Goal: Task Accomplishment & Management: Manage account settings

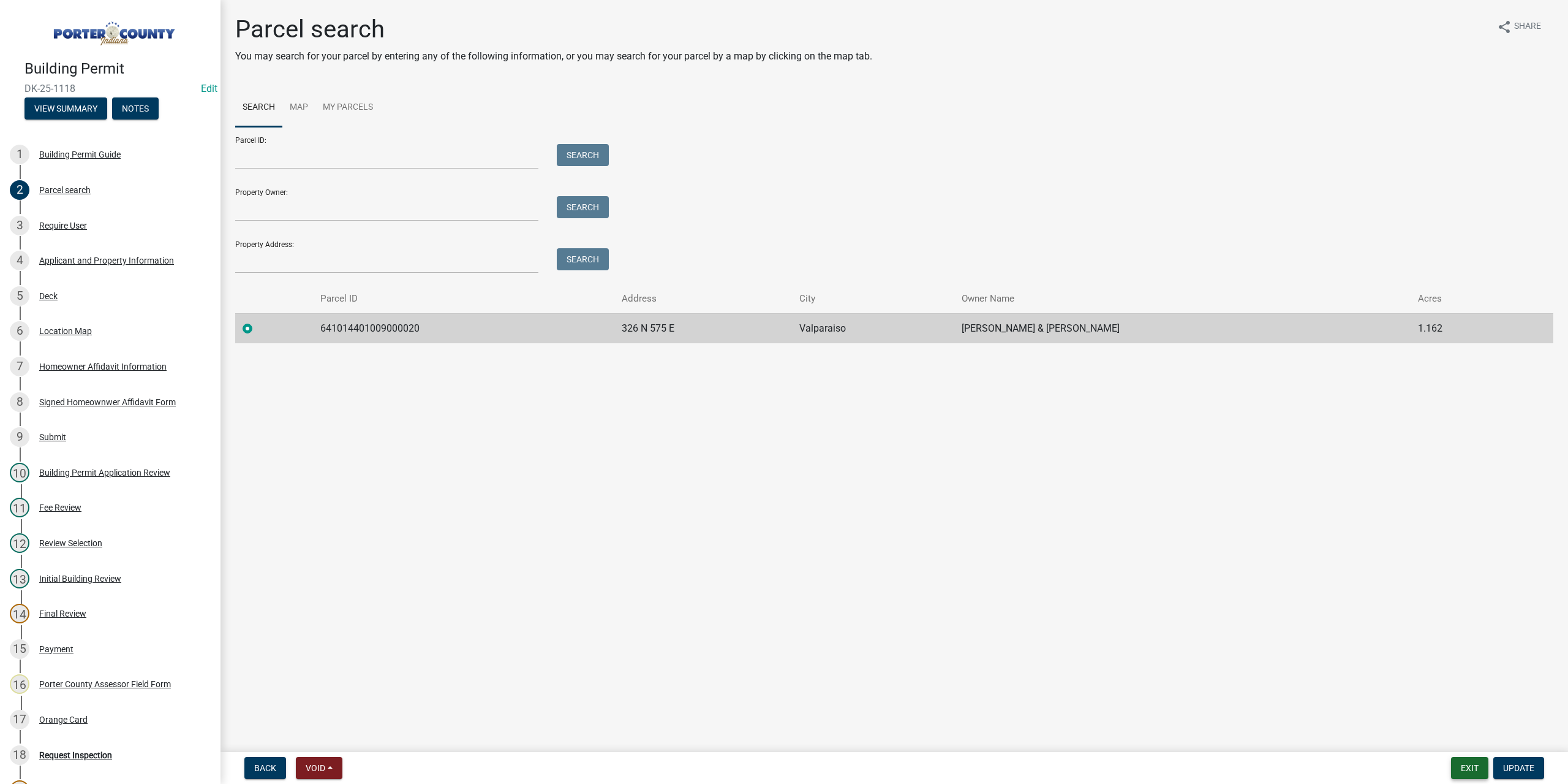
click at [1463, 764] on button "Exit" at bounding box center [1469, 768] width 38 height 23
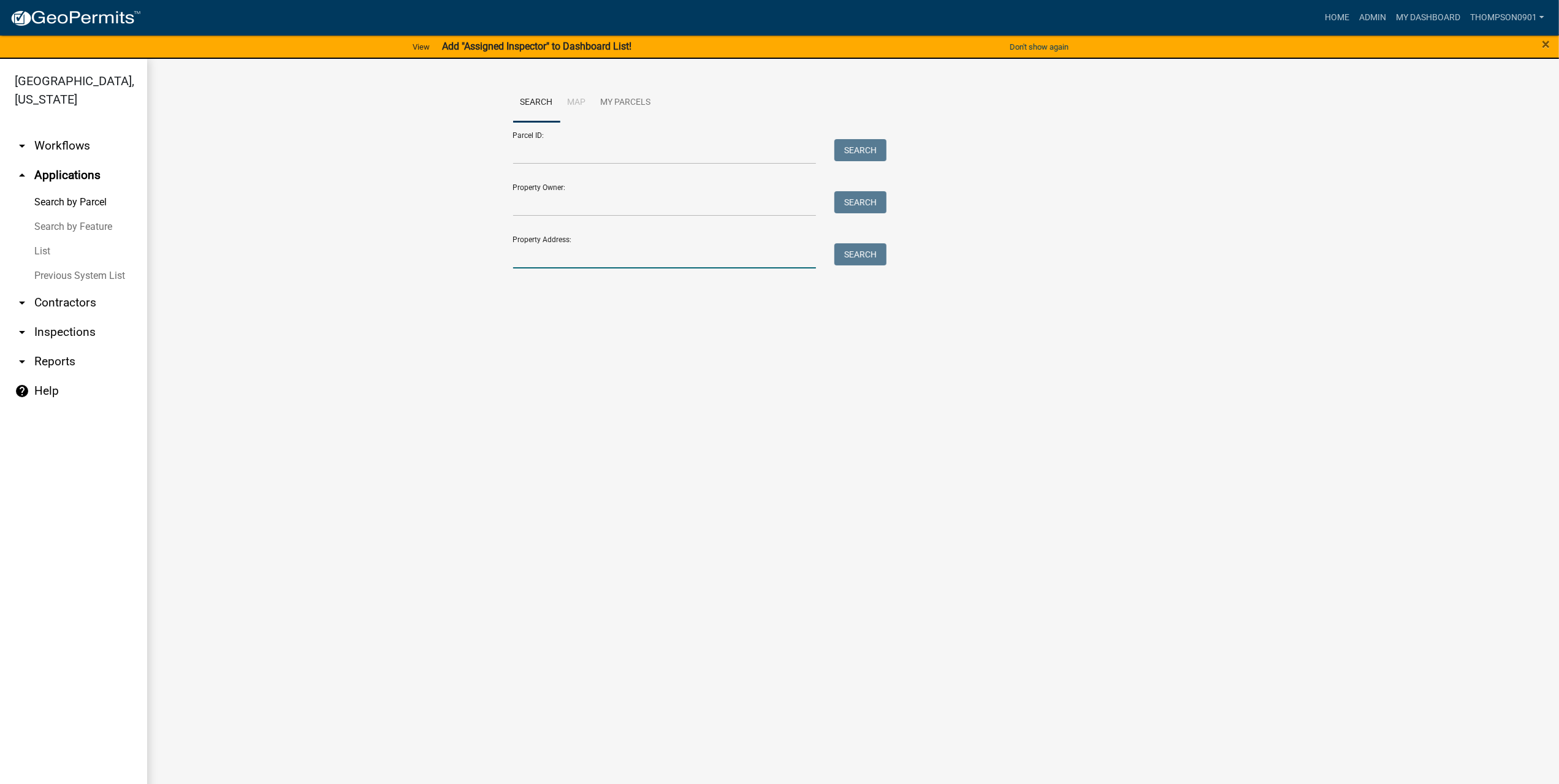
click at [601, 260] on input "Property Address:" at bounding box center [664, 255] width 303 height 25
click at [46, 239] on link "List" at bounding box center [73, 252] width 147 height 24
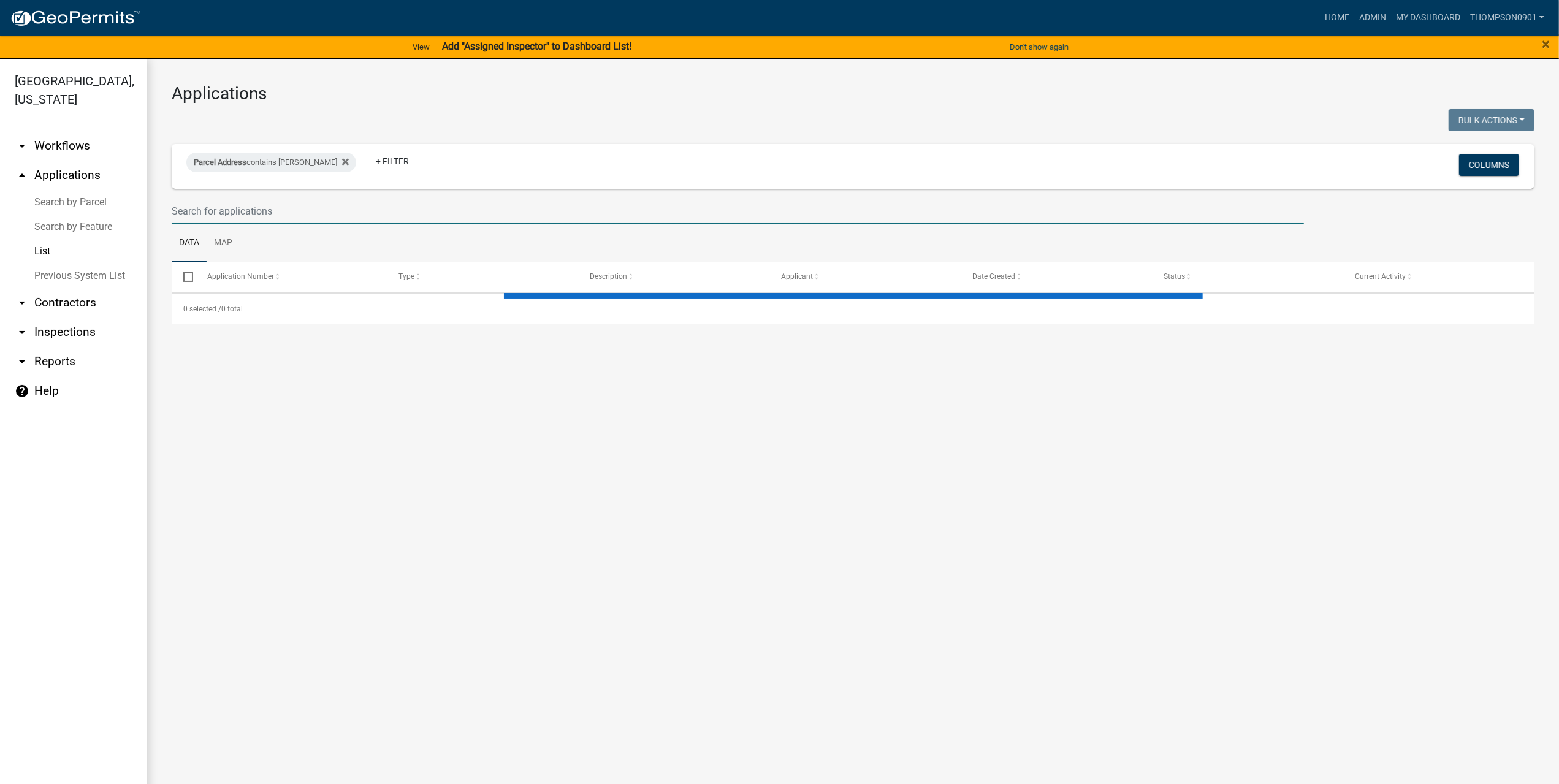
click at [243, 209] on input "text" at bounding box center [738, 211] width 1133 height 25
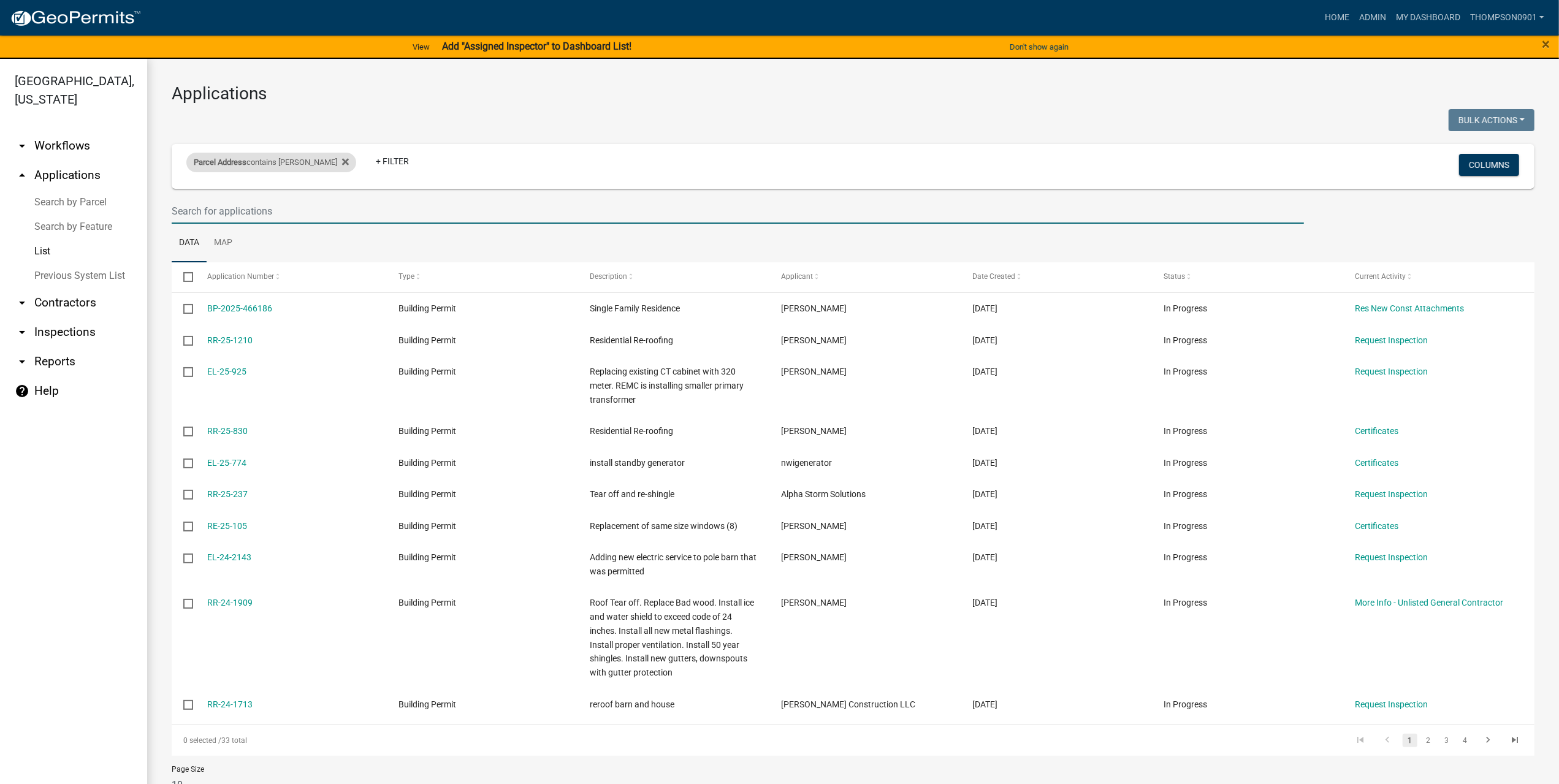
click at [238, 158] on span "Parcel Address" at bounding box center [220, 162] width 53 height 9
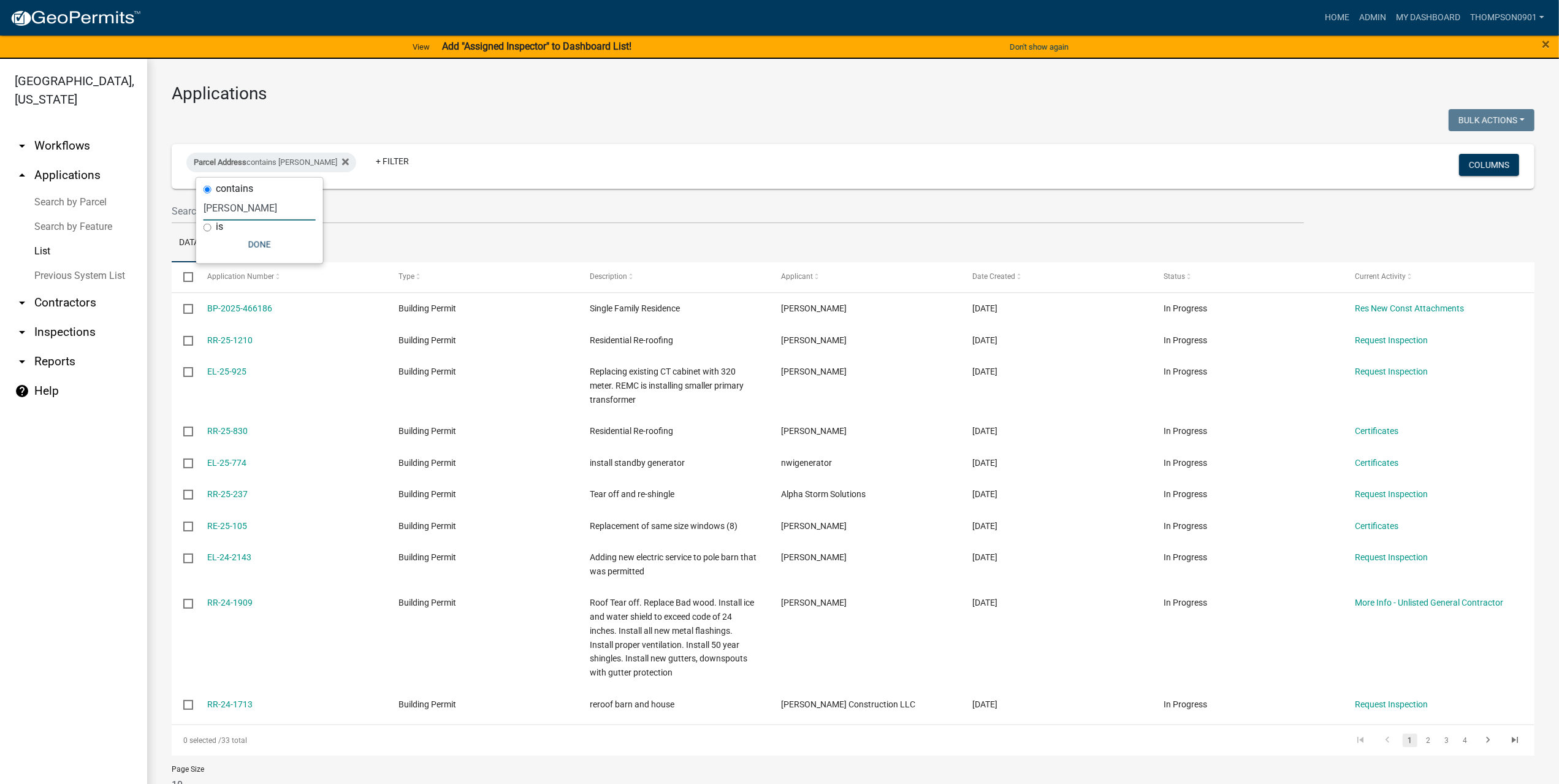
drag, startPoint x: 255, startPoint y: 210, endPoint x: 133, endPoint y: 210, distance: 122.0
click at [136, 211] on body "Internet Explorer does NOT work with GeoPermits. Get a new browser for more sec…" at bounding box center [780, 392] width 1559 height 784
type input "b"
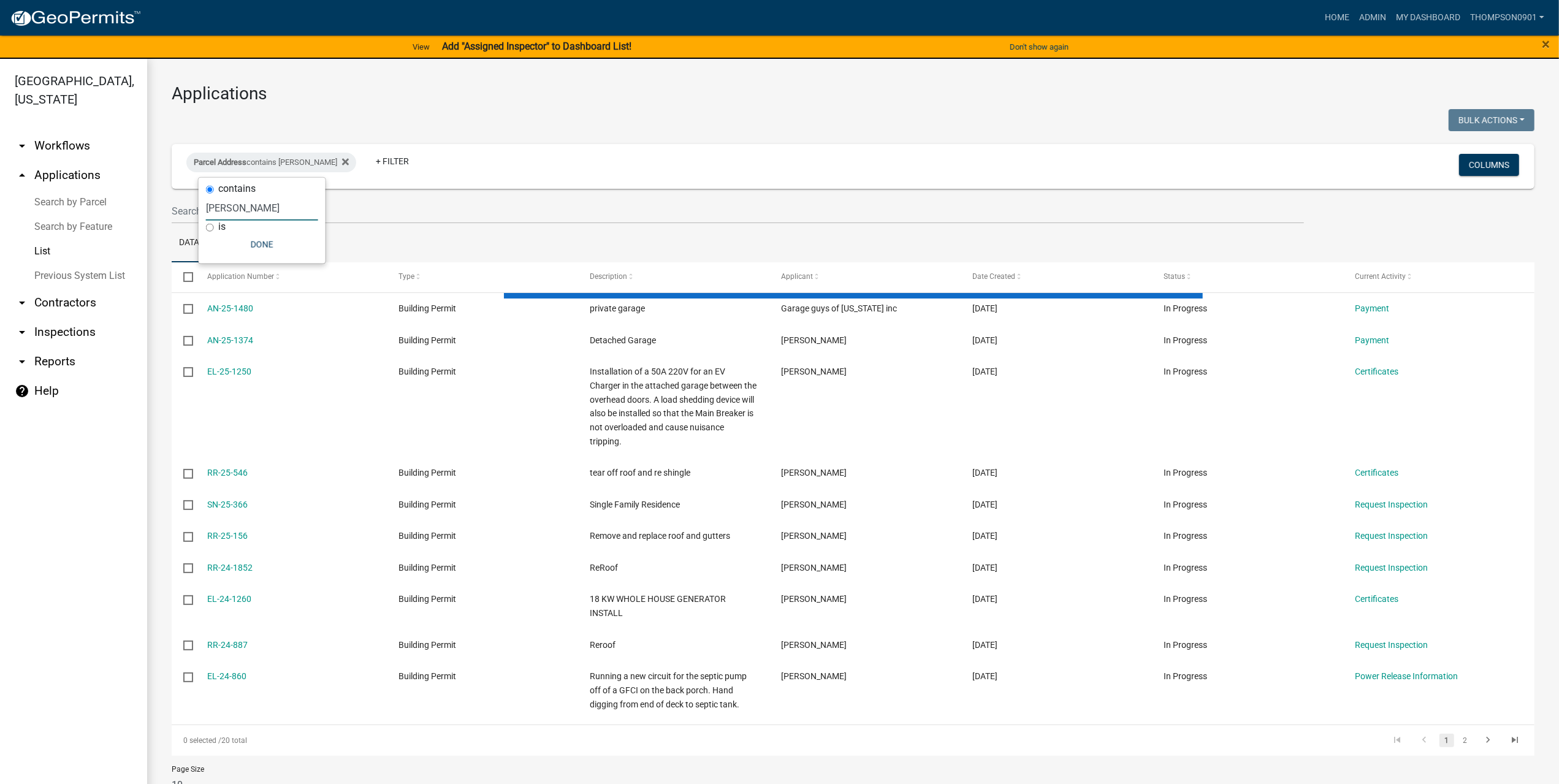
type input "goodrich"
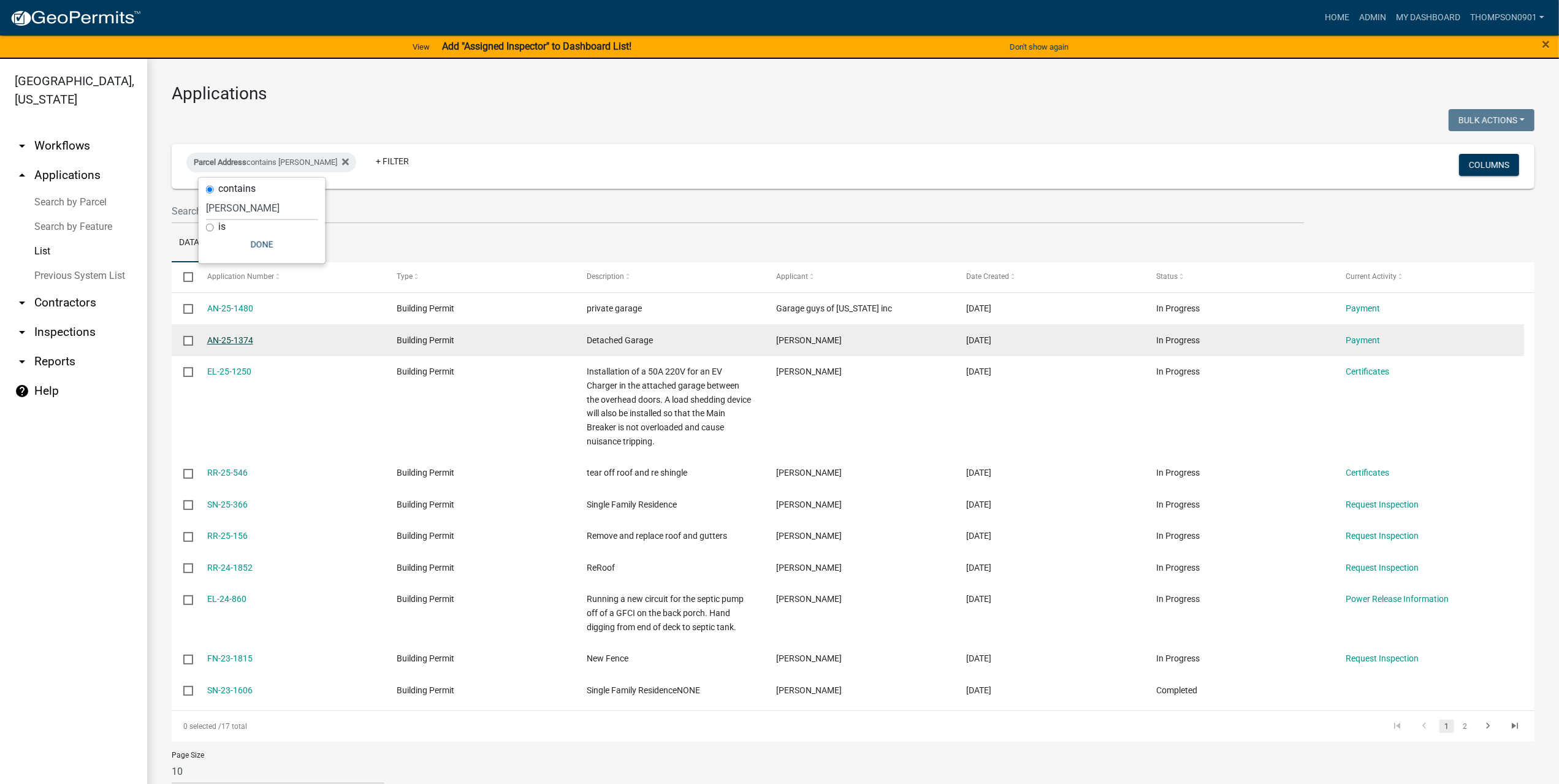
click at [238, 339] on link "AN-25-1374" at bounding box center [230, 340] width 46 height 9
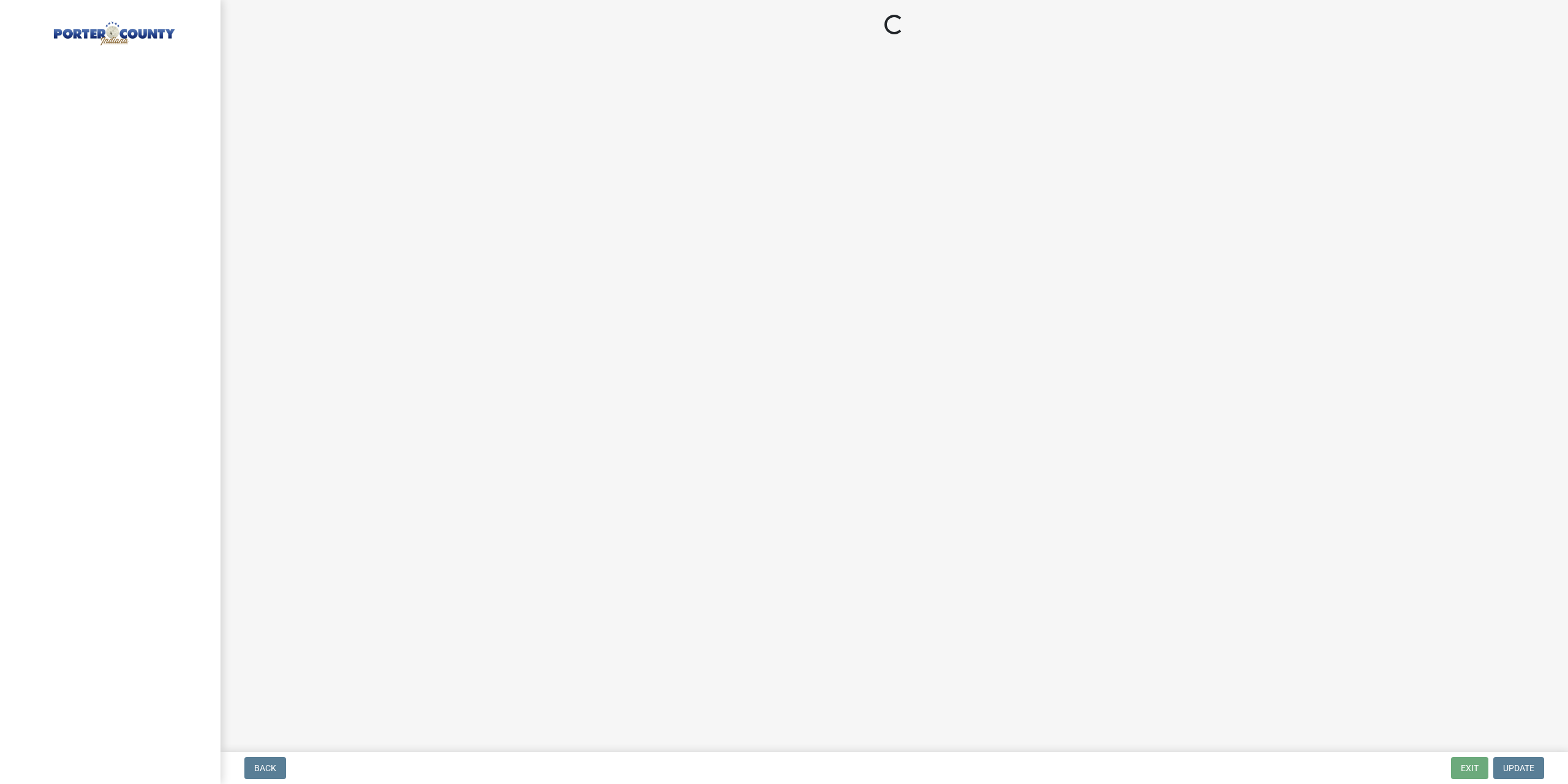
select select "3: 3"
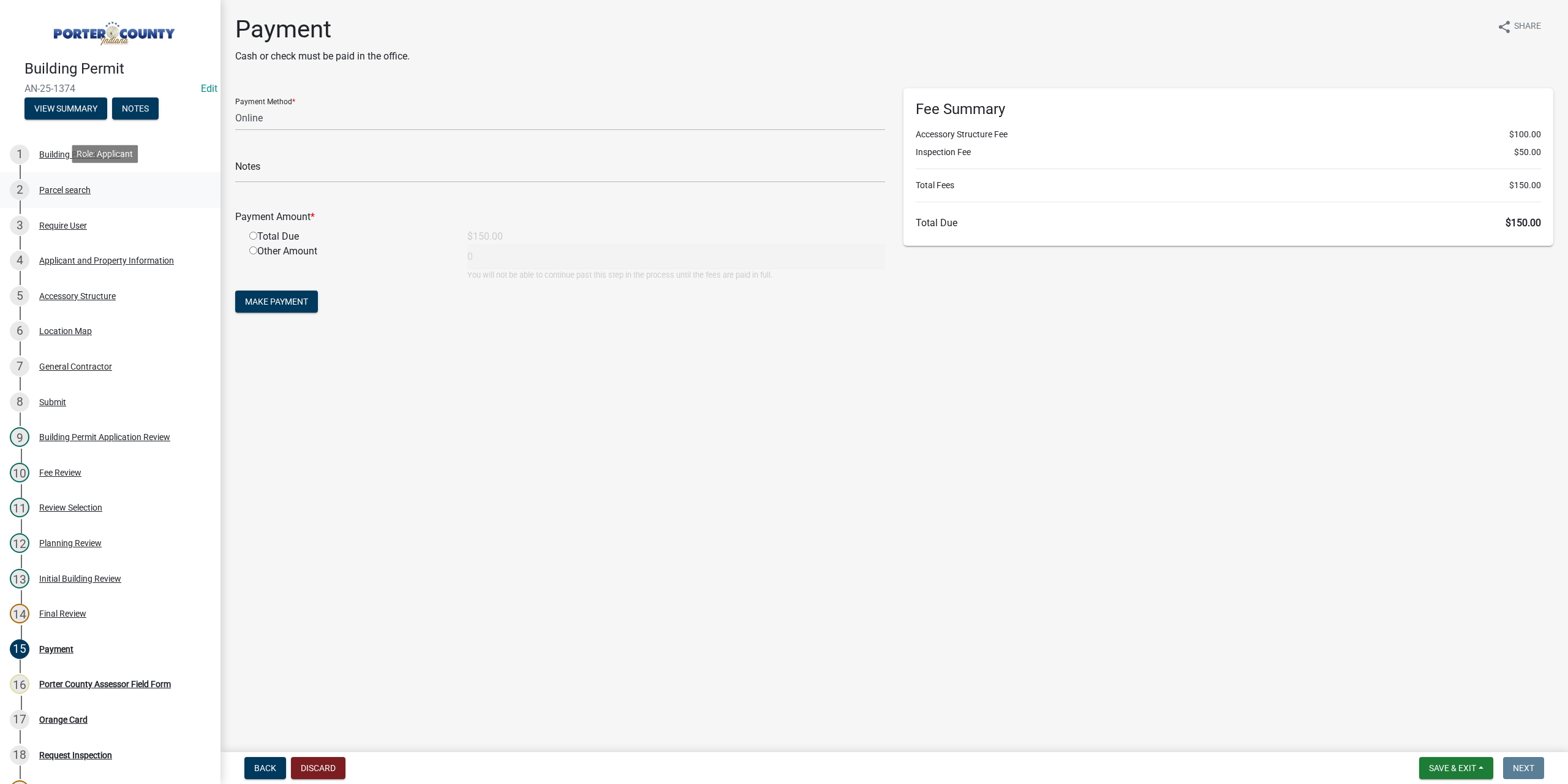
click at [80, 181] on div "2 Parcel search" at bounding box center [105, 190] width 191 height 20
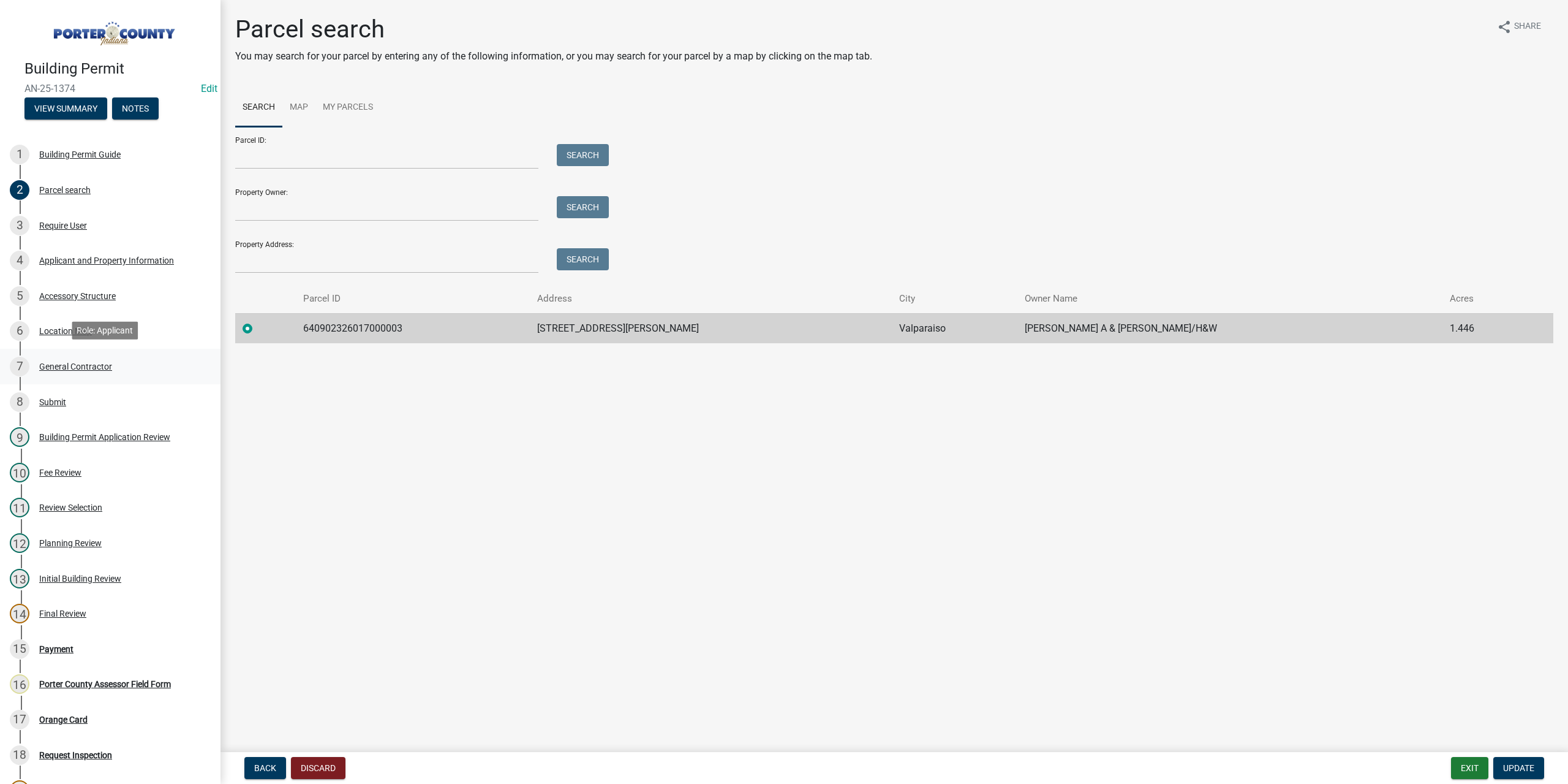
click at [70, 362] on div "General Contractor" at bounding box center [76, 366] width 73 height 8
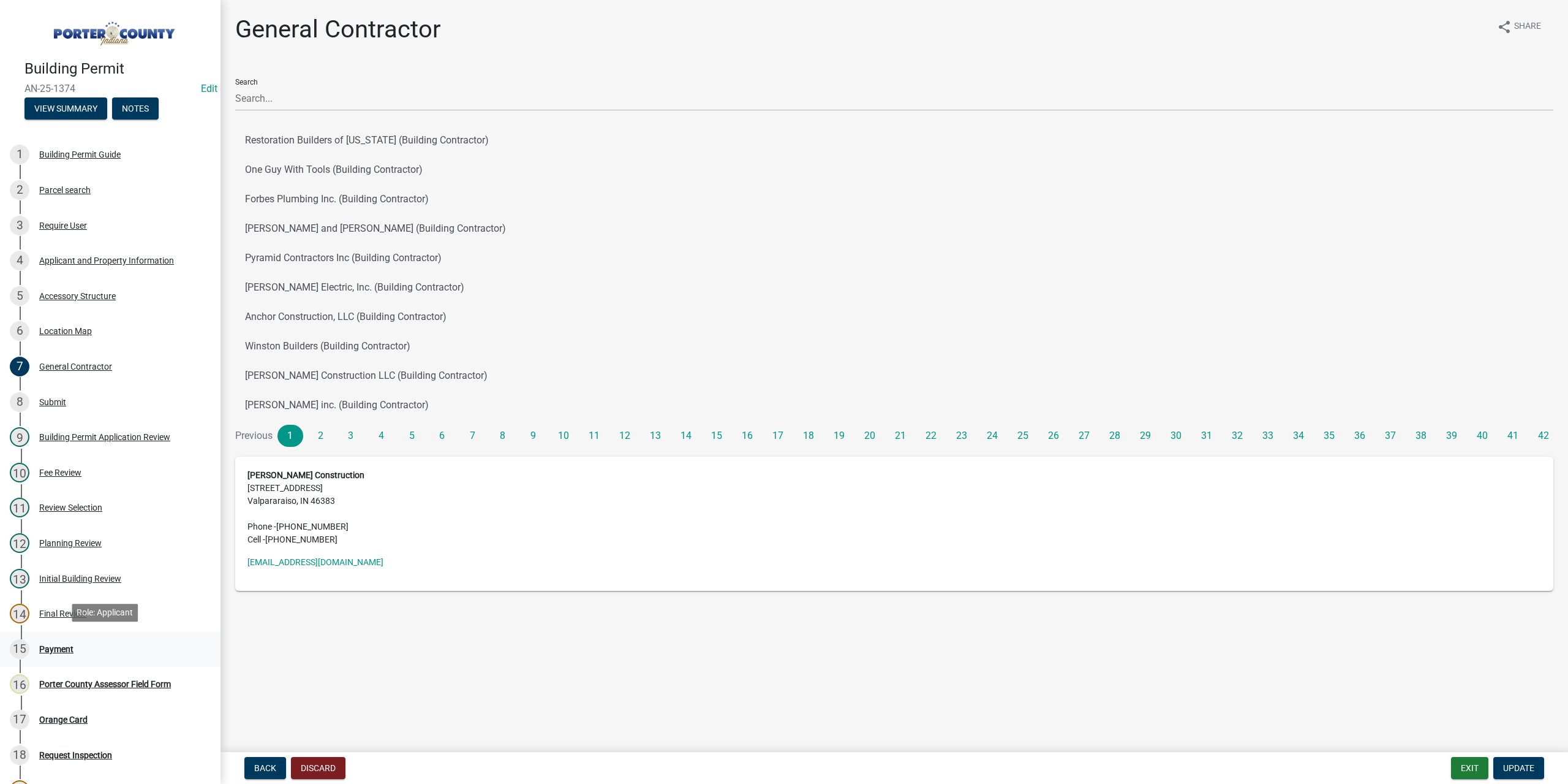
click at [65, 645] on div "Payment" at bounding box center [56, 649] width 35 height 8
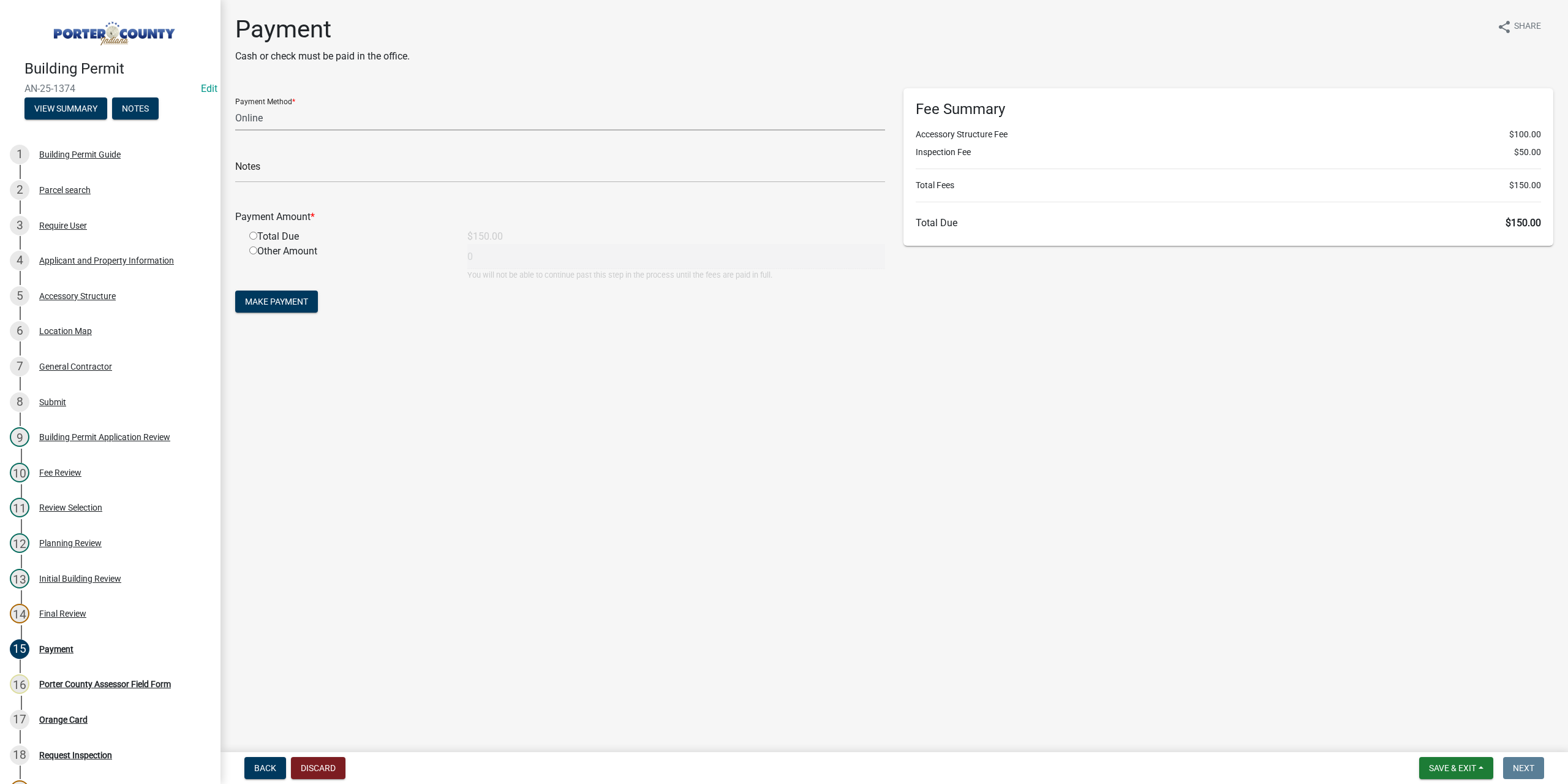
click at [262, 118] on select "Credit Card POS Check Cash Online" at bounding box center [560, 117] width 650 height 25
select select "1: 0"
click at [236, 105] on select "Credit Card POS Check Cash Online" at bounding box center [560, 117] width 650 height 25
click at [252, 169] on input "text" at bounding box center [560, 170] width 650 height 25
type input "#2205 Hiller Construction"
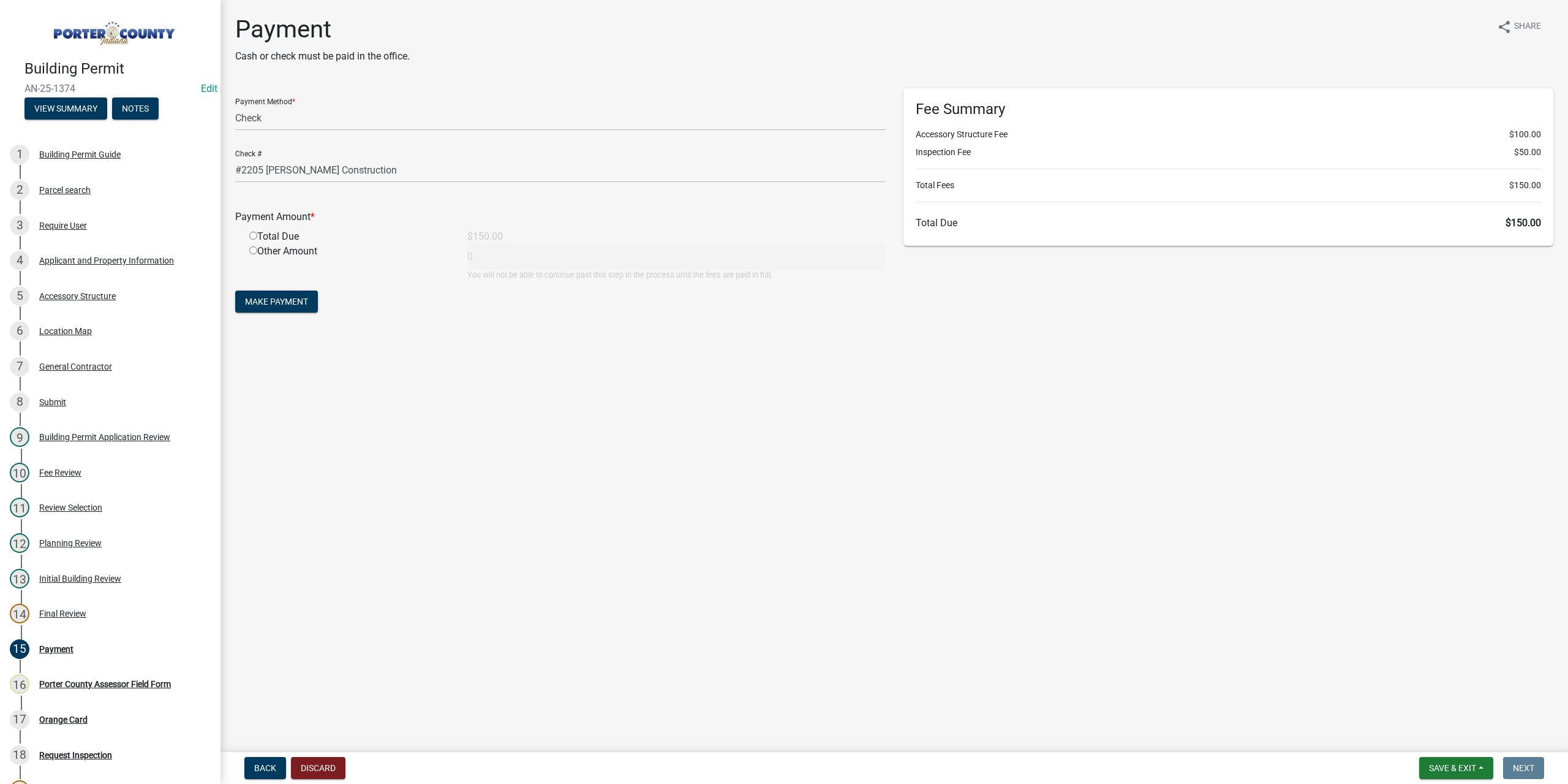
click at [252, 234] on input "radio" at bounding box center [253, 236] width 8 height 8
radio input "true"
type input "150"
click at [269, 297] on span "Make Payment" at bounding box center [276, 301] width 63 height 9
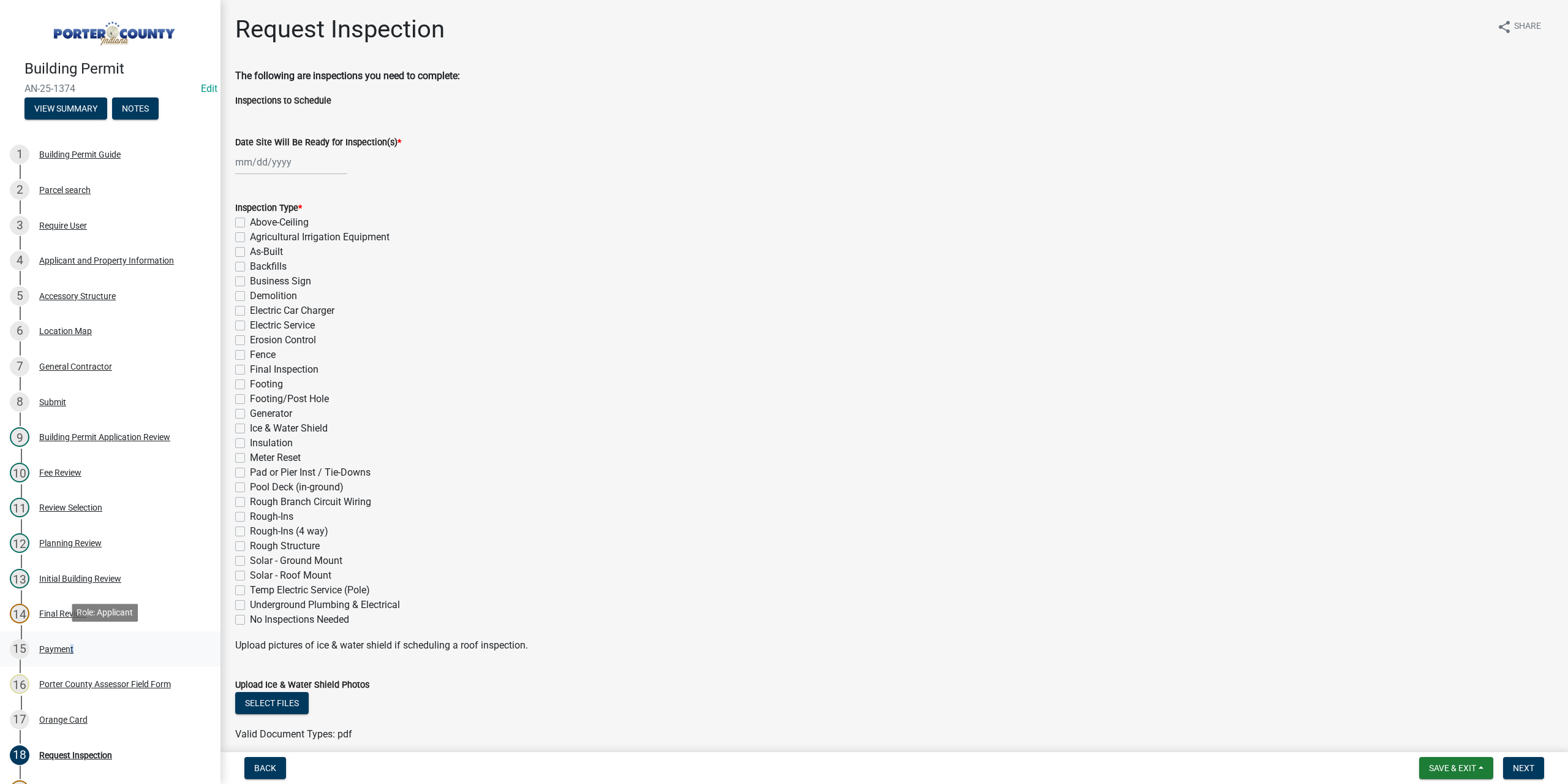
click at [68, 645] on div "Payment" at bounding box center [56, 649] width 35 height 8
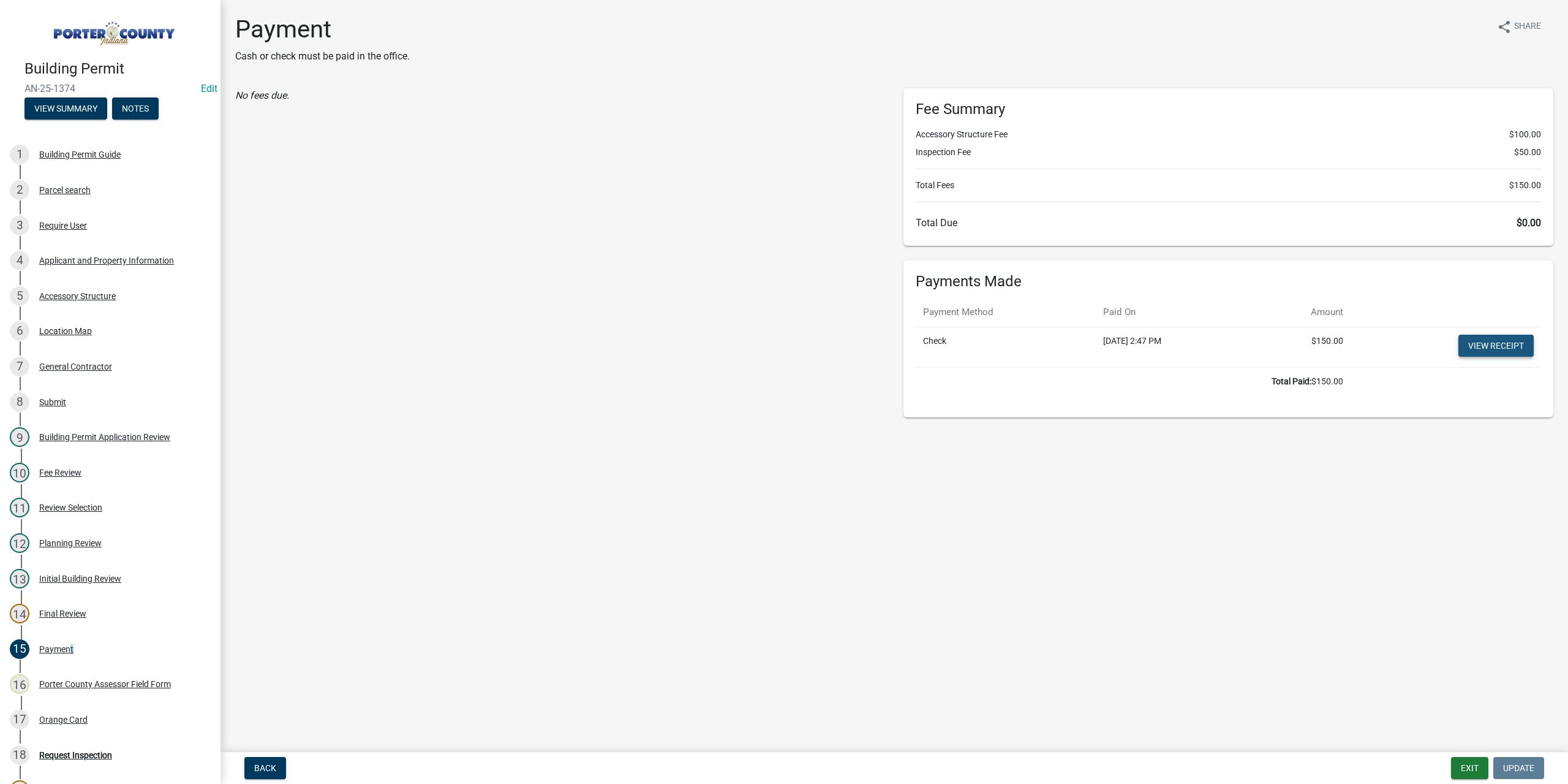
click at [1499, 346] on link "View receipt" at bounding box center [1496, 346] width 75 height 23
drag, startPoint x: 66, startPoint y: 717, endPoint x: 68, endPoint y: 712, distance: 5.4
click at [67, 717] on div "Orange Card" at bounding box center [64, 719] width 49 height 8
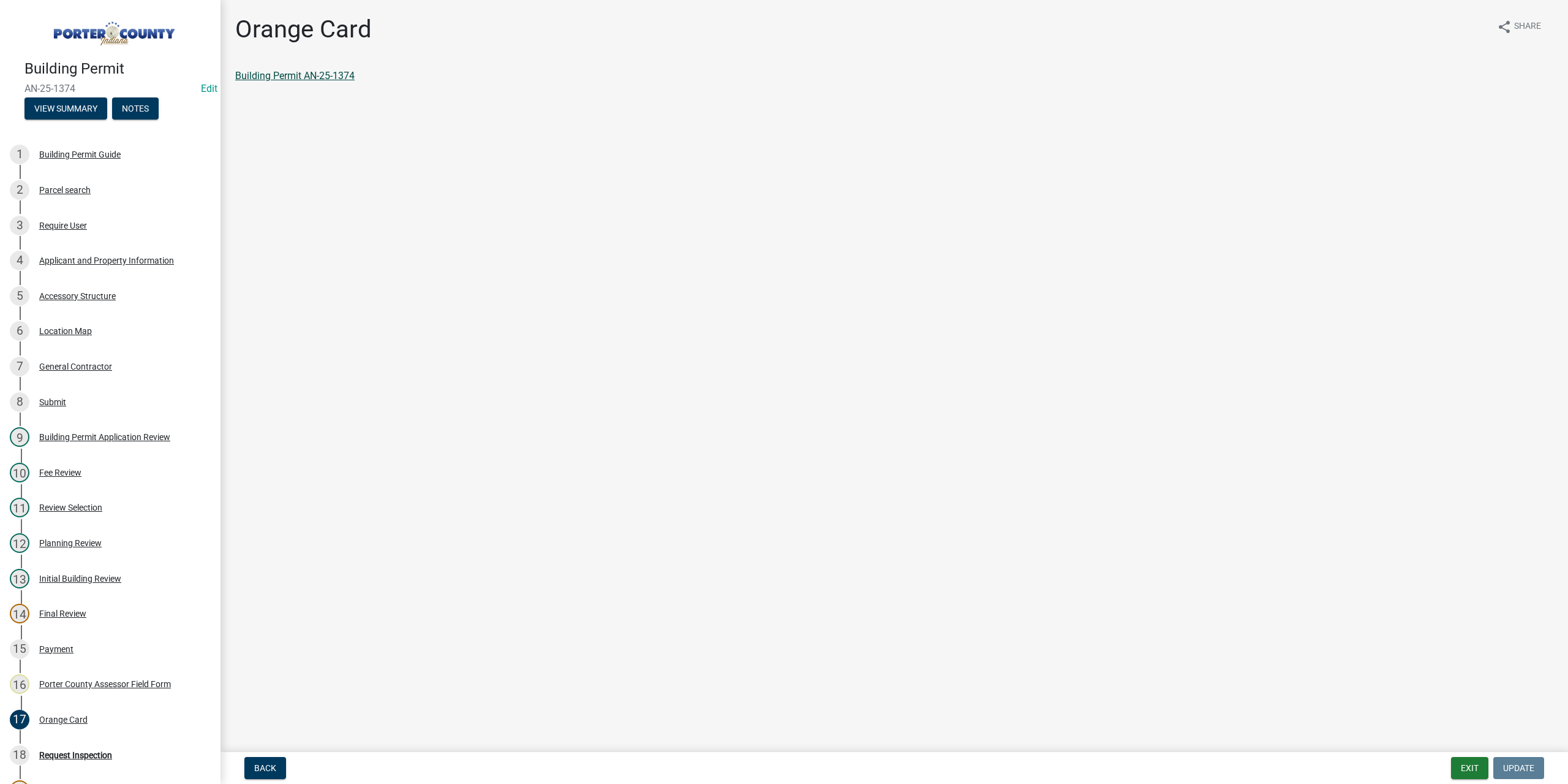
click at [269, 74] on link "Building Permit AN-25-1374" at bounding box center [295, 75] width 119 height 11
click at [1458, 761] on button "Exit" at bounding box center [1469, 768] width 38 height 23
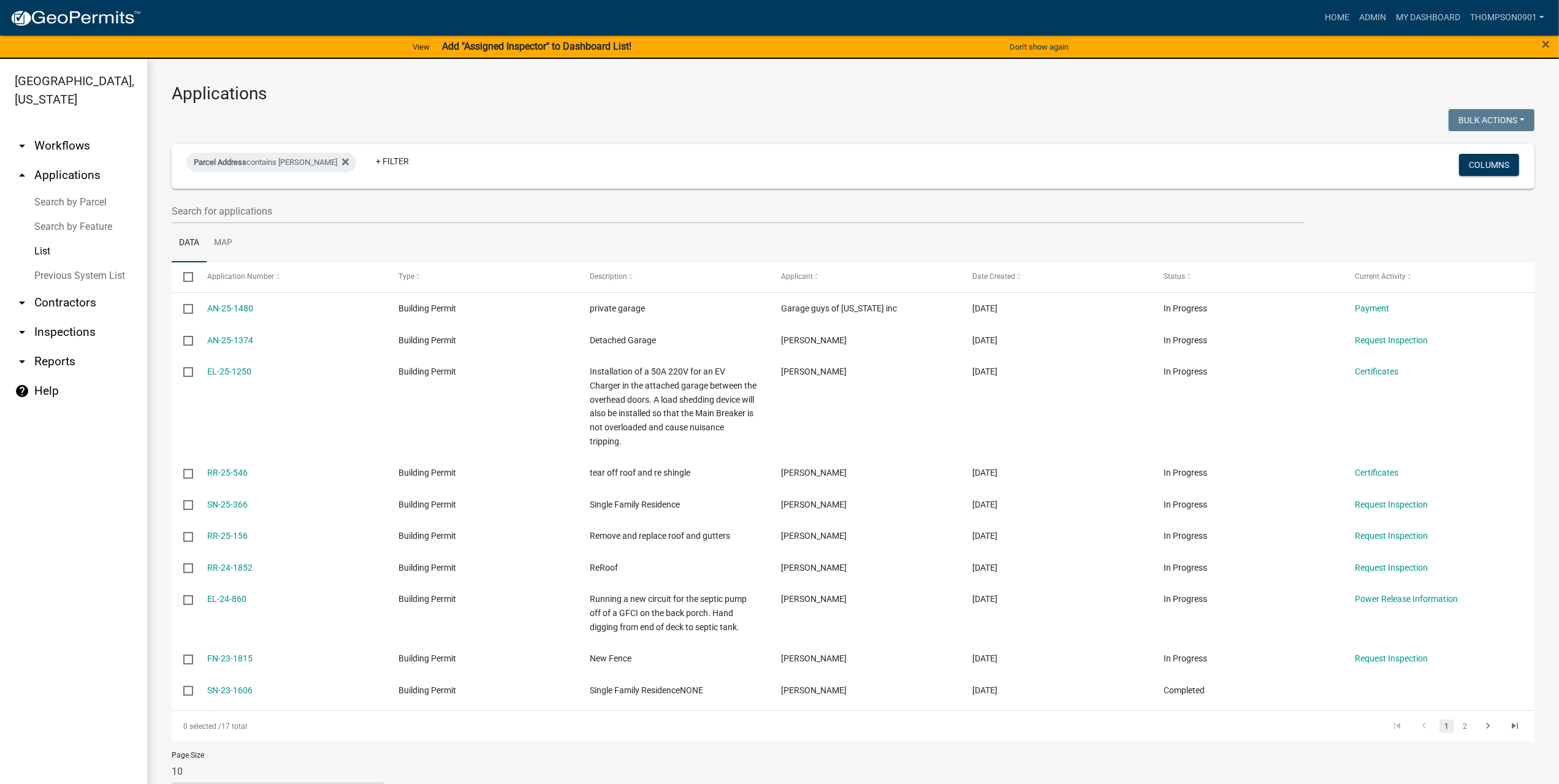
click at [64, 288] on link "arrow_drop_down Contractors" at bounding box center [73, 302] width 147 height 29
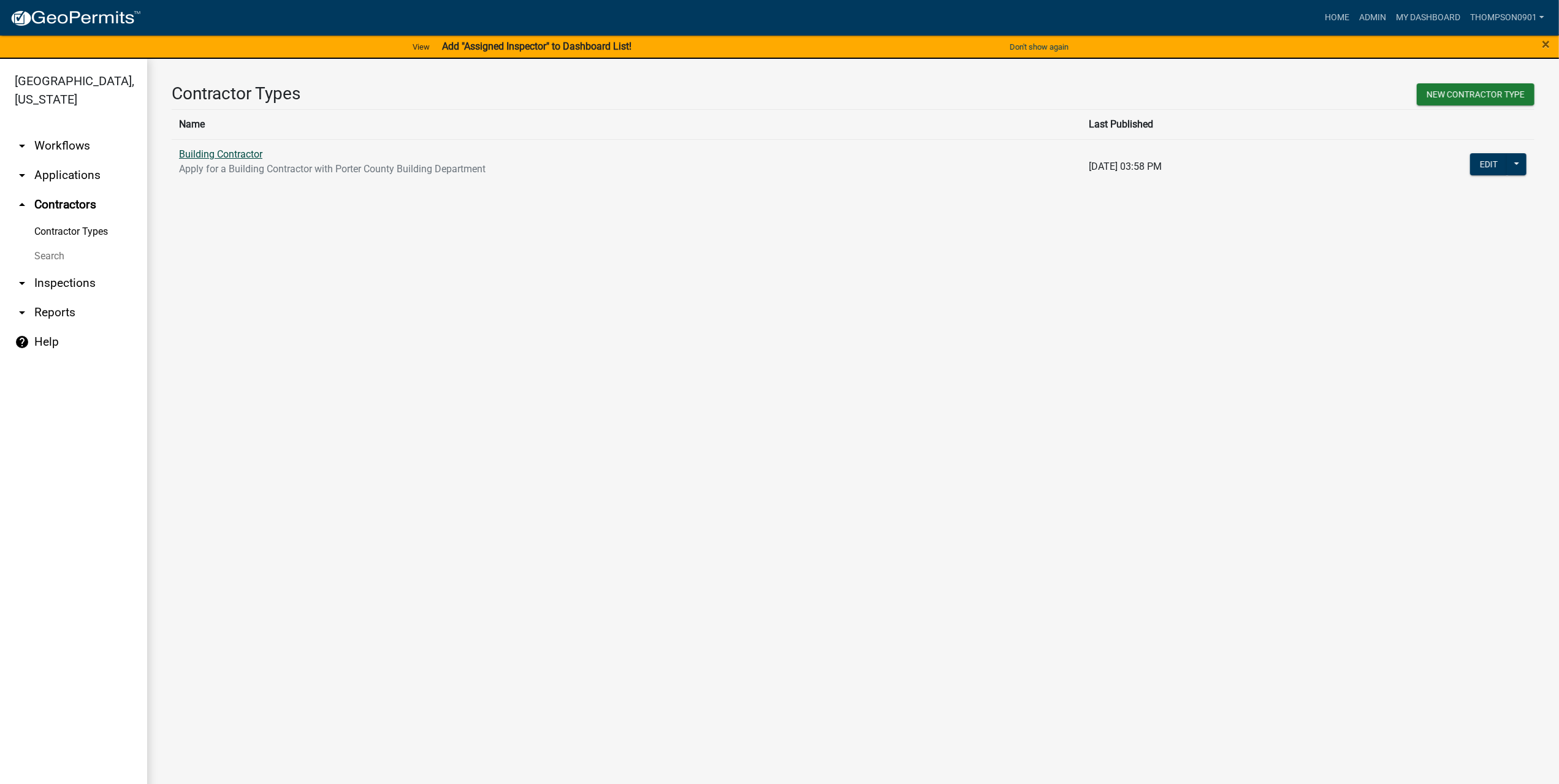
click at [232, 153] on link "Building Contractor" at bounding box center [221, 154] width 84 height 11
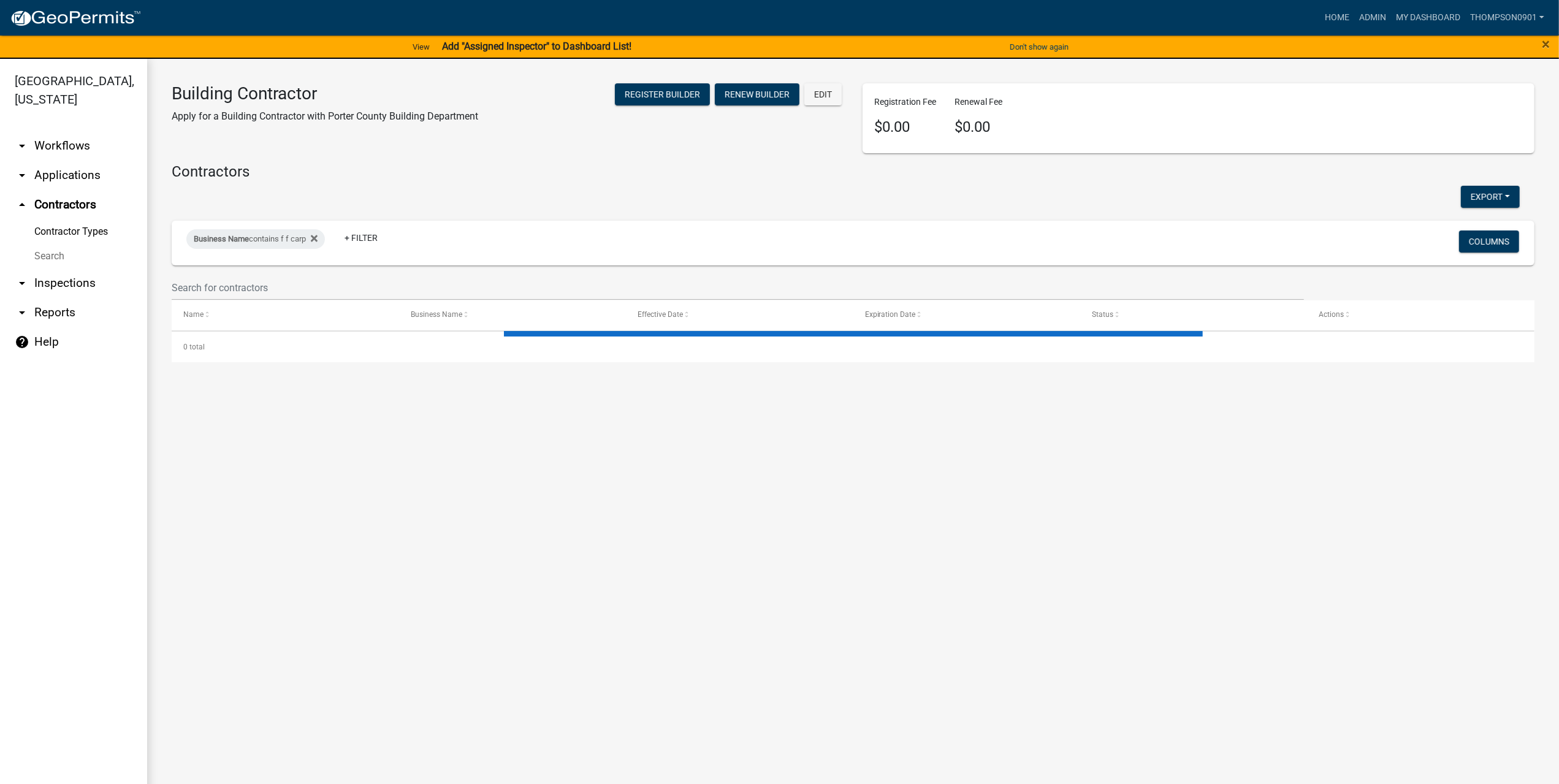
click at [244, 213] on div "Contractors Export Excel Format (.xlsx) CSV Format (.csv) Business Name contain…" at bounding box center [853, 263] width 1381 height 199
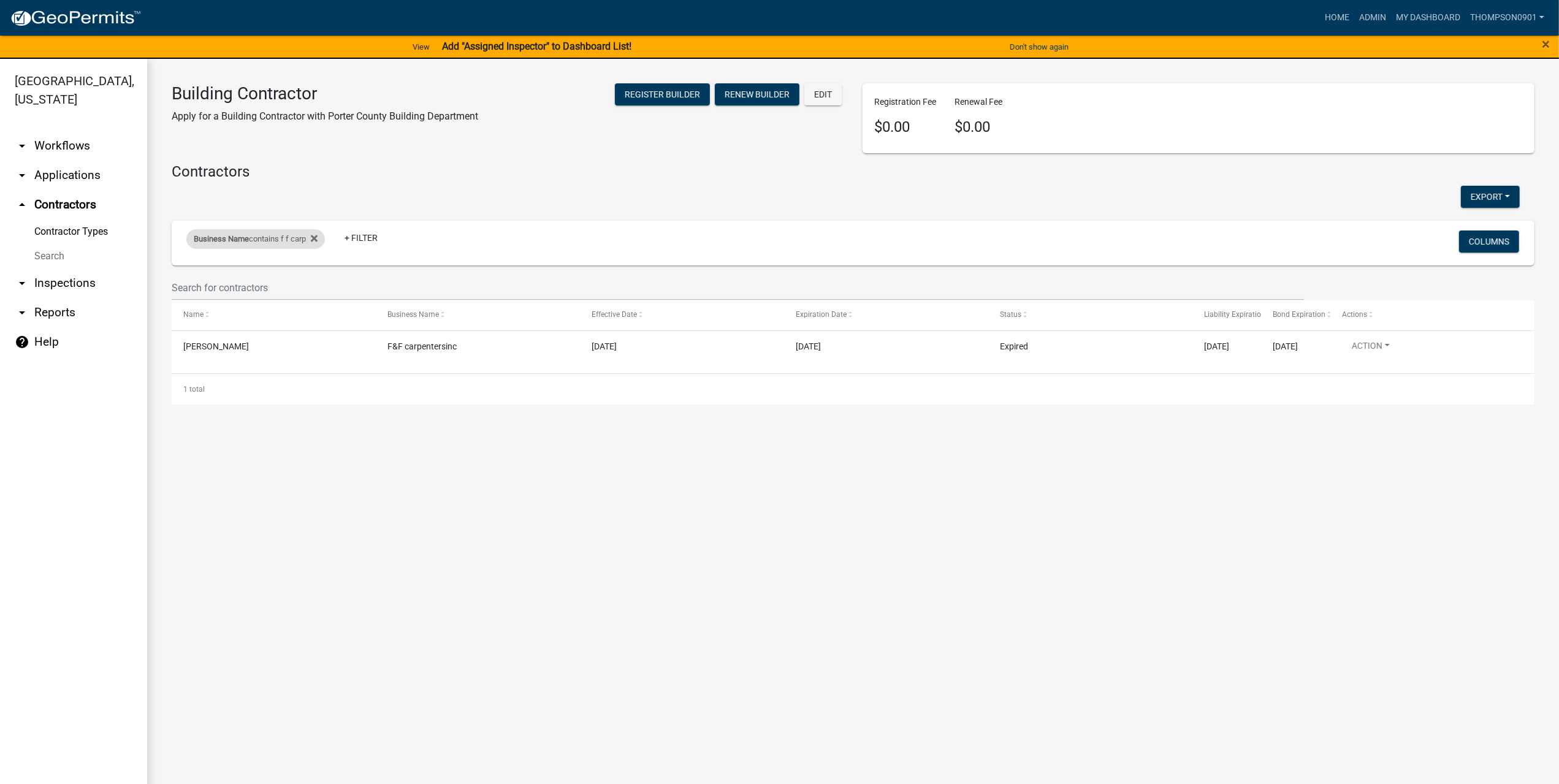
click at [258, 238] on div "Business Name contains f f carp" at bounding box center [255, 238] width 139 height 20
drag, startPoint x: 247, startPoint y: 284, endPoint x: 47, endPoint y: 280, distance: 200.0
click at [49, 282] on body "Internet Explorer does NOT work with GeoPermits. Get a new browser for more sec…" at bounding box center [780, 392] width 1559 height 784
type input "f"
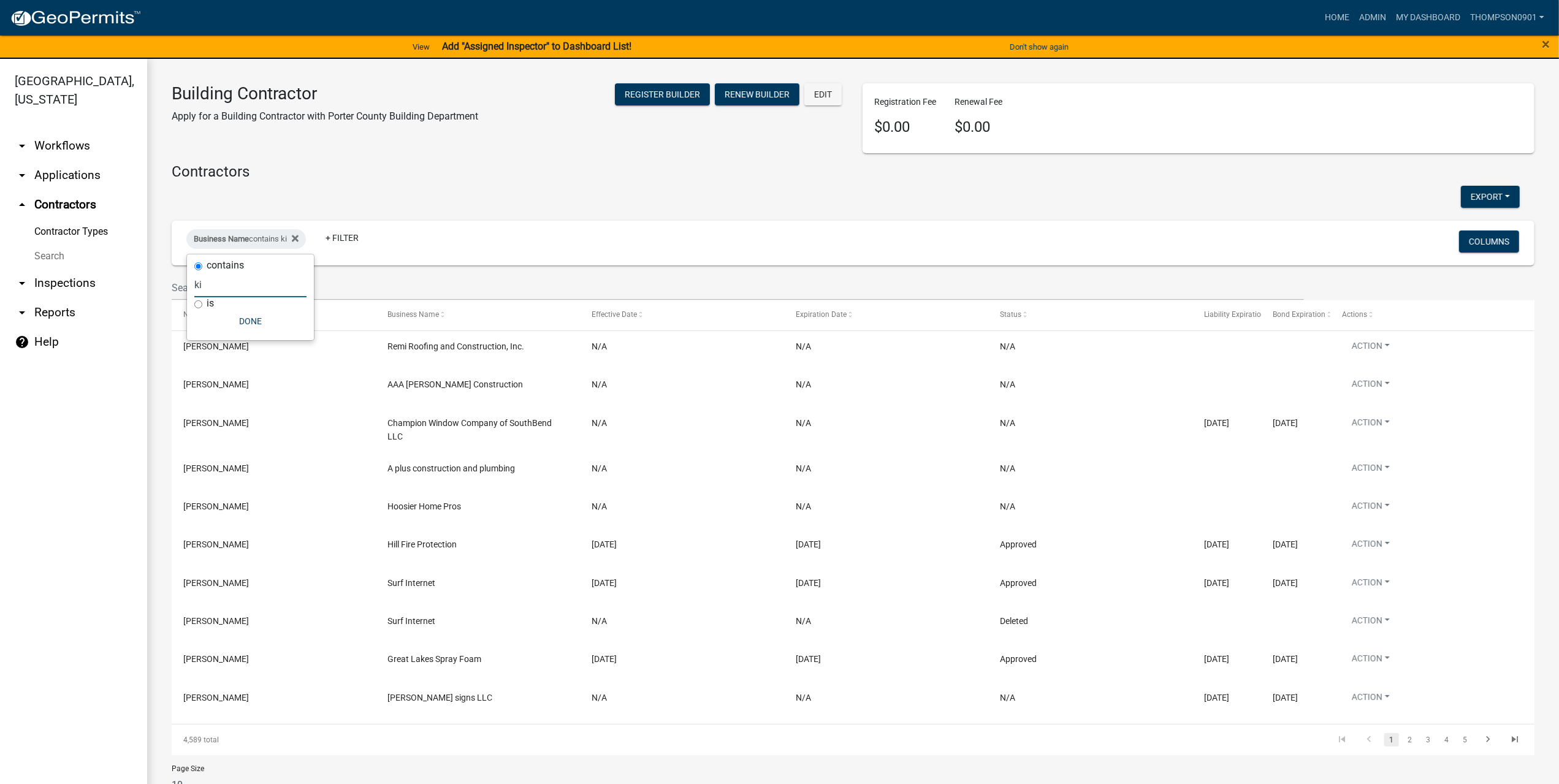
type input "k"
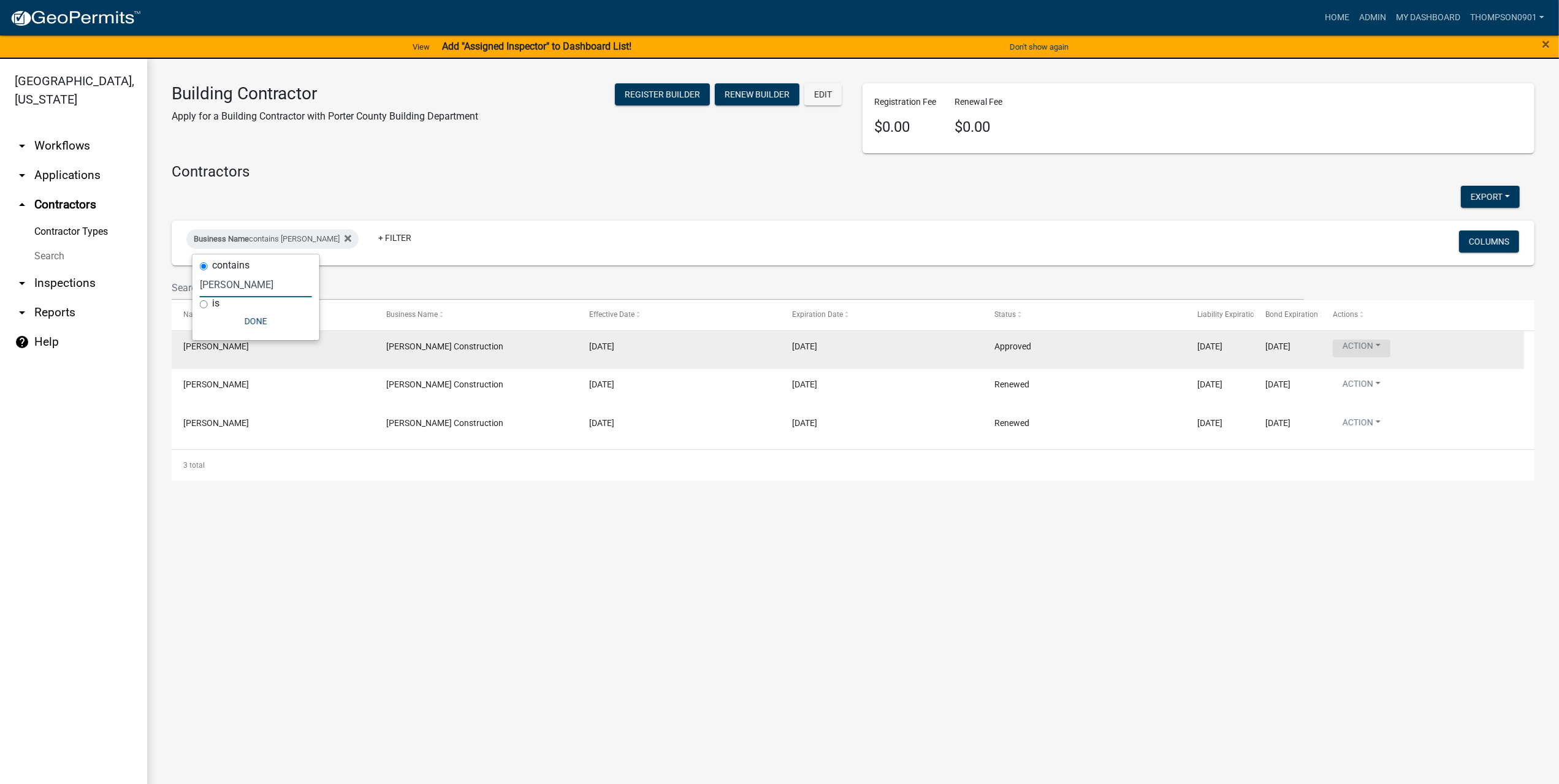
type input "hiller"
click at [1377, 343] on button "Action" at bounding box center [1361, 348] width 57 height 18
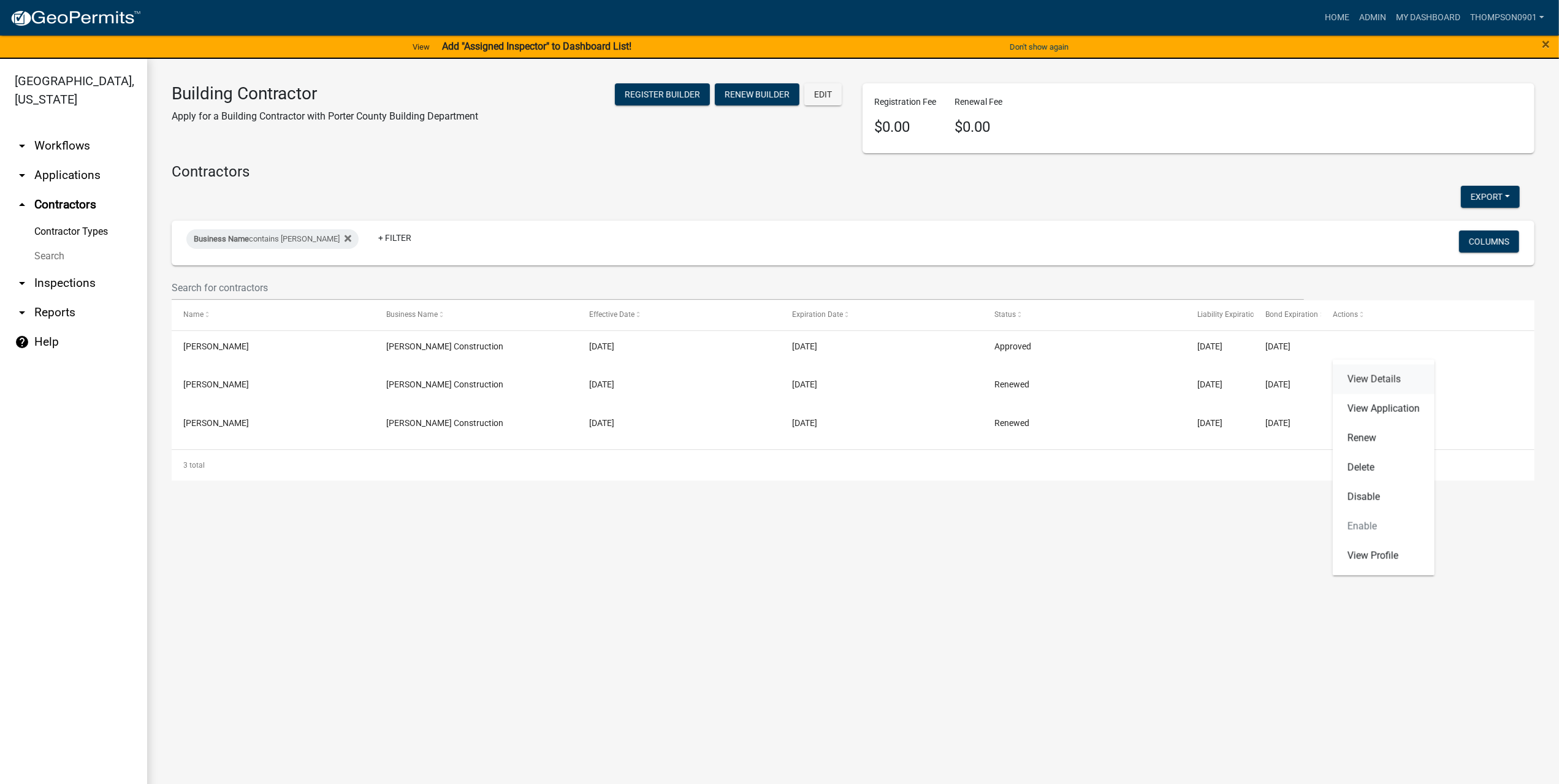
click at [1393, 379] on link "View Details" at bounding box center [1383, 378] width 101 height 29
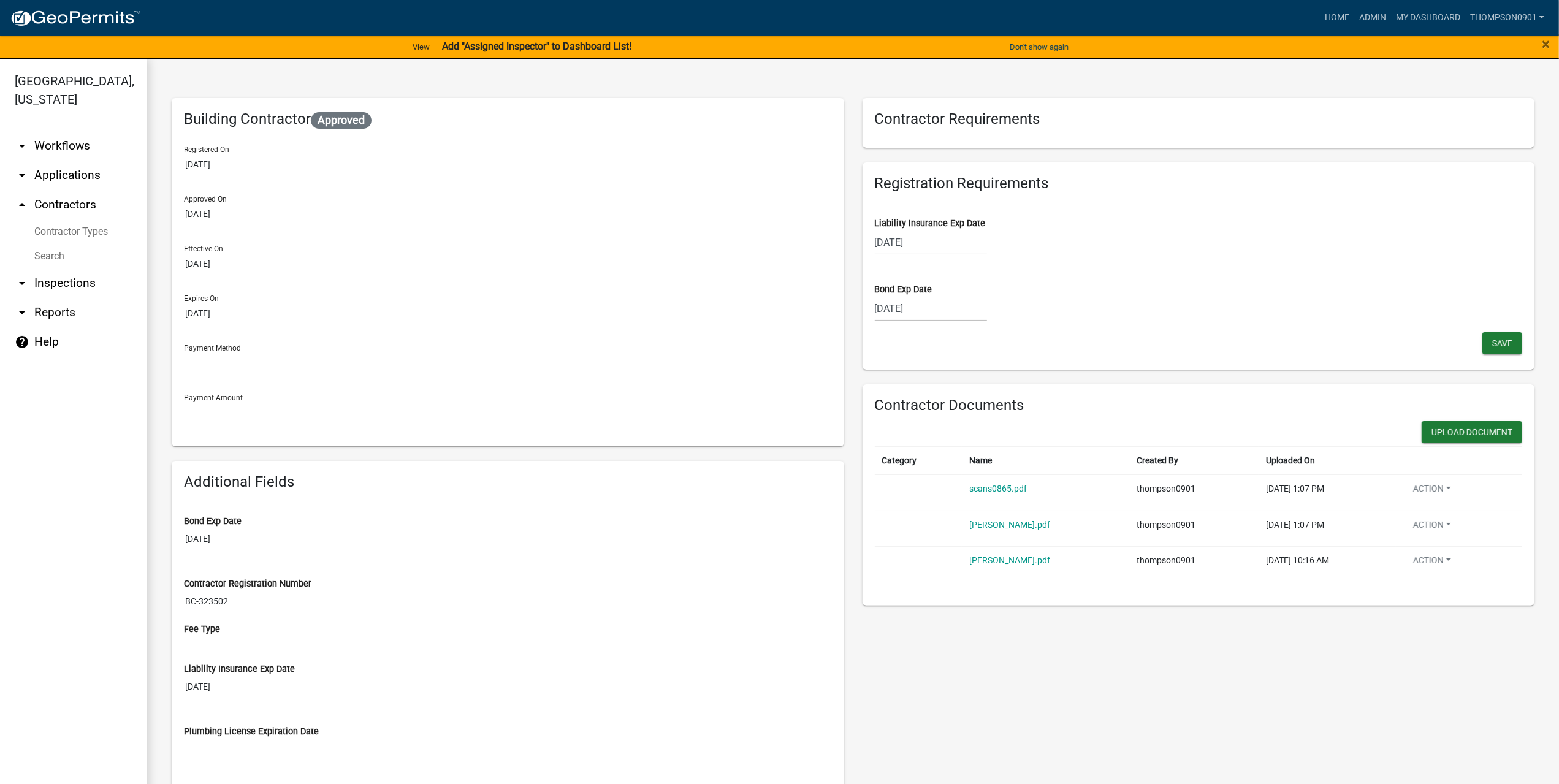
click at [956, 322] on wm-data-entity-input "Bond Exp Date 08/20/2025" at bounding box center [1199, 299] width 648 height 67
click at [932, 302] on div "08/20/2025 Aug Sep Oct Nov Dec 2025 2026 2027 2028 2029 2030 2031 2032 2033 203…" at bounding box center [931, 308] width 112 height 25
click at [954, 329] on select "2025 2026 2027 2028 2029 2030 2031 2032 2033 2034 2035 2036 2037 2038 2039 2040…" at bounding box center [968, 335] width 49 height 19
select select "2026"
click at [944, 326] on select "2025 2026 2027 2028 2029 2030 2031 2032 2033 2034 2035 2036 2037 2038 2039 2040…" at bounding box center [968, 335] width 49 height 19
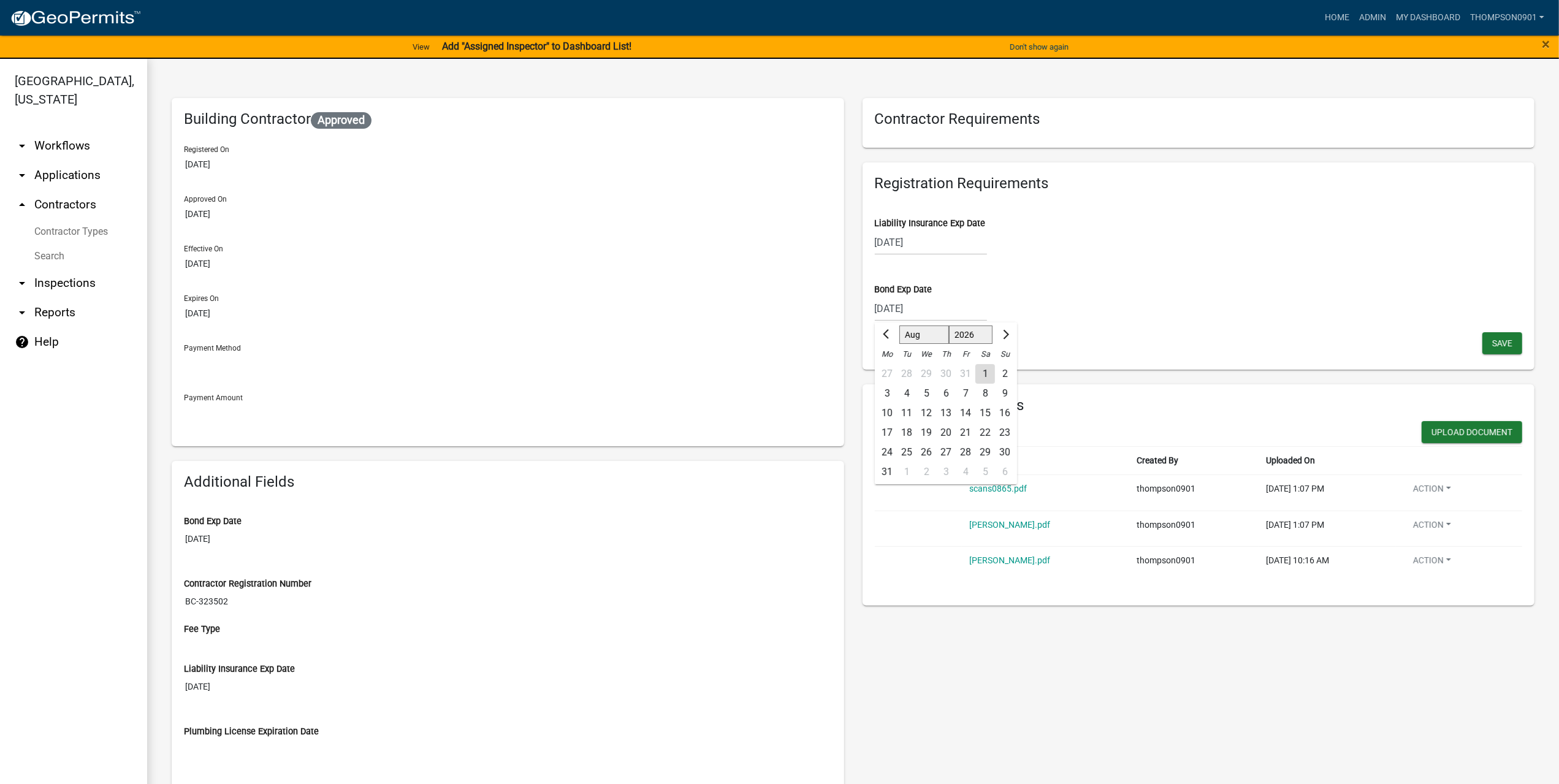
click at [939, 428] on div "20" at bounding box center [946, 432] width 20 height 20
type input "08/20/2026"
click at [1492, 342] on span "Save" at bounding box center [1503, 343] width 21 height 9
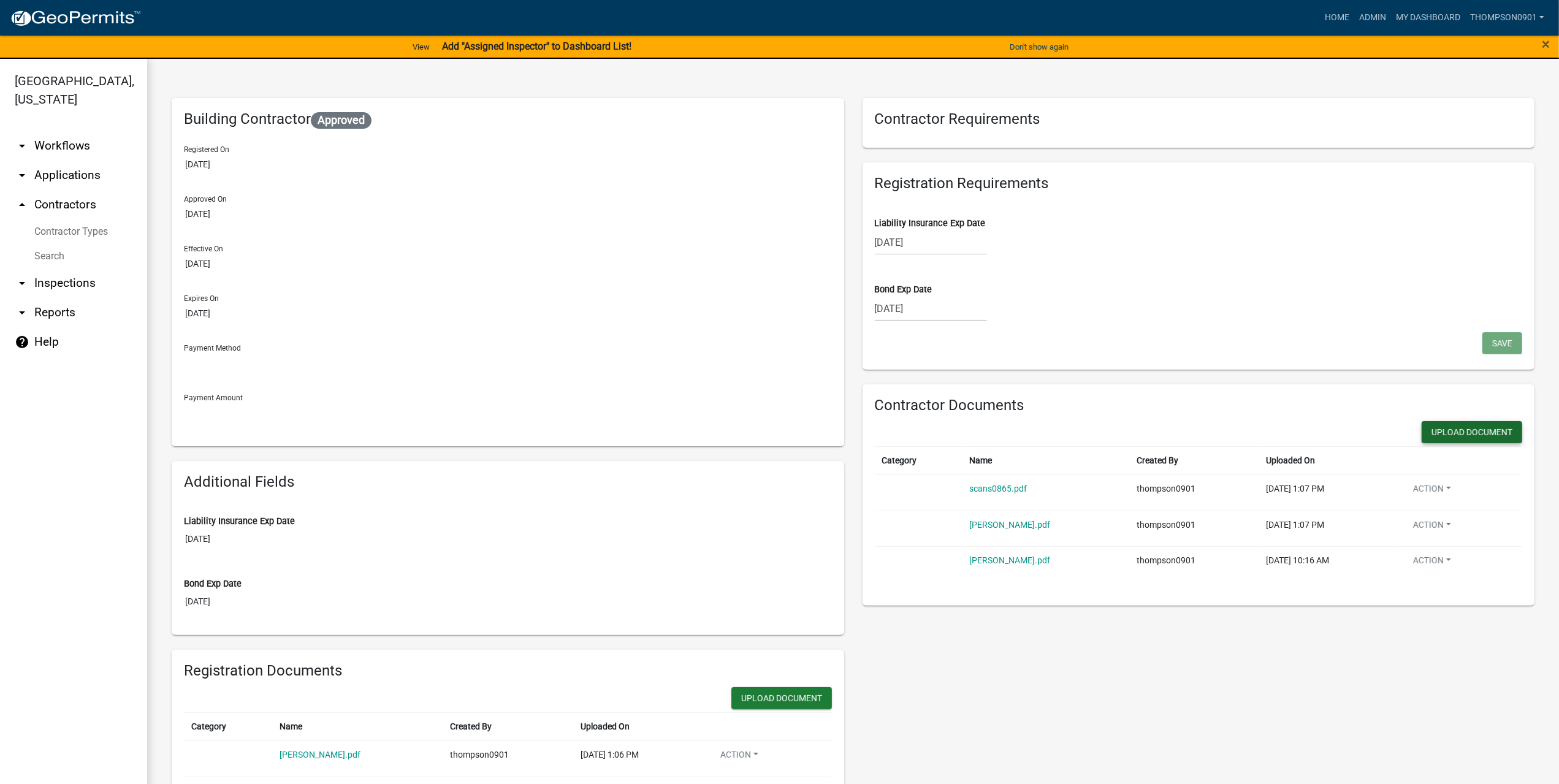
click at [1454, 430] on button "Upload Document" at bounding box center [1472, 432] width 100 height 23
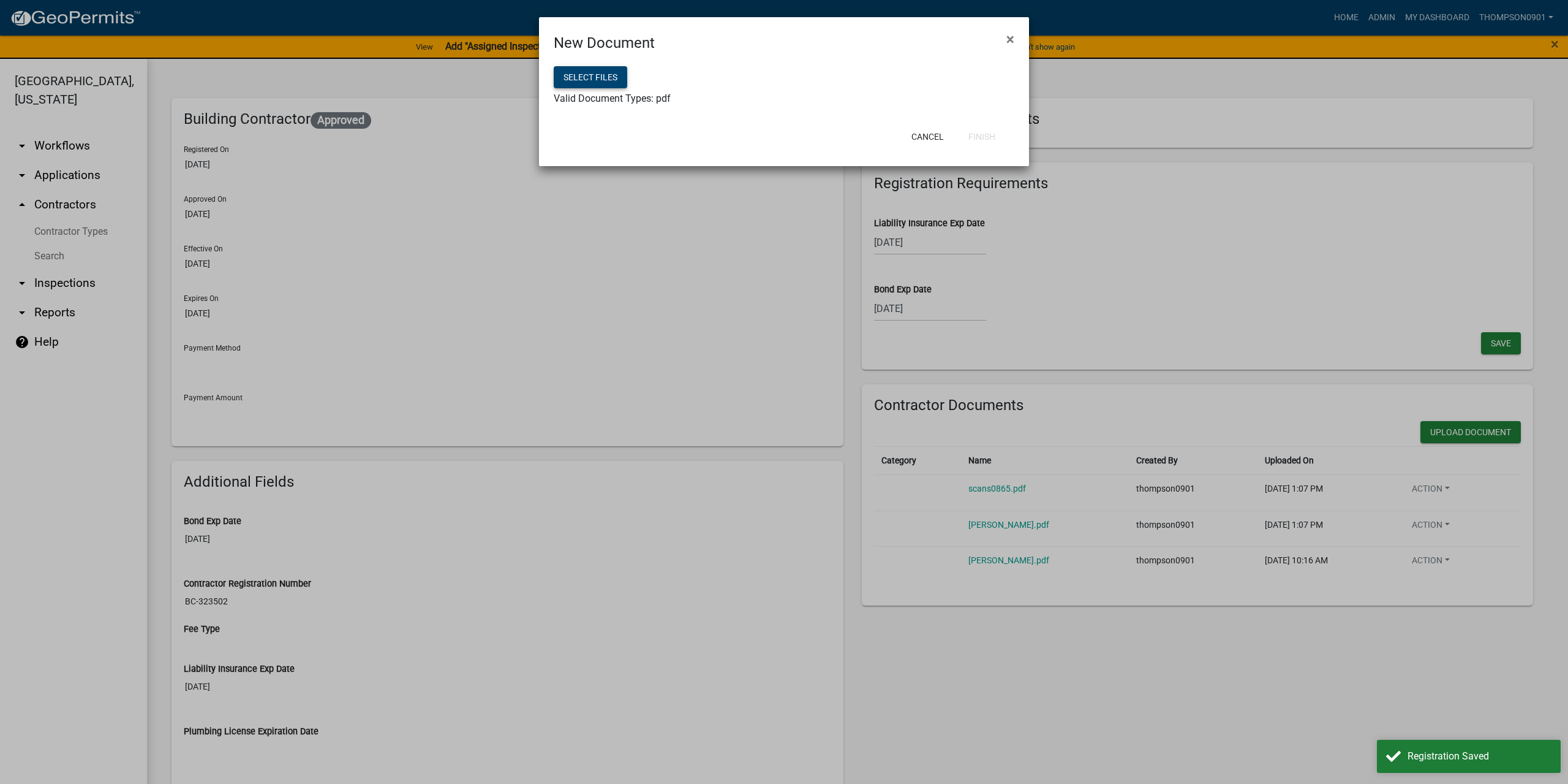
click at [597, 70] on button "Select files" at bounding box center [590, 78] width 73 height 23
click at [983, 139] on button "Finish" at bounding box center [982, 137] width 47 height 23
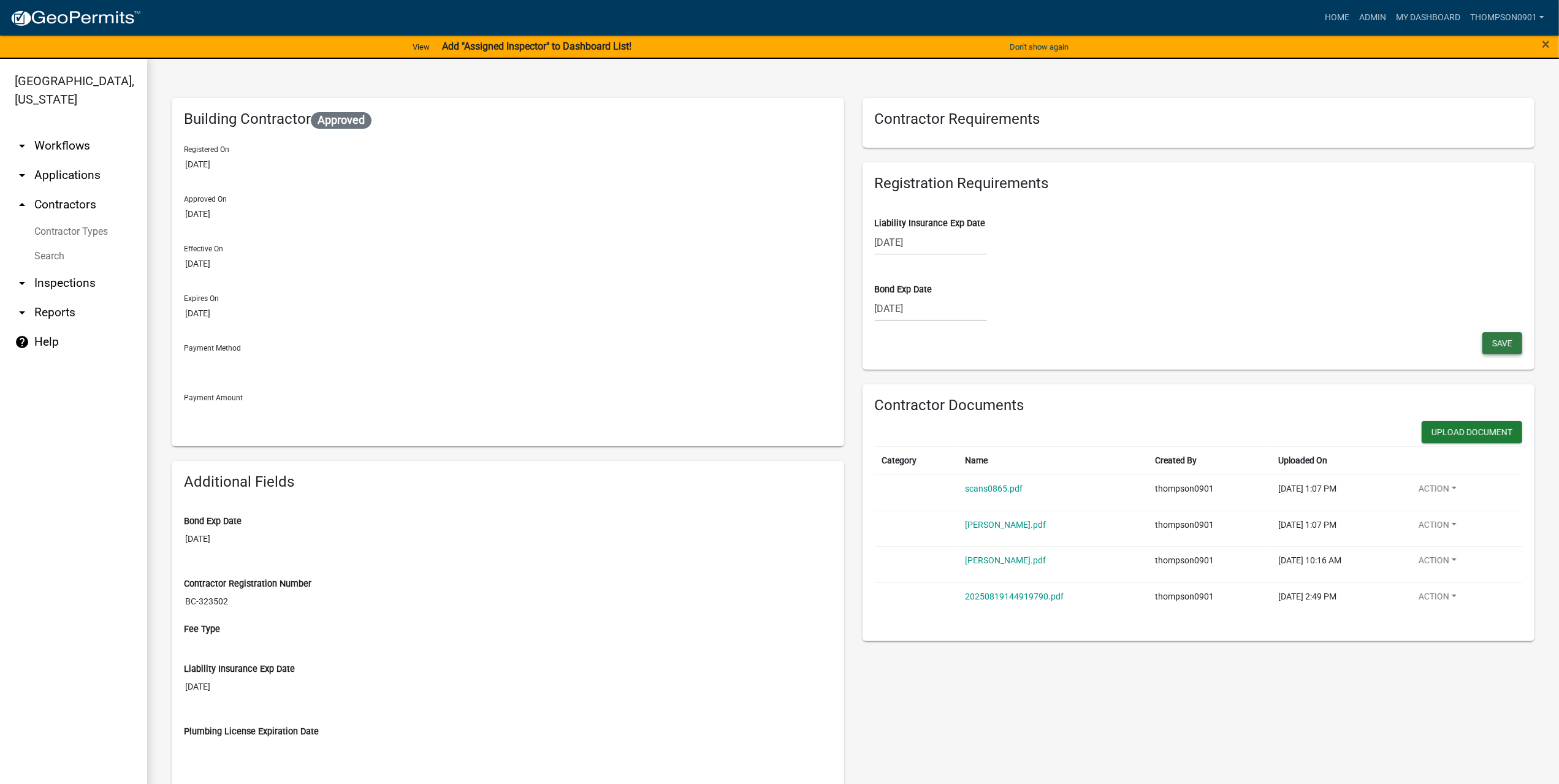
click at [1500, 345] on span "Save" at bounding box center [1503, 343] width 21 height 9
click at [60, 161] on link "arrow_drop_down Applications" at bounding box center [73, 175] width 147 height 29
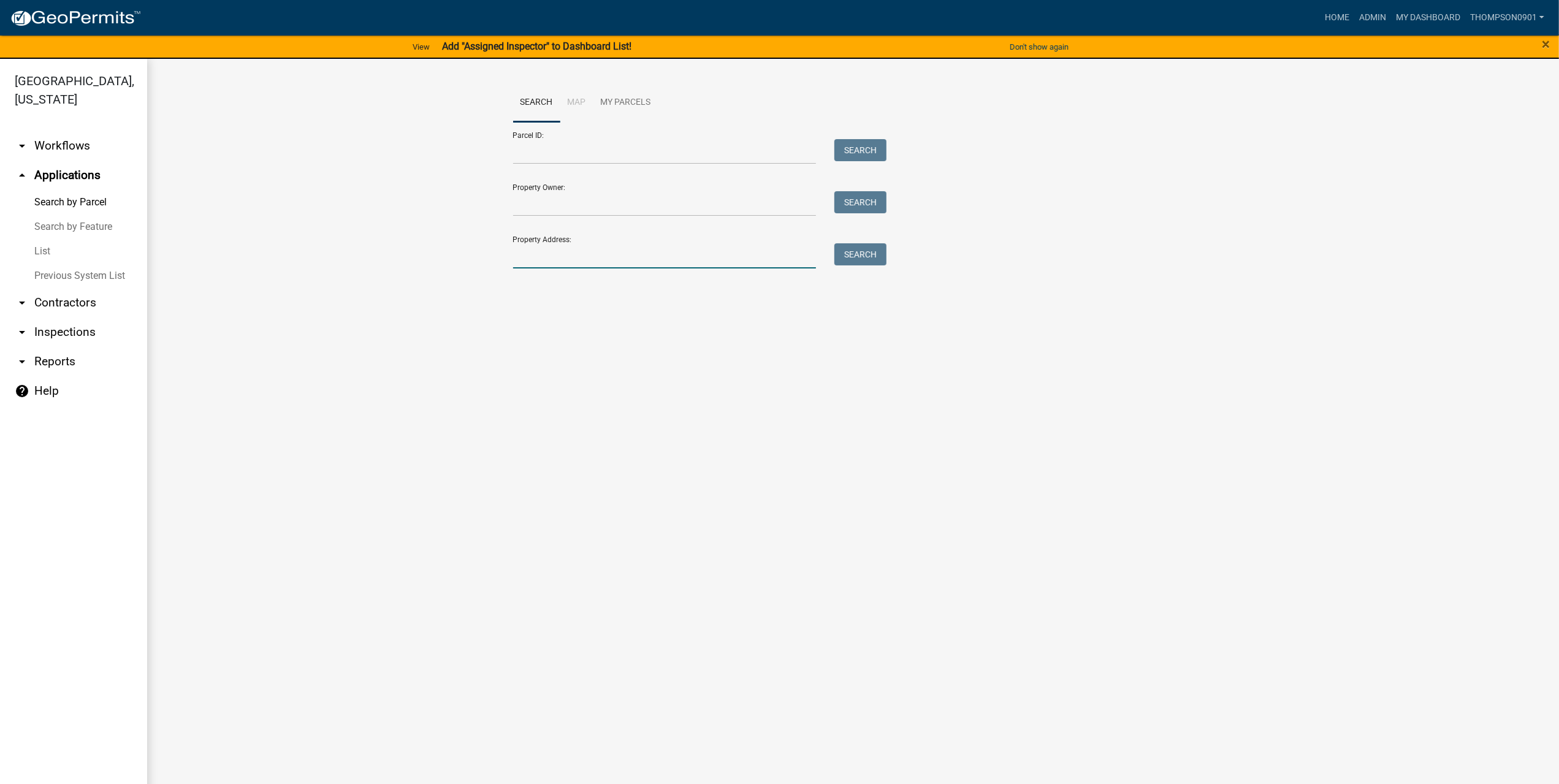
click at [582, 250] on input "Property Address:" at bounding box center [664, 255] width 303 height 25
type input "5957 mul"
drag, startPoint x: 579, startPoint y: 258, endPoint x: 272, endPoint y: 246, distance: 307.2
click at [272, 246] on wm-workflow-application-search-view "Search Map My Parcels Parcel ID: Search Property Owner: Search Property Address…" at bounding box center [853, 223] width 1363 height 280
click at [582, 249] on input "Property Address:" at bounding box center [664, 255] width 303 height 25
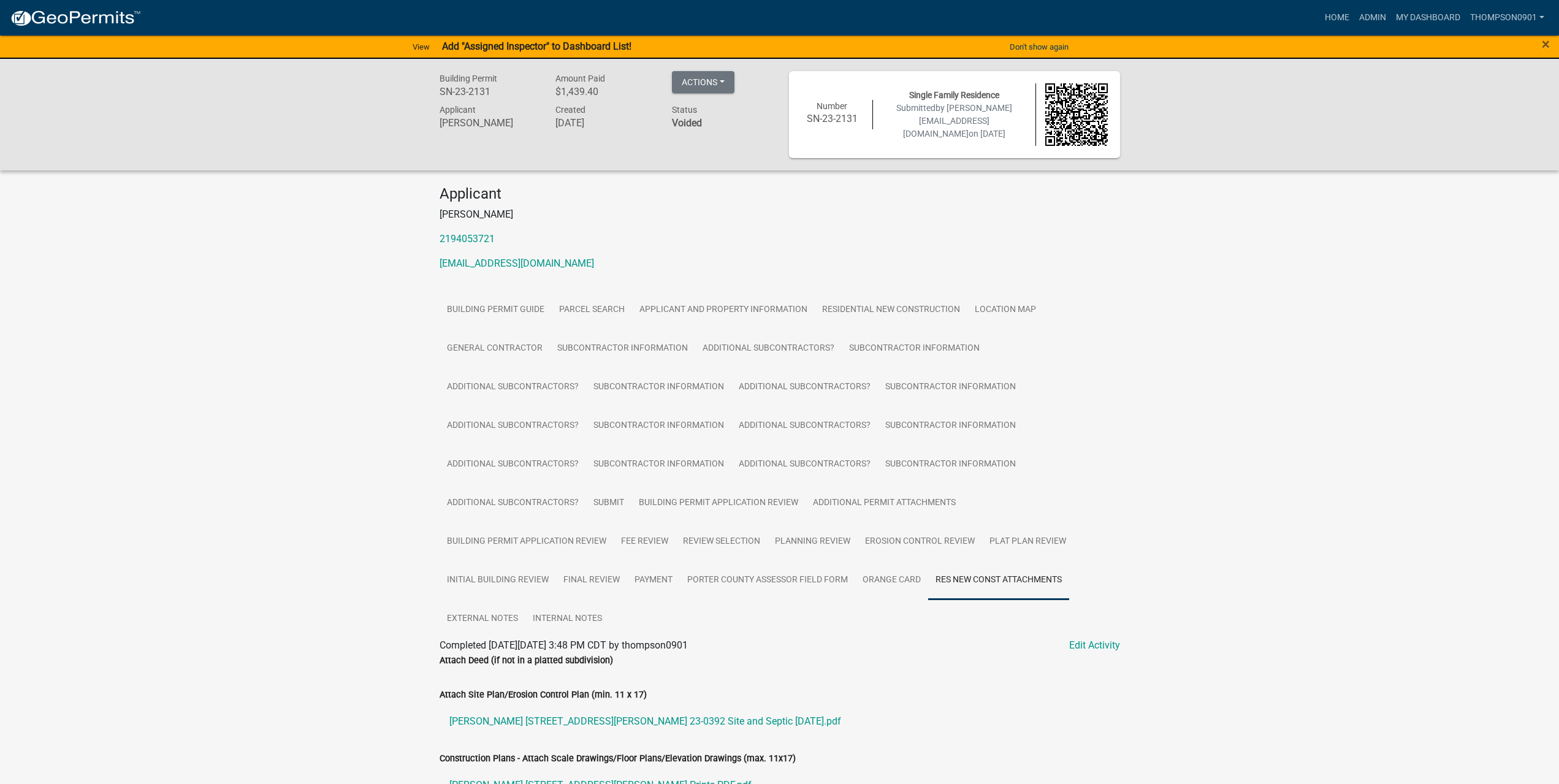
scroll to position [339, 0]
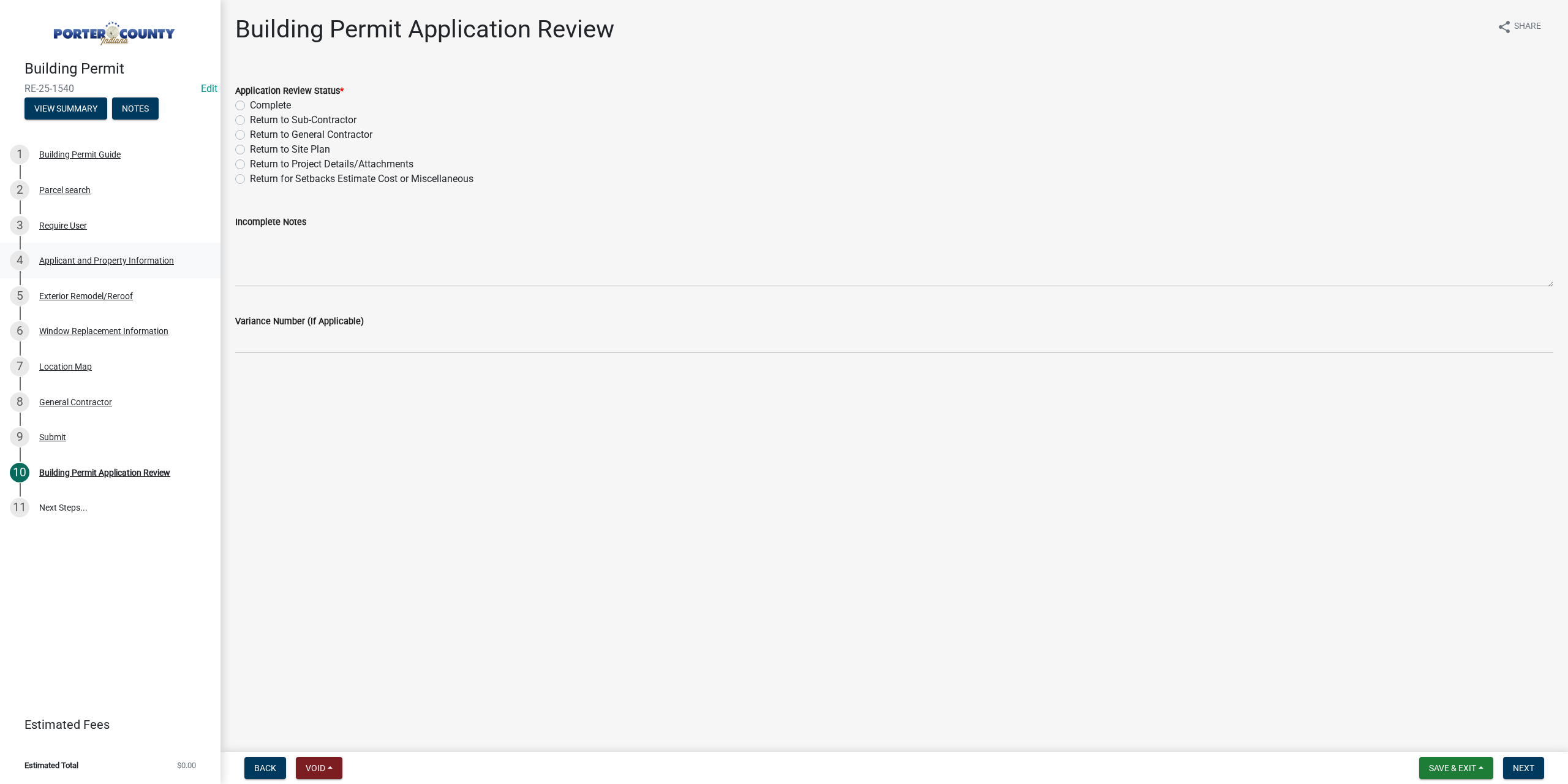
click at [77, 258] on div "Applicant and Property Information" at bounding box center [107, 260] width 135 height 8
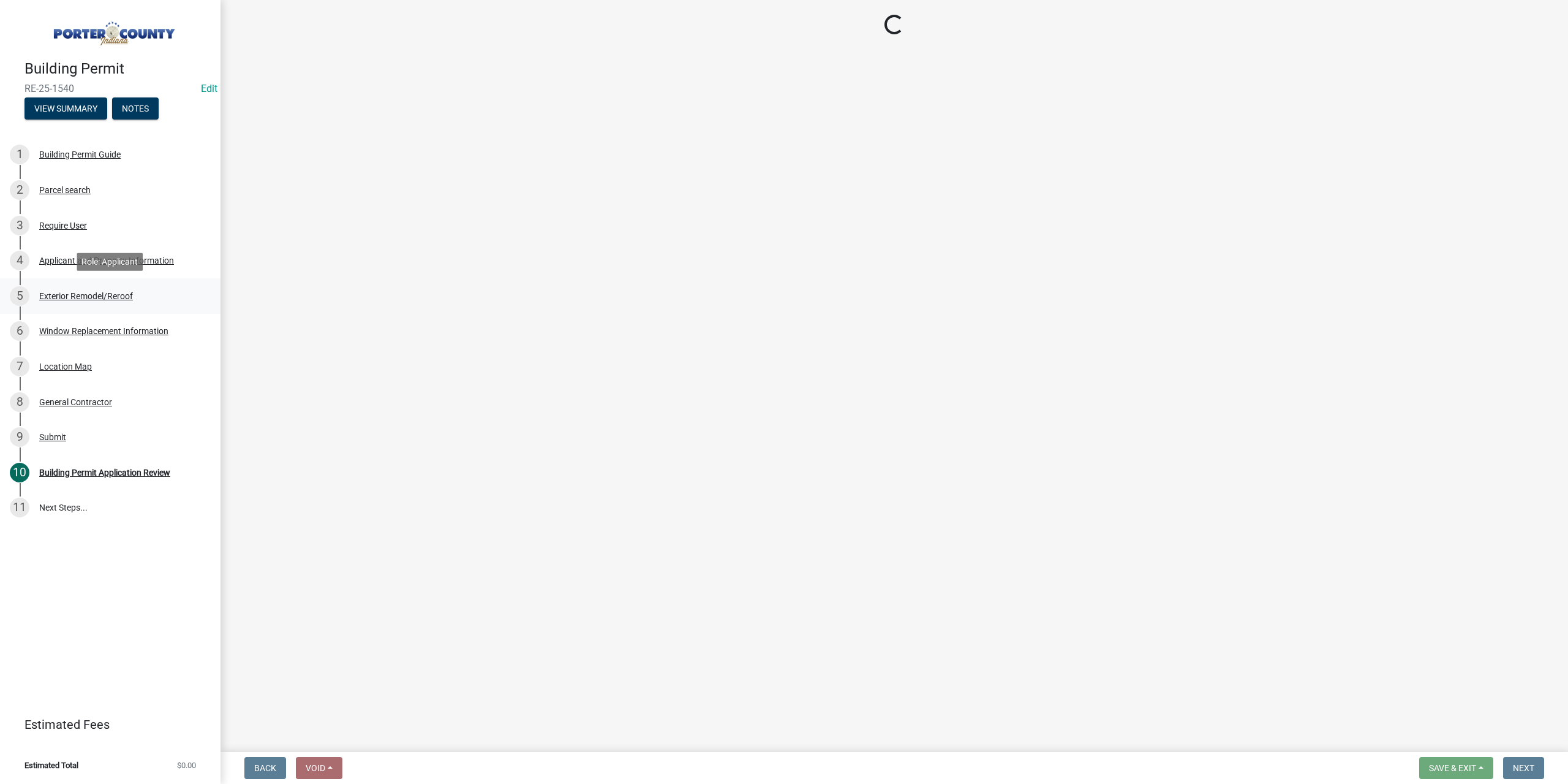
select select "eebc071e-620a-4db8-83e9-cb6b194c67e9"
select select "ad46db9b-b68a-4590-8d08-f4fb10f3ead6"
select select "0d764019-f1ff-4f3b-9299-33f0d080acc7"
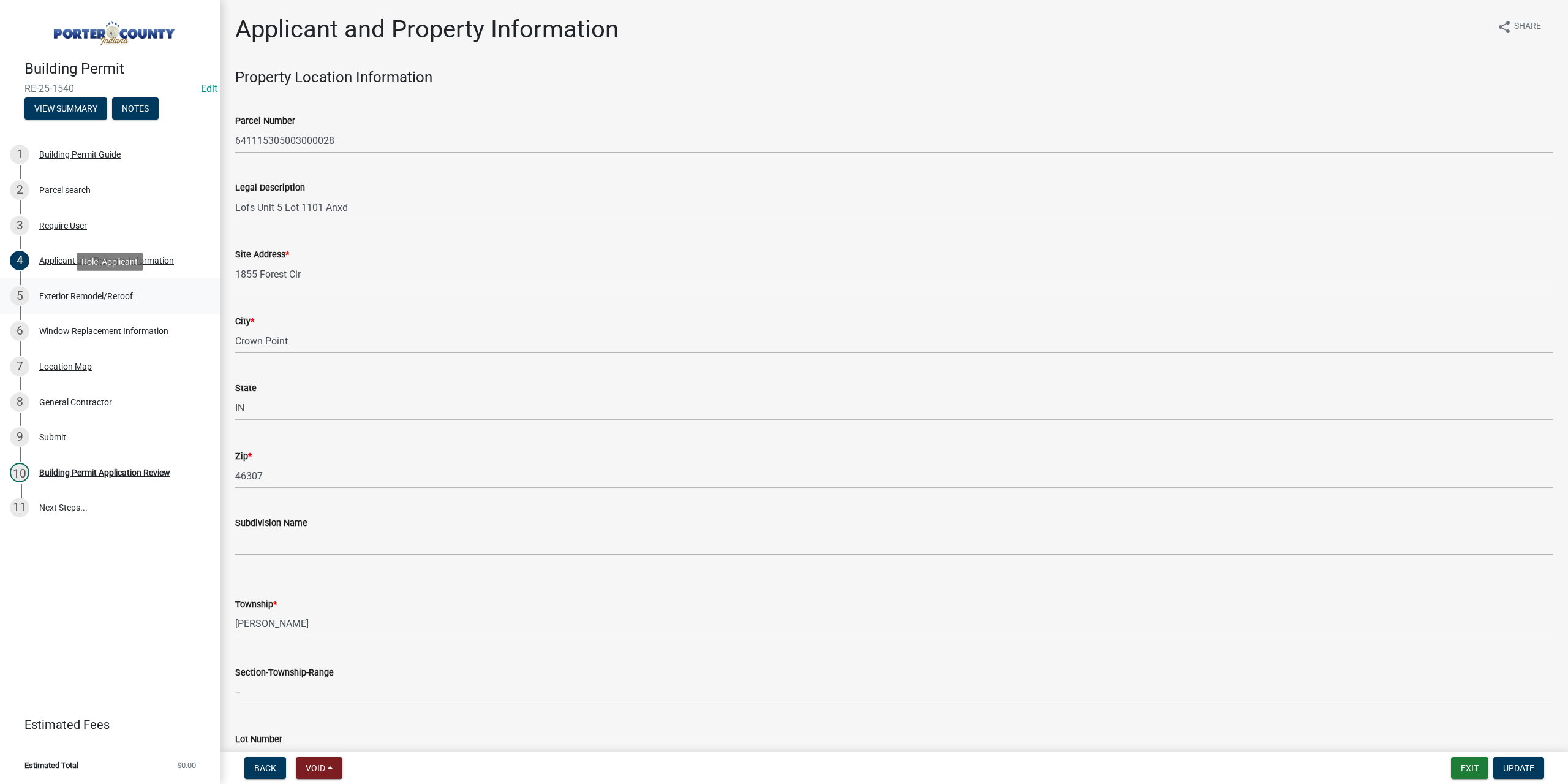
click at [73, 300] on div "Exterior Remodel/Reroof" at bounding box center [86, 296] width 94 height 8
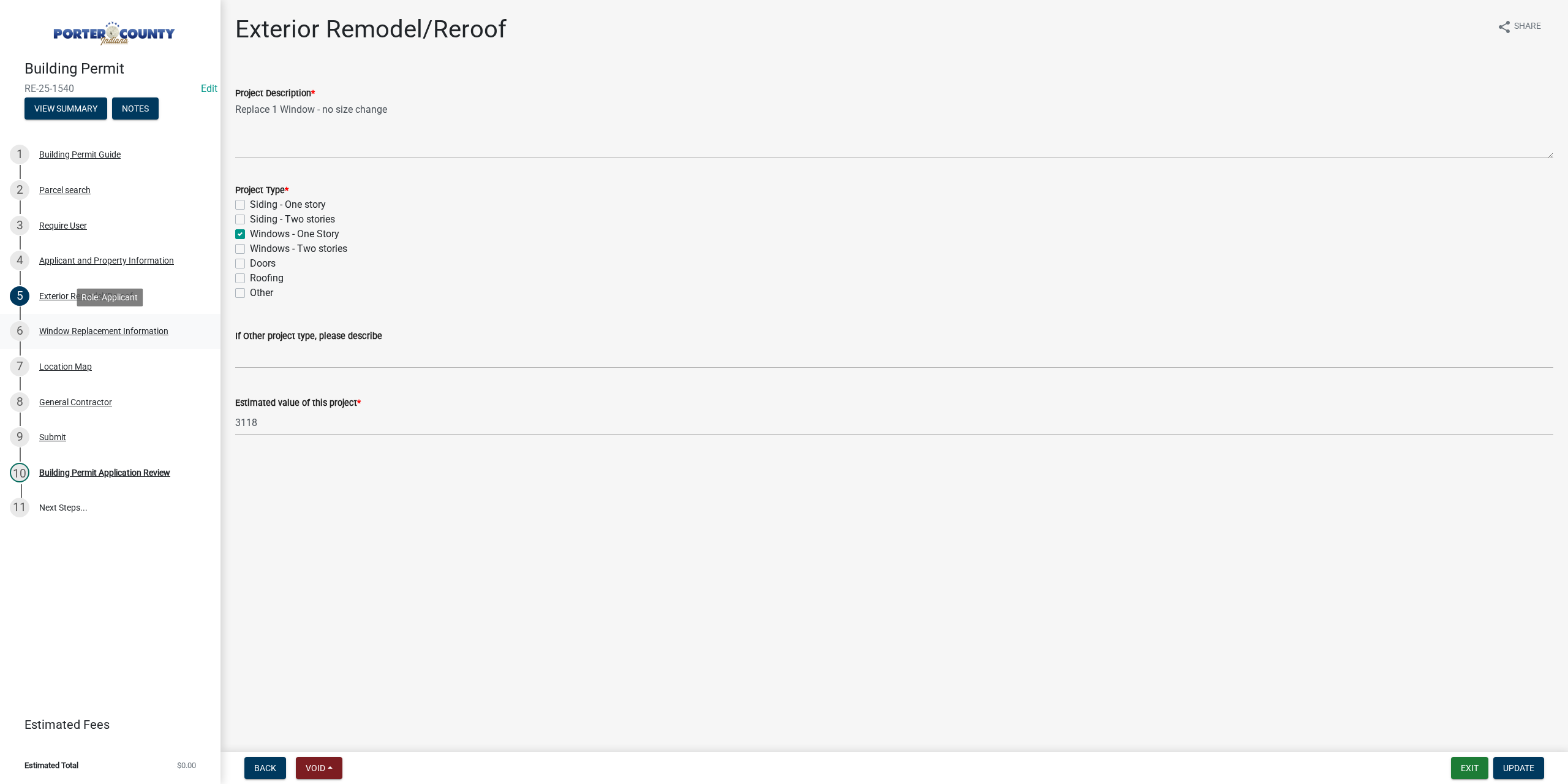
click at [89, 331] on div "Window Replacement Information" at bounding box center [104, 331] width 129 height 8
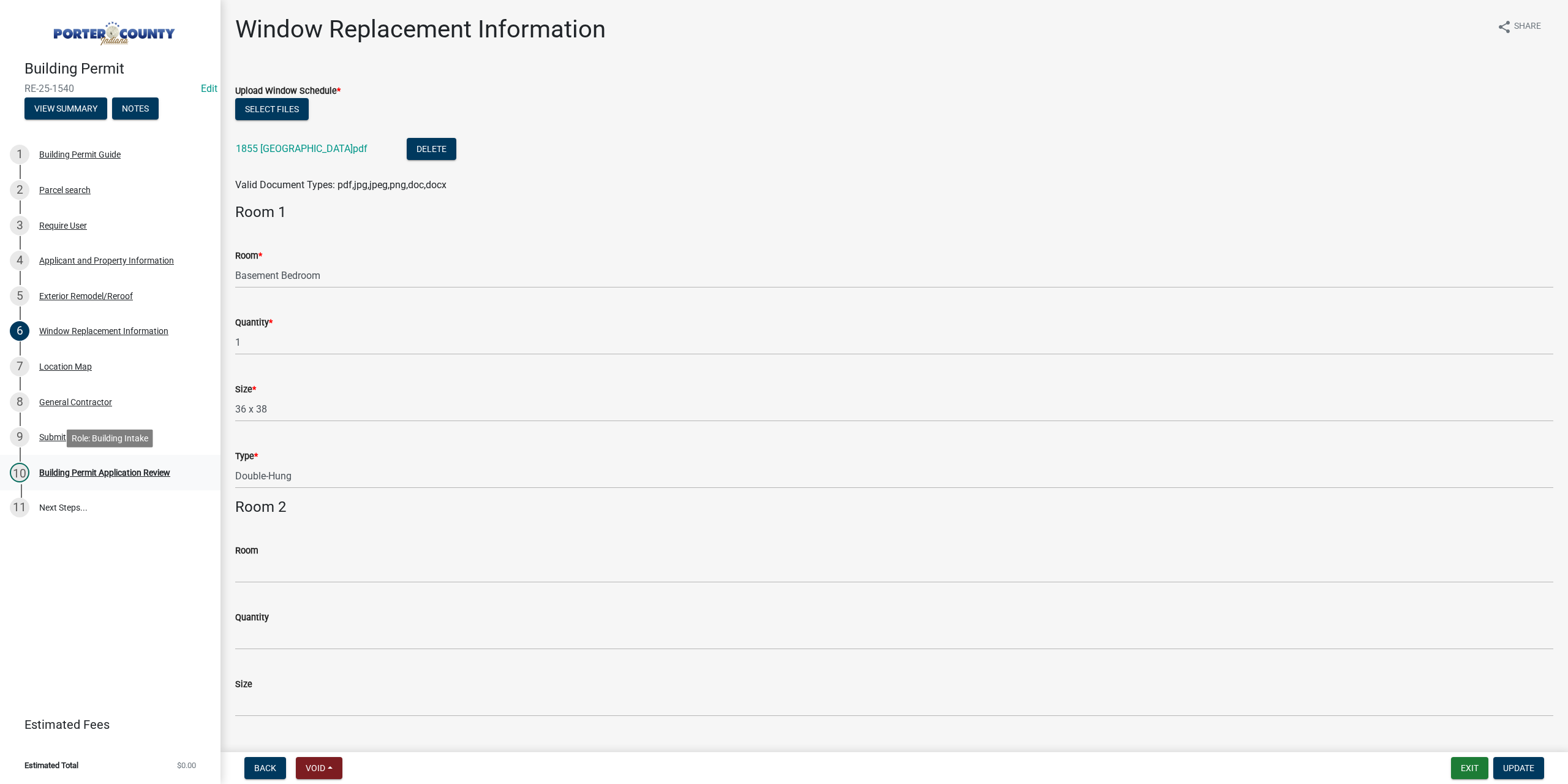
click at [88, 472] on div "Building Permit Application Review" at bounding box center [105, 472] width 131 height 8
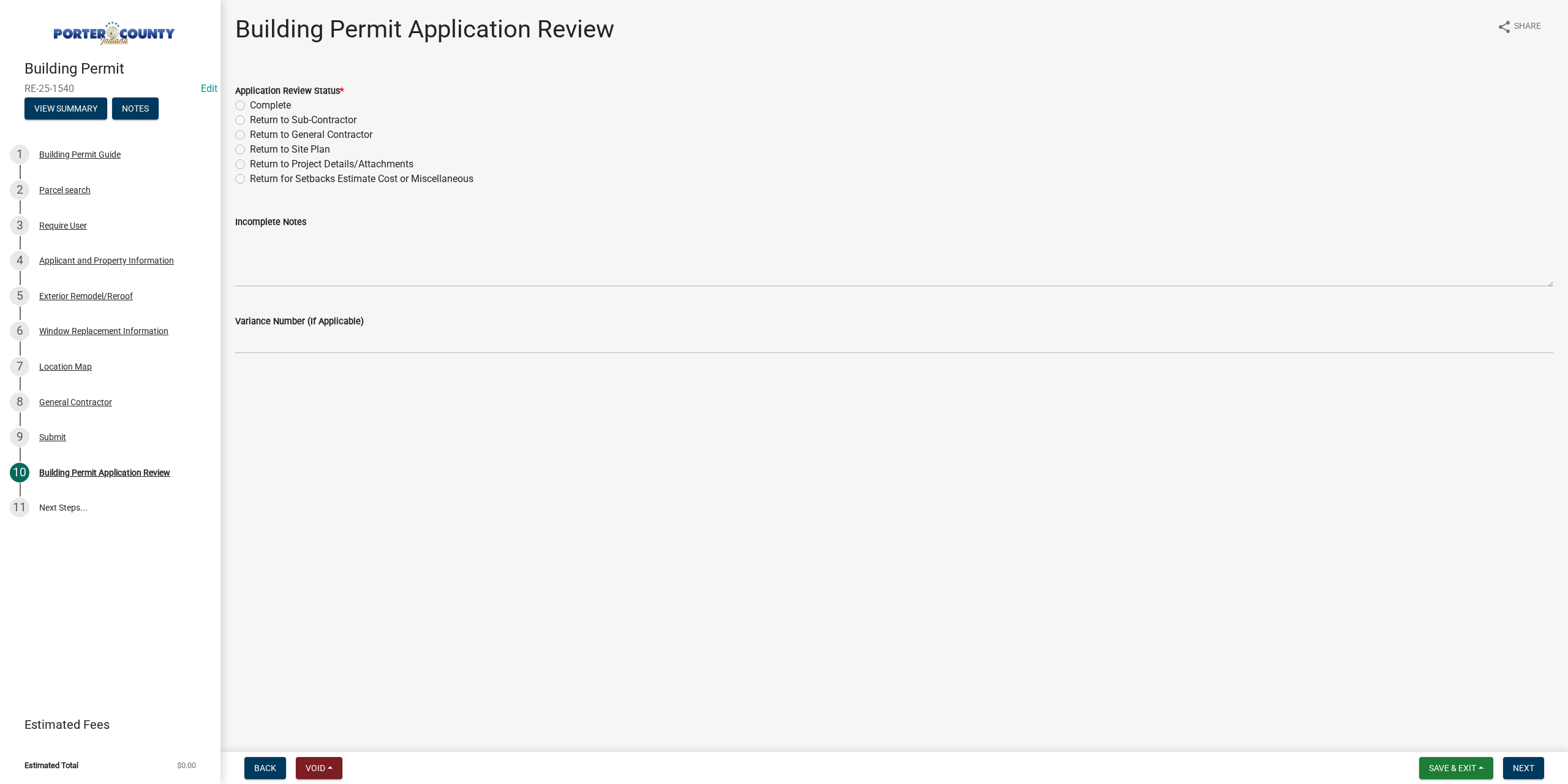
click at [250, 103] on label "Complete" at bounding box center [270, 105] width 41 height 15
click at [250, 103] on input "Complete" at bounding box center [253, 101] width 8 height 8
radio input "true"
click at [1525, 763] on span "Next" at bounding box center [1523, 768] width 22 height 9
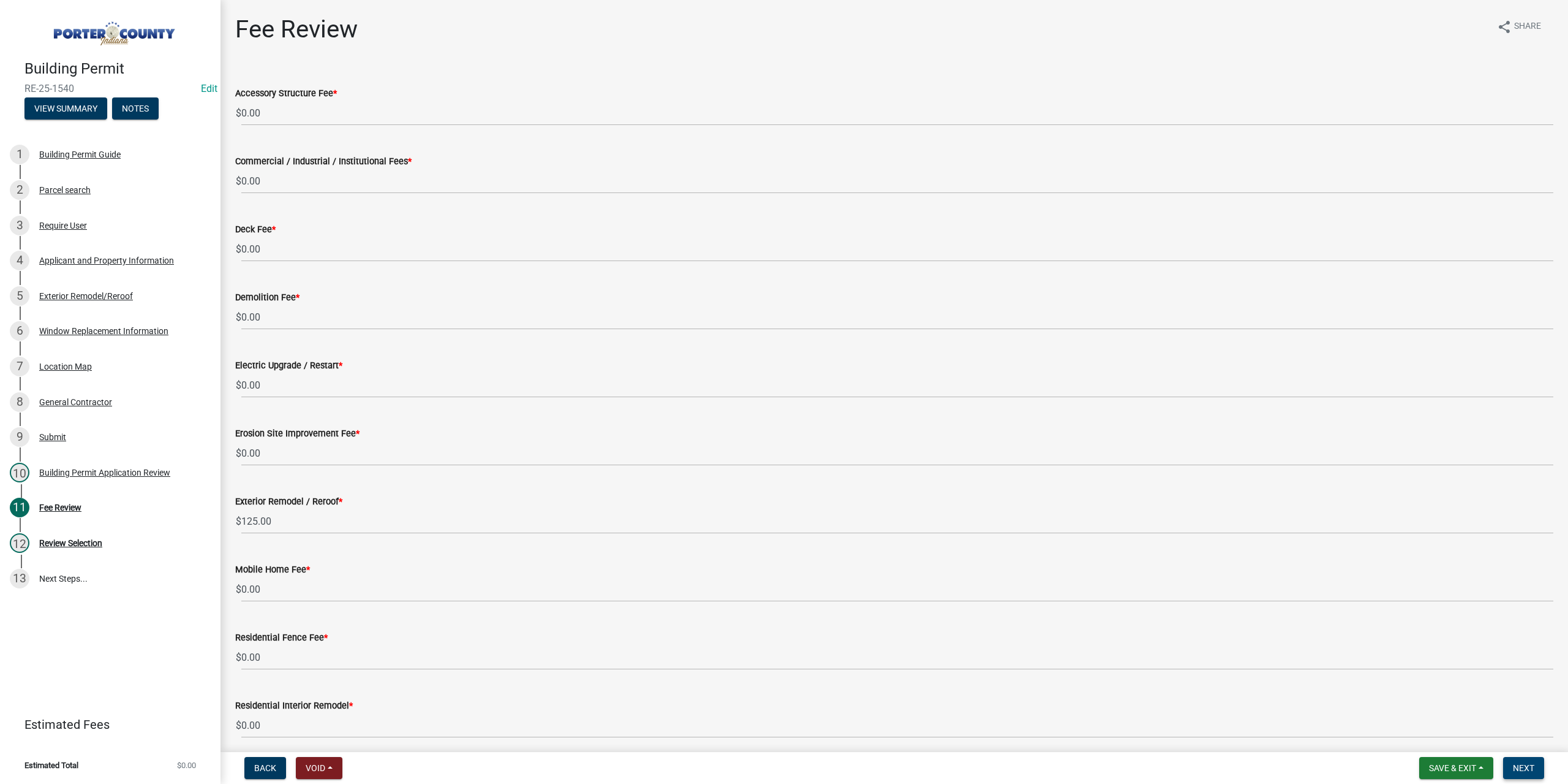
click at [1515, 767] on span "Next" at bounding box center [1523, 768] width 22 height 9
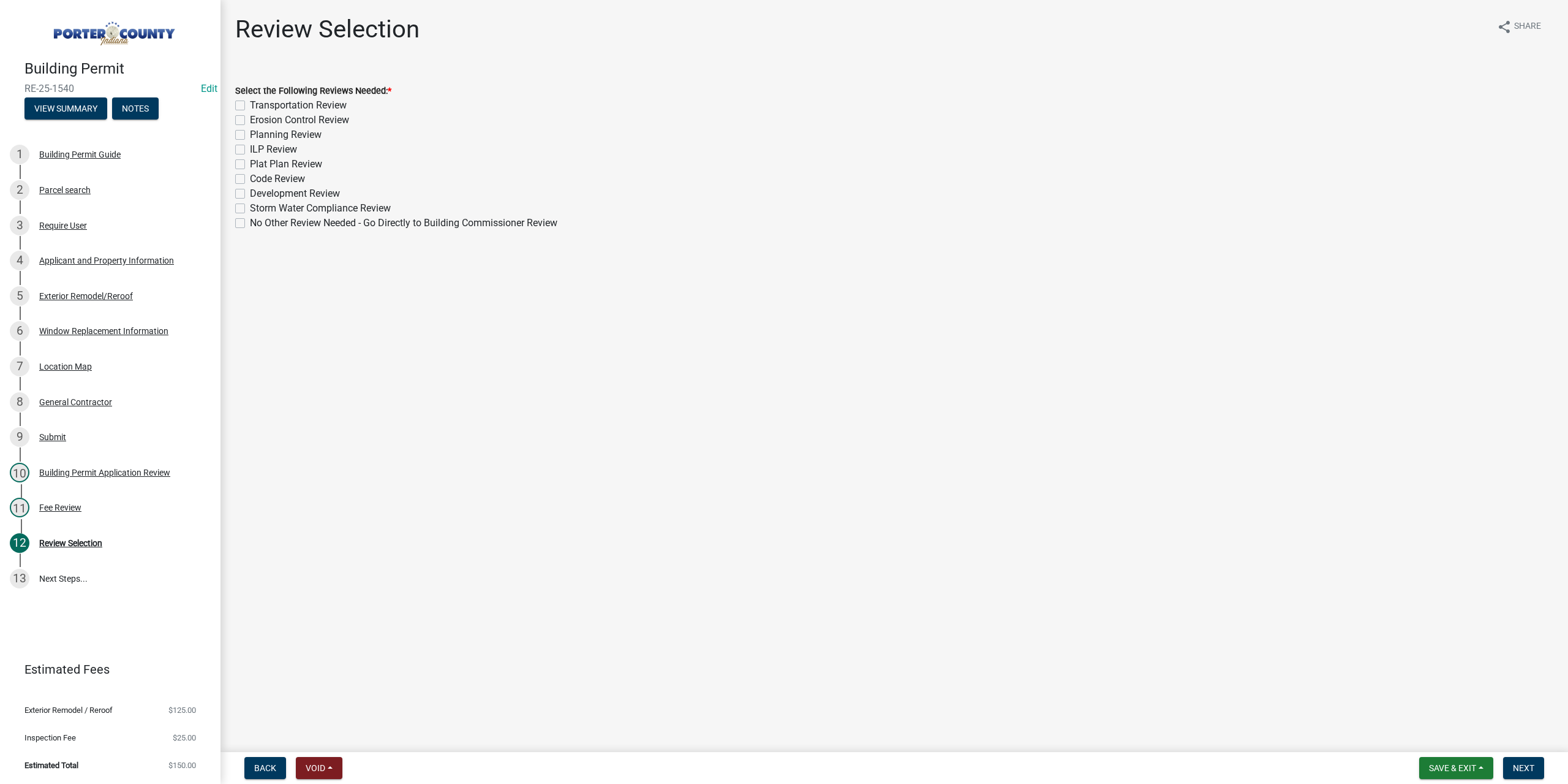
click at [250, 222] on label "No Other Review Needed - Go Directly to Building Commissioner Review" at bounding box center [403, 223] width 308 height 15
click at [250, 222] on input "No Other Review Needed - Go Directly to Building Commissioner Review" at bounding box center [253, 220] width 8 height 8
checkbox input "true"
checkbox input "false"
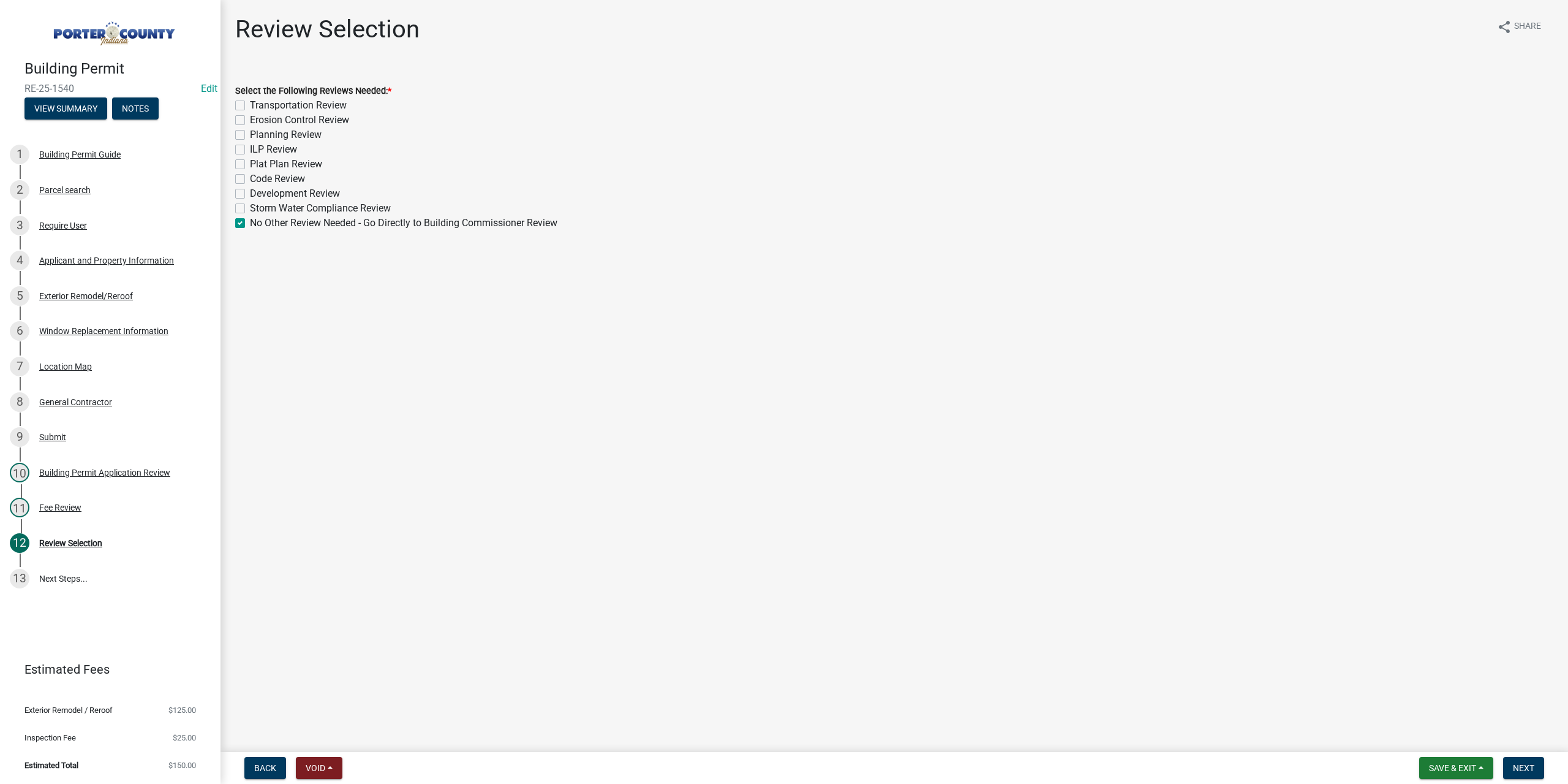
checkbox input "false"
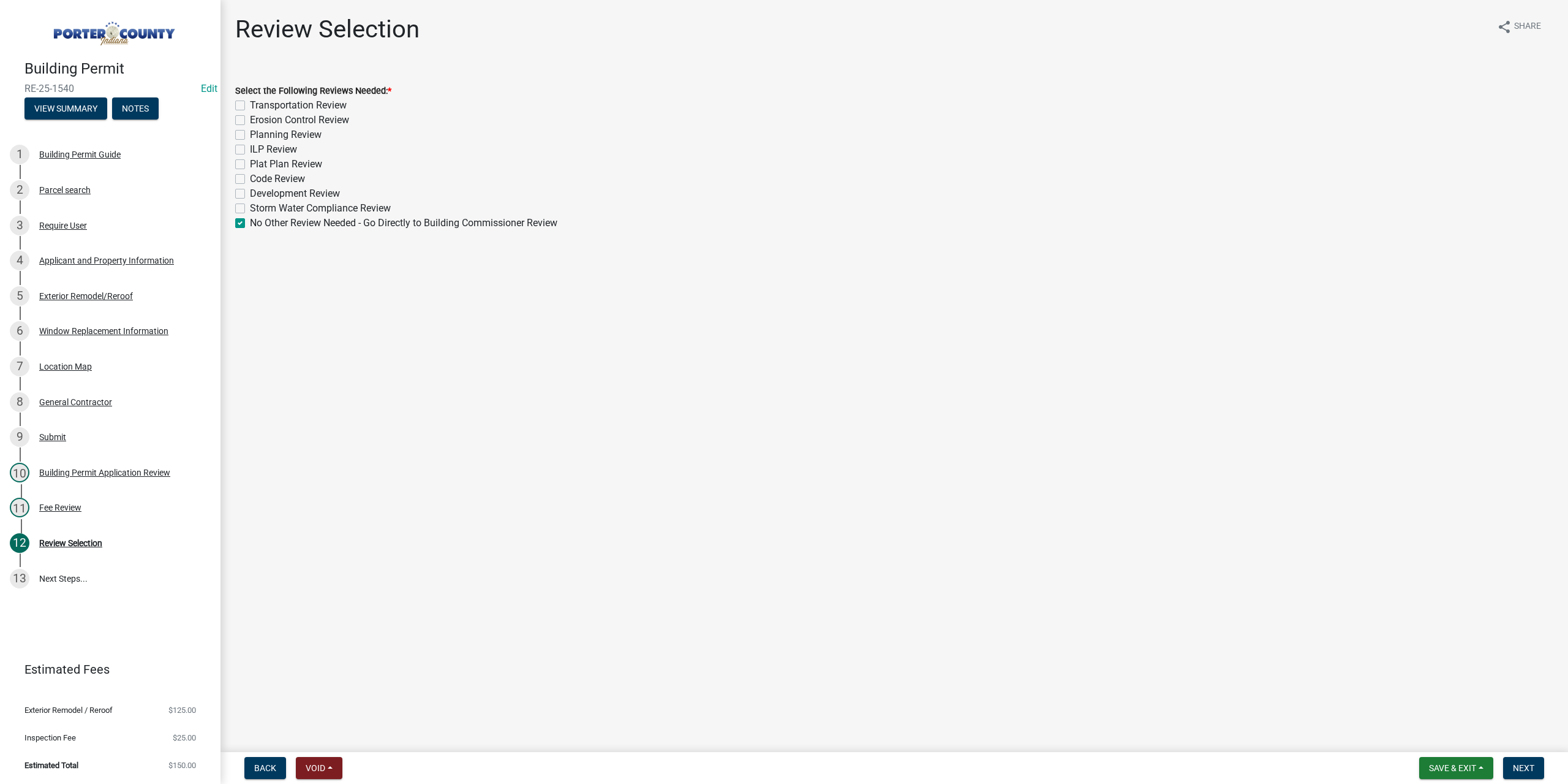
checkbox input "false"
checkbox input "true"
click at [1511, 760] on button "Next" at bounding box center [1524, 768] width 41 height 23
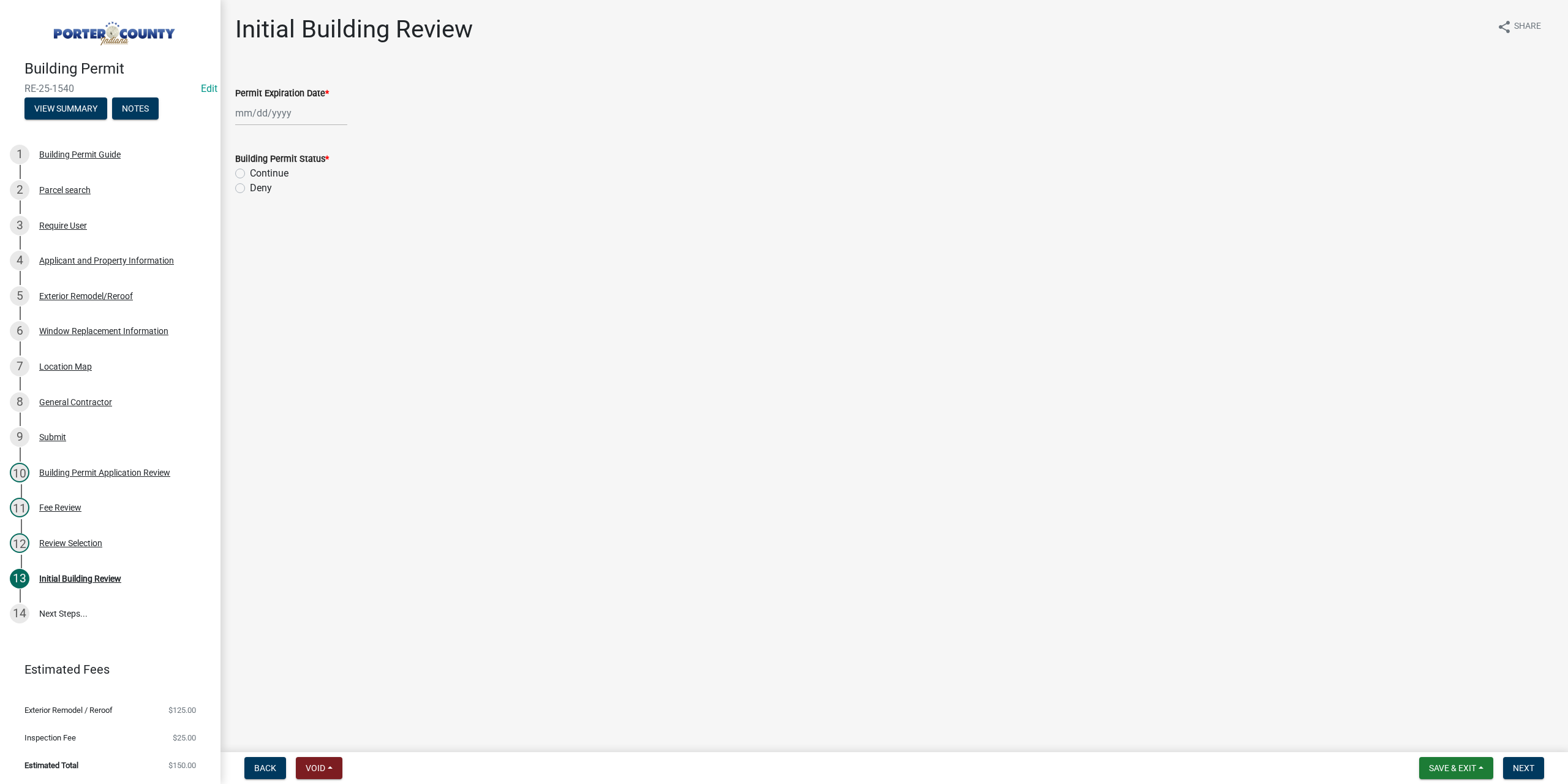
click at [278, 117] on div at bounding box center [291, 113] width 112 height 25
select select "8"
click at [331, 137] on select "1525 1526 1527 1528 1529 1530 1531 1532 1533 1534 1535 1536 1537 1538 1539 1540…" at bounding box center [331, 140] width 44 height 19
select select "2026"
click at [310, 131] on select "1525 1526 1527 1528 1529 1530 1531 1532 1533 1534 1535 1536 1537 1538 1539 1540…" at bounding box center [331, 140] width 44 height 19
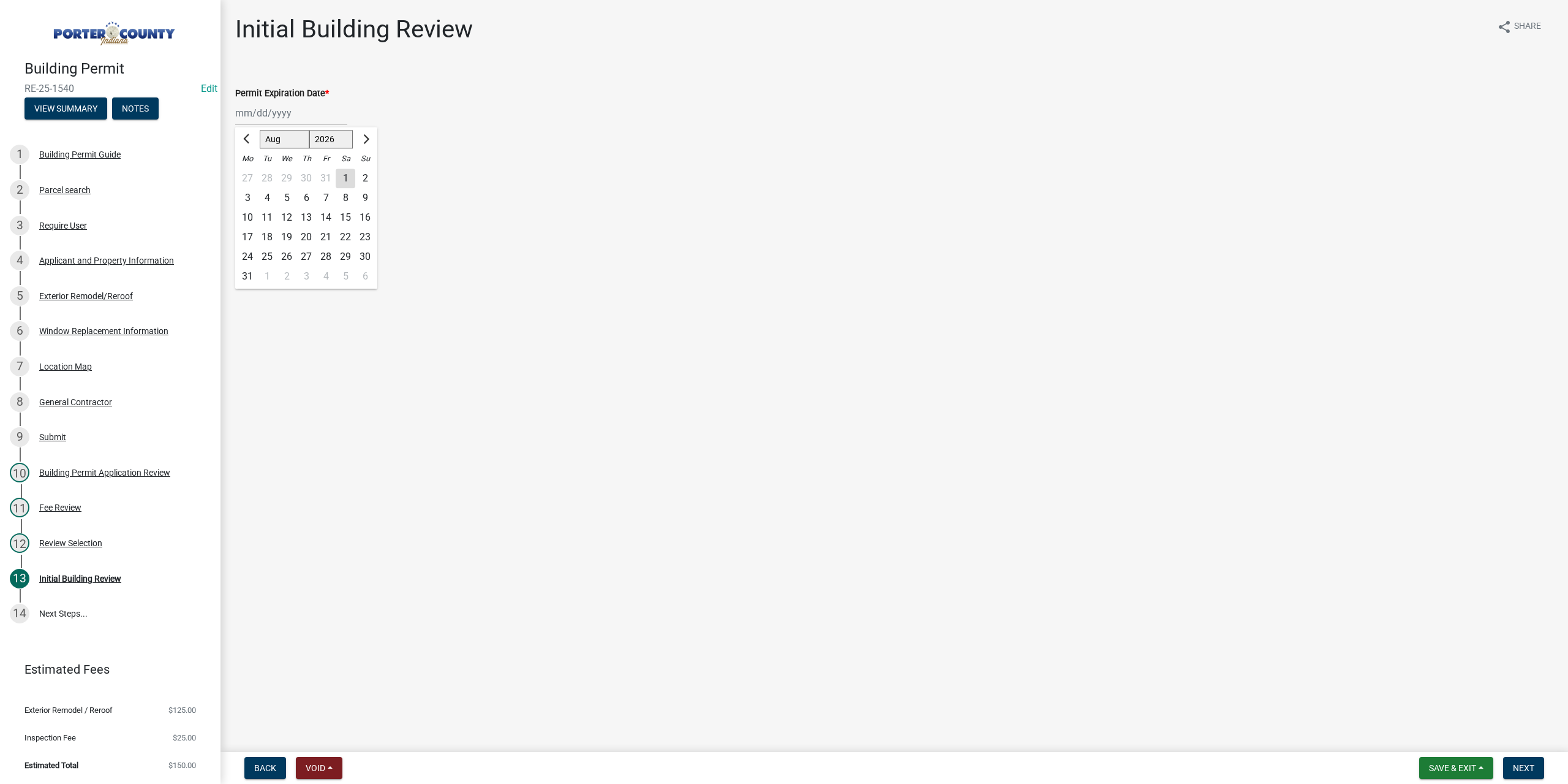
click at [285, 233] on div "19" at bounding box center [286, 237] width 20 height 20
type input "08/19/2026"
click at [250, 172] on label "Continue" at bounding box center [268, 174] width 38 height 15
click at [250, 172] on input "Continue" at bounding box center [253, 170] width 8 height 8
radio input "true"
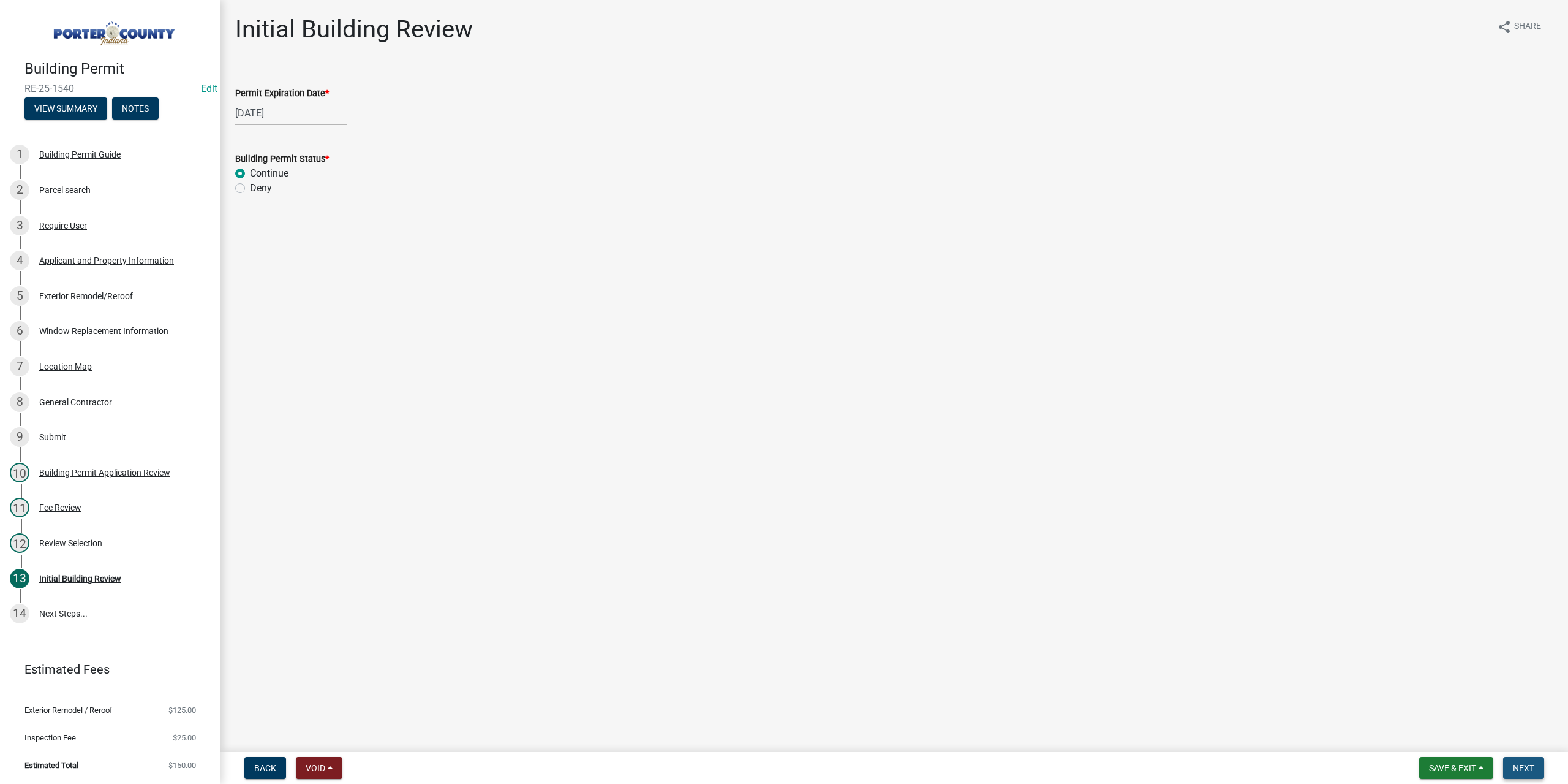
click at [1528, 769] on span "Next" at bounding box center [1523, 768] width 22 height 9
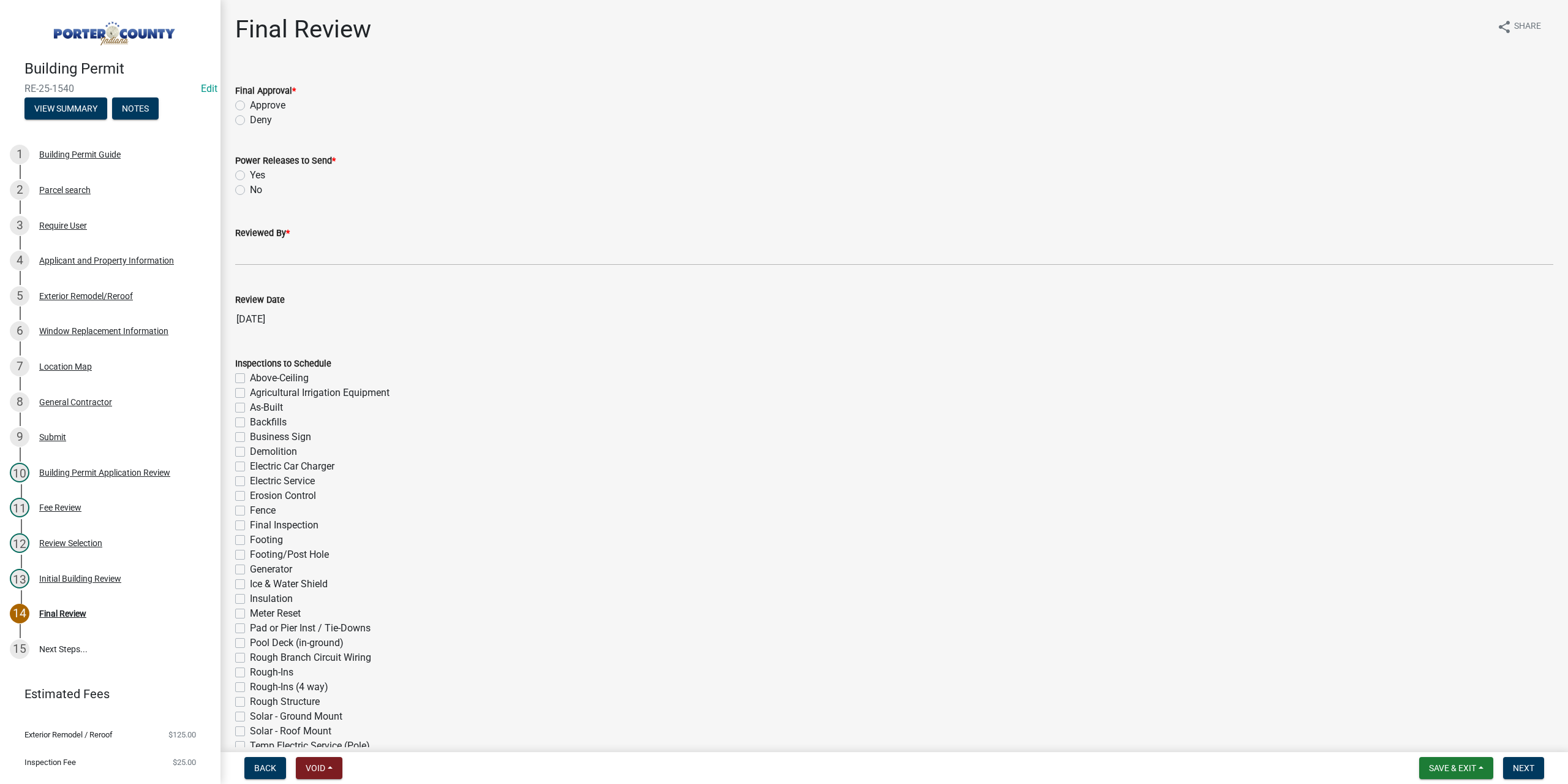
click at [250, 105] on label "Approve" at bounding box center [267, 105] width 36 height 15
click at [250, 105] on input "Approve" at bounding box center [253, 101] width 8 height 8
radio input "true"
click at [250, 190] on label "No" at bounding box center [255, 191] width 12 height 15
click at [250, 190] on input "No" at bounding box center [253, 187] width 8 height 8
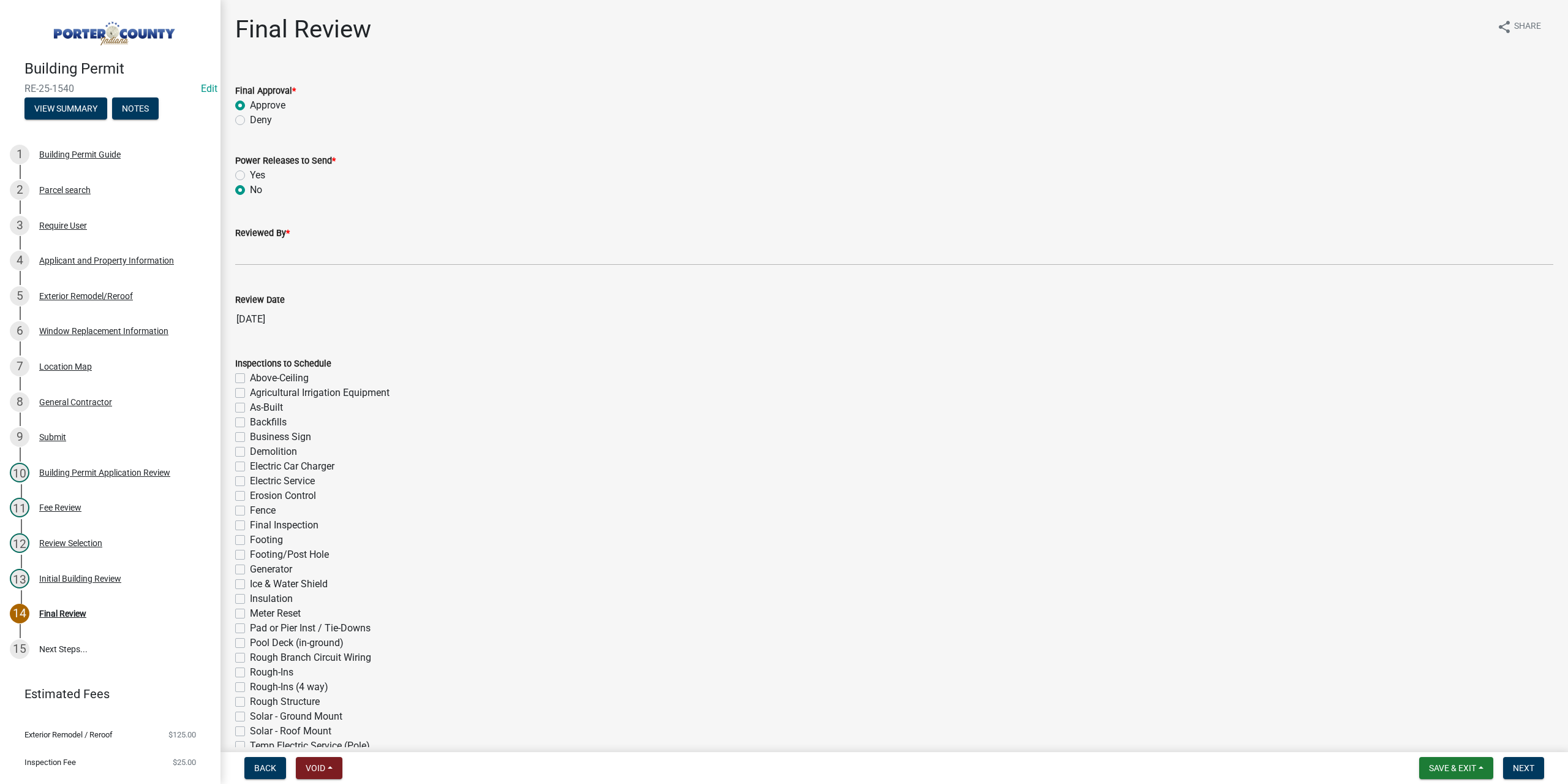
radio input "true"
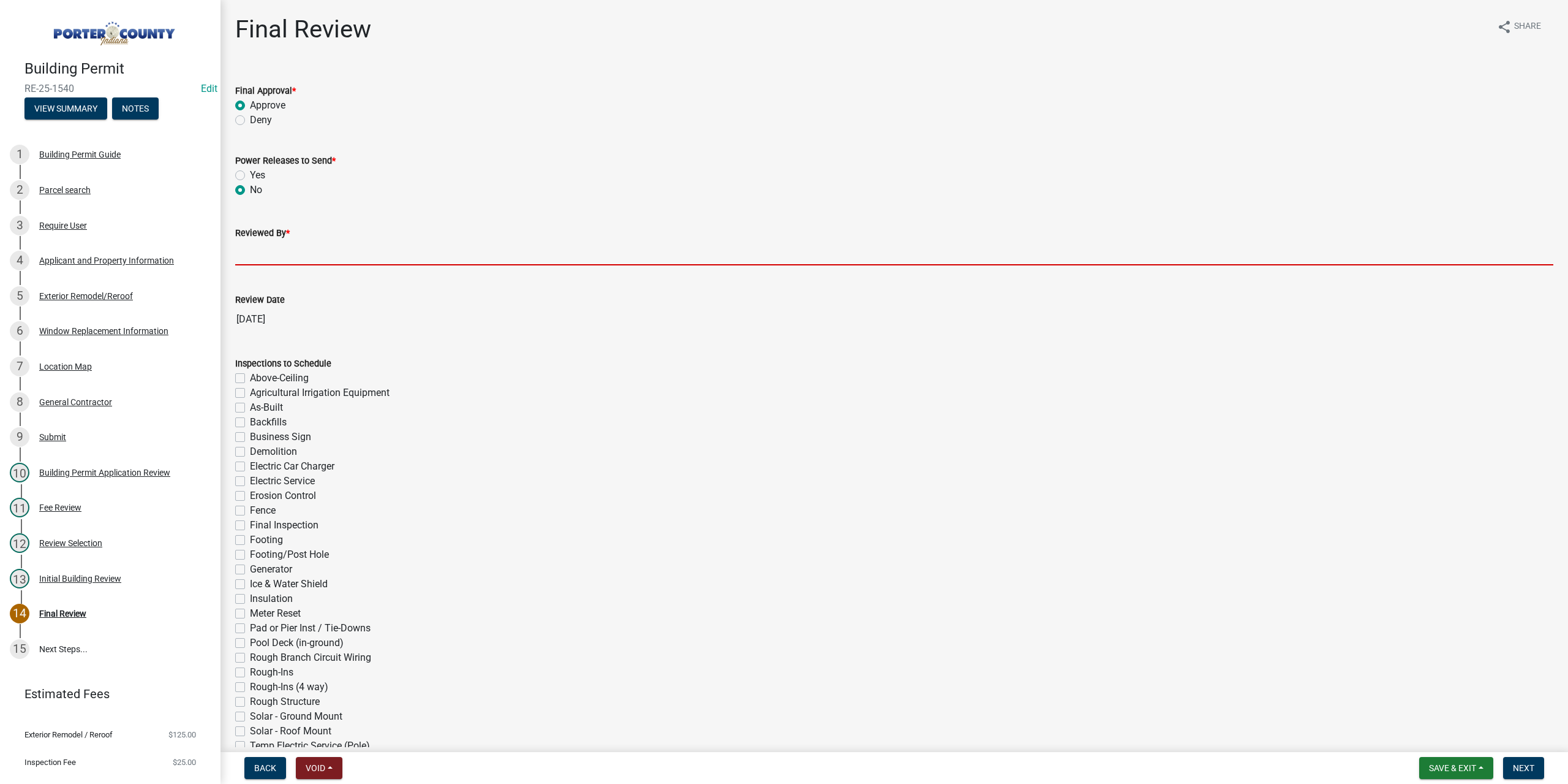
click at [250, 241] on input "Reviewed By *" at bounding box center [894, 253] width 1318 height 25
type input "TT"
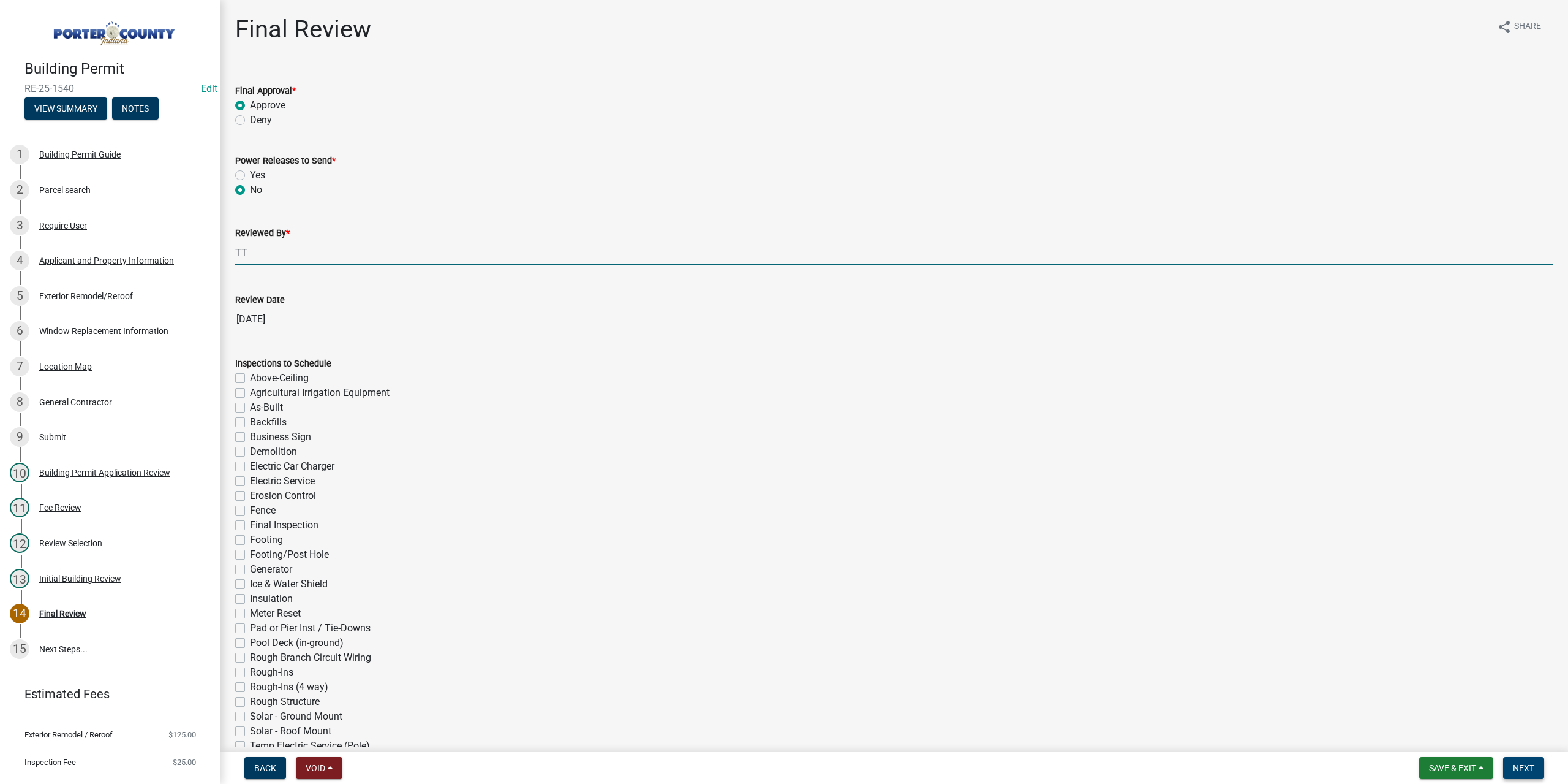
click at [1526, 774] on button "Next" at bounding box center [1524, 768] width 41 height 23
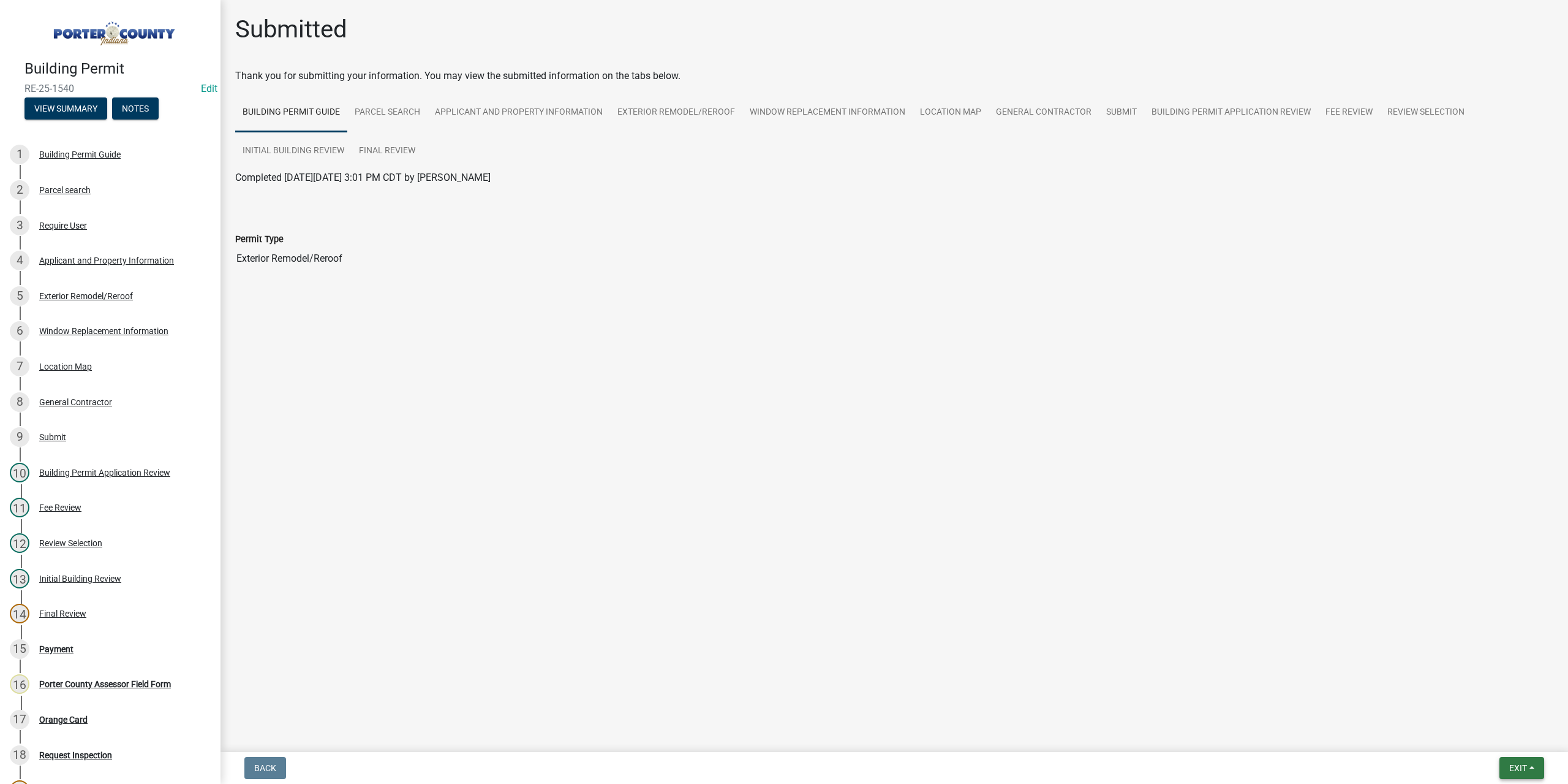
drag, startPoint x: 1513, startPoint y: 761, endPoint x: 1508, endPoint y: 740, distance: 21.6
click at [1513, 761] on button "Exit" at bounding box center [1522, 768] width 45 height 23
click at [1503, 740] on button "Save & Exit" at bounding box center [1496, 735] width 98 height 29
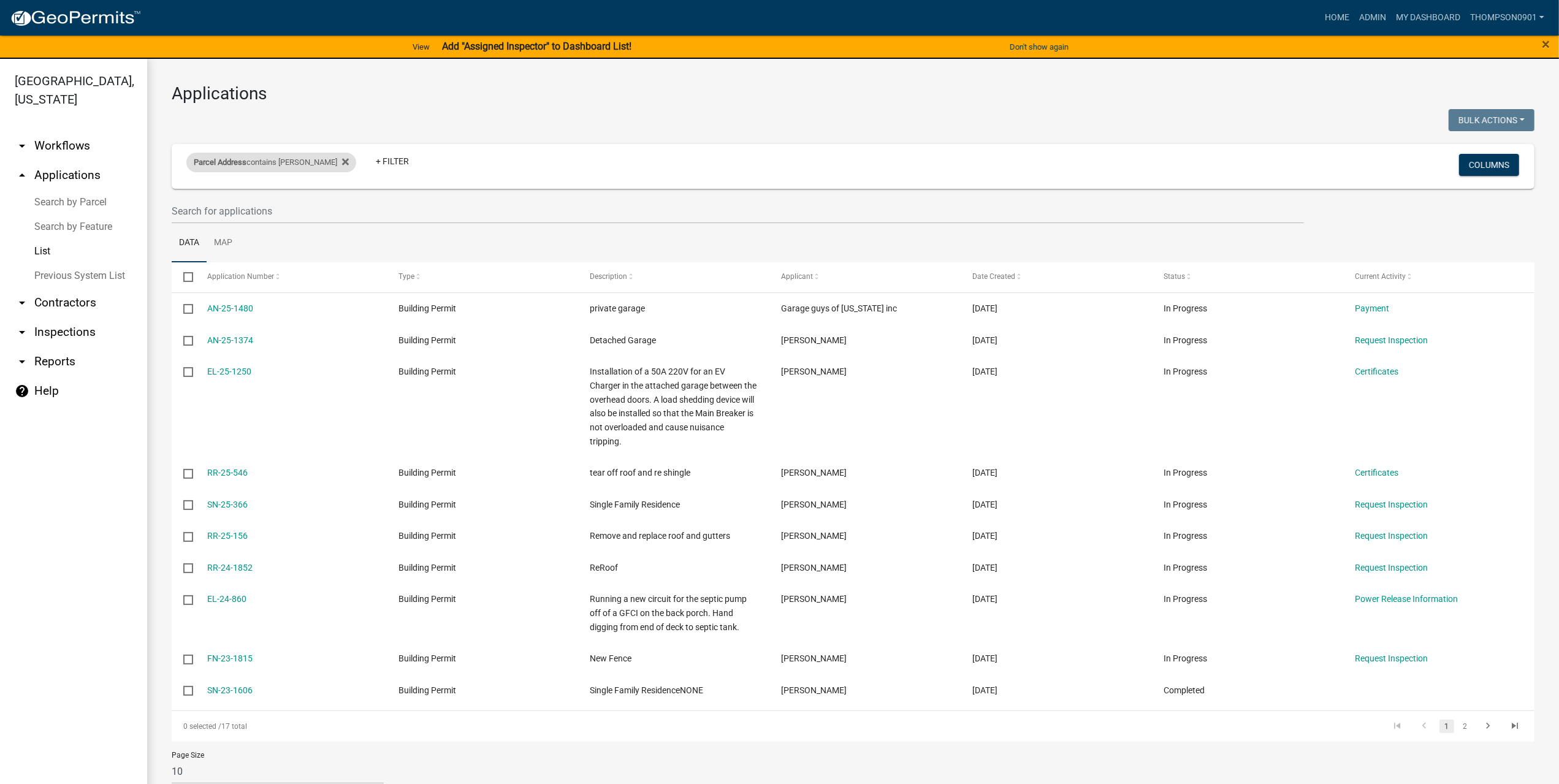
click at [299, 162] on div "Parcel Address contains goodrich" at bounding box center [270, 162] width 170 height 20
drag, startPoint x: 258, startPoint y: 210, endPoint x: 3, endPoint y: 200, distance: 255.2
click at [0, 203] on body "Internet Explorer does NOT work with GeoPermits. Get a new browser for more sec…" at bounding box center [780, 392] width 1559 height 784
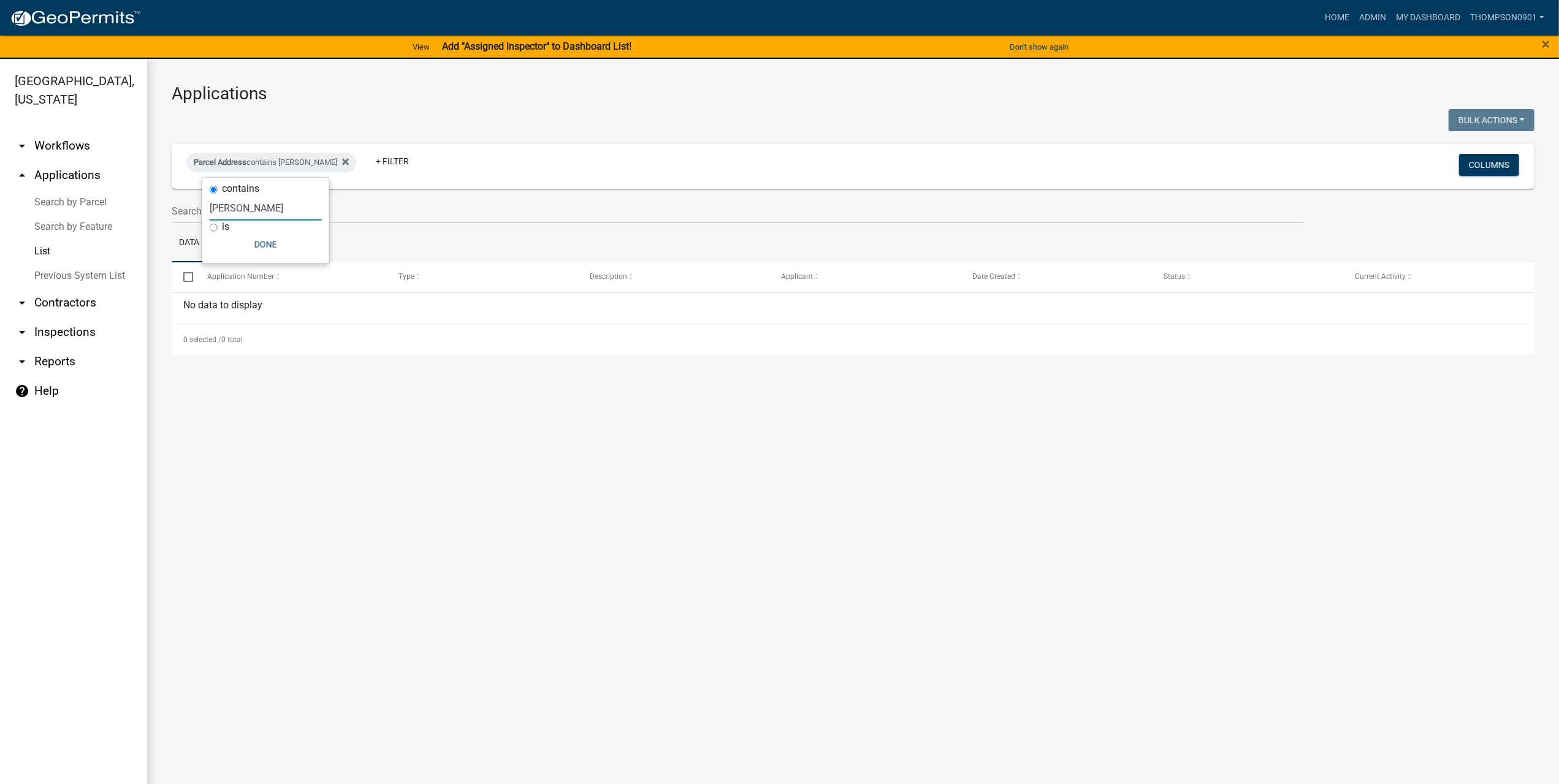
drag, startPoint x: 267, startPoint y: 209, endPoint x: 205, endPoint y: 207, distance: 62.0
click at [205, 207] on div "contains steven iron is Done" at bounding box center [265, 220] width 127 height 85
type input "steven iron"
click at [49, 288] on link "arrow_drop_down Contractors" at bounding box center [73, 302] width 147 height 29
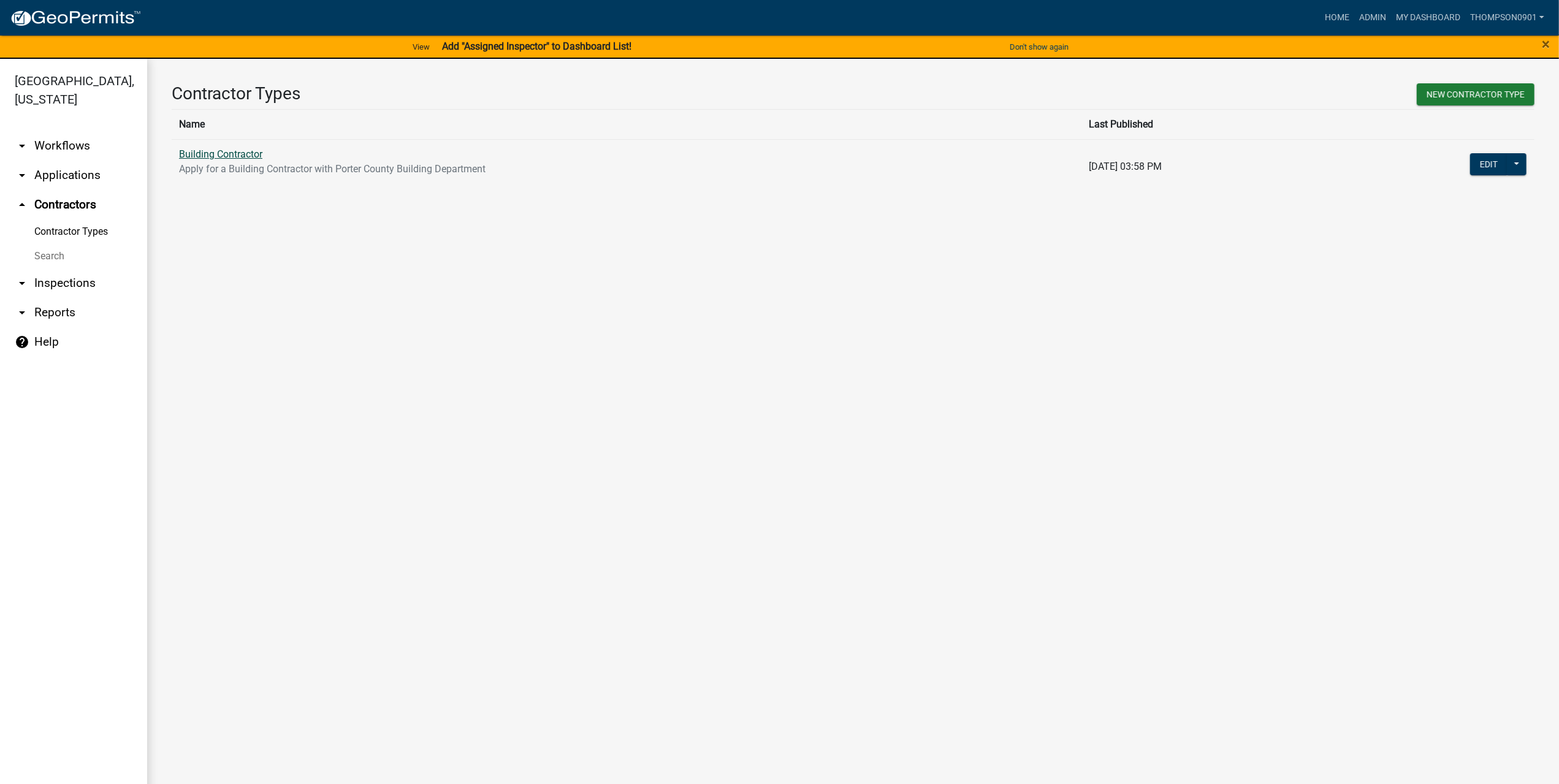
click at [207, 156] on link "Building Contractor" at bounding box center [221, 154] width 84 height 11
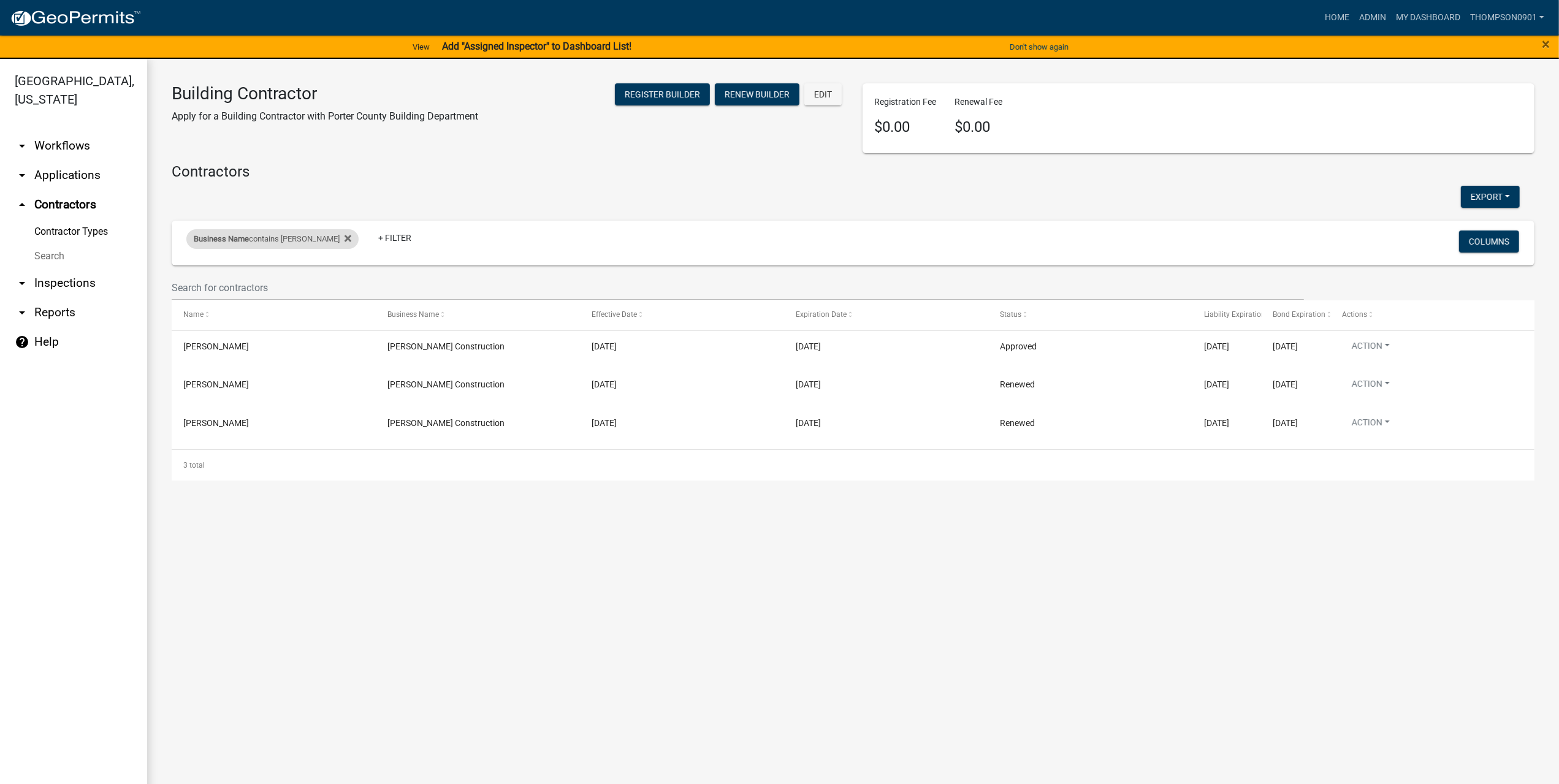
click at [260, 234] on div "Business Name contains hiller" at bounding box center [271, 238] width 172 height 20
drag, startPoint x: 236, startPoint y: 285, endPoint x: 100, endPoint y: 272, distance: 136.6
click at [100, 272] on body "Internet Explorer does NOT work with GeoPermits. Get a new browser for more sec…" at bounding box center [780, 392] width 1559 height 784
type input "h"
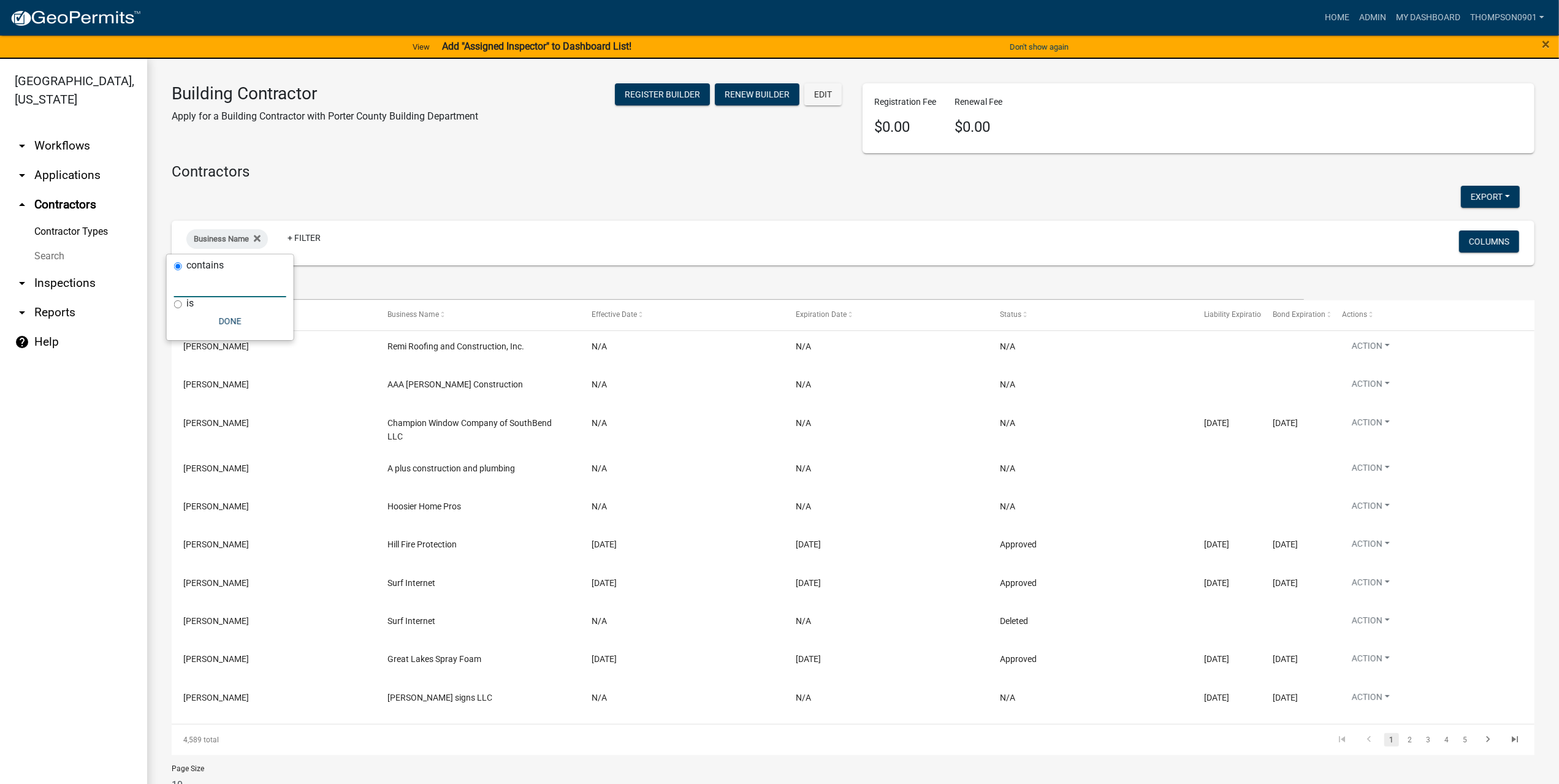
click at [184, 287] on input "text" at bounding box center [229, 284] width 112 height 25
paste input "steven iron"
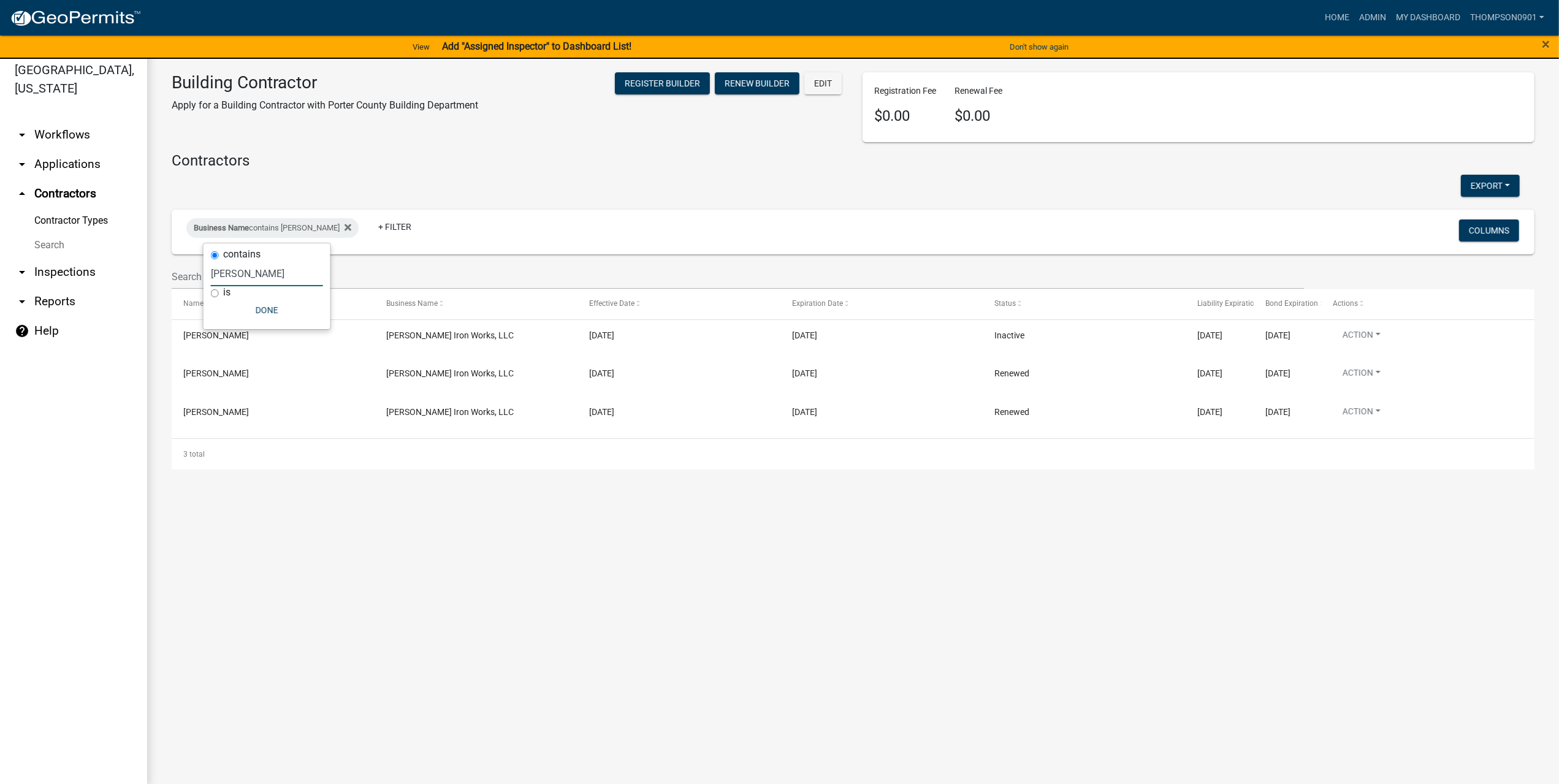
scroll to position [15, 0]
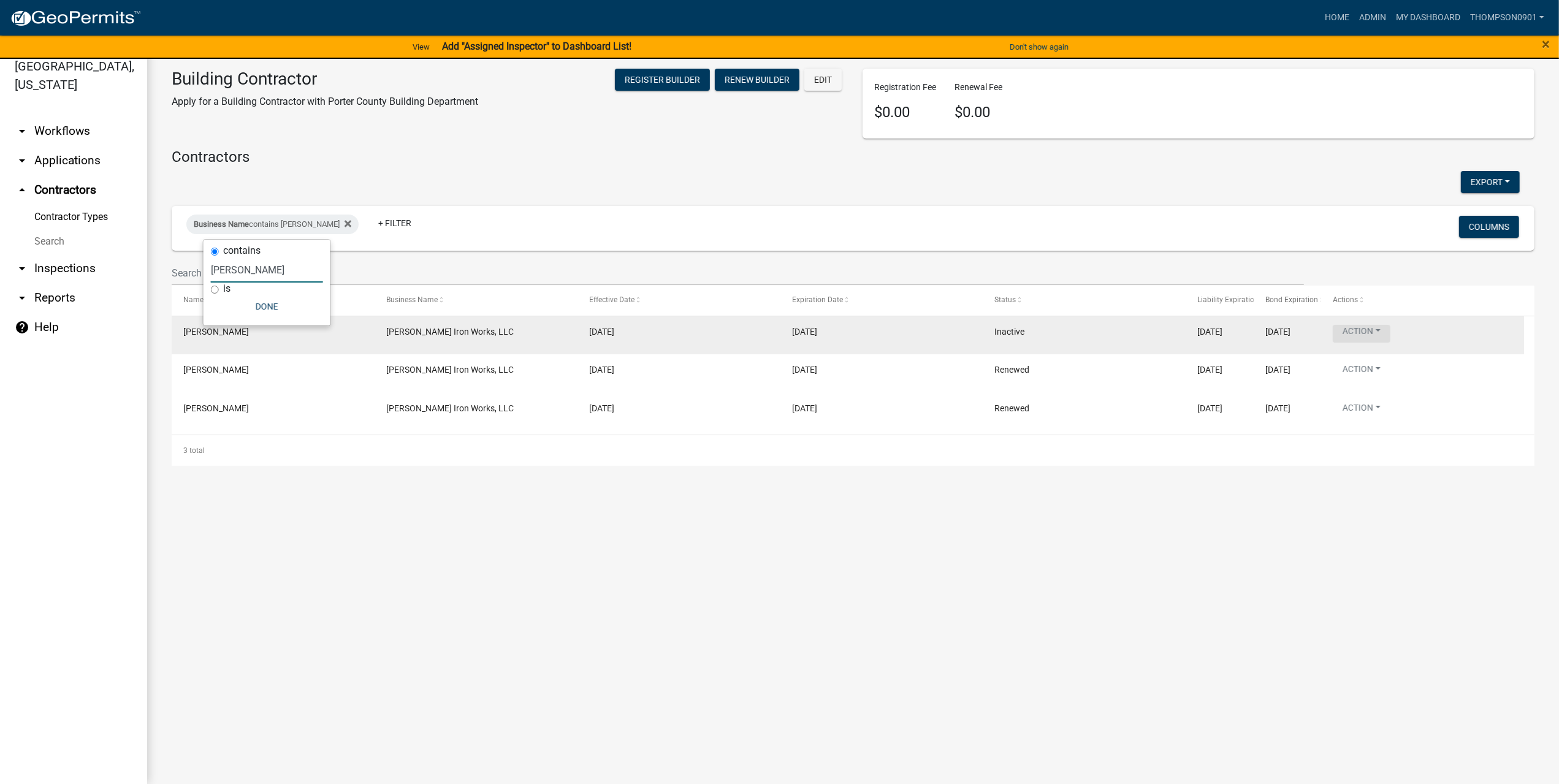
type input "steven iron"
click at [1380, 328] on button "Action" at bounding box center [1361, 333] width 57 height 18
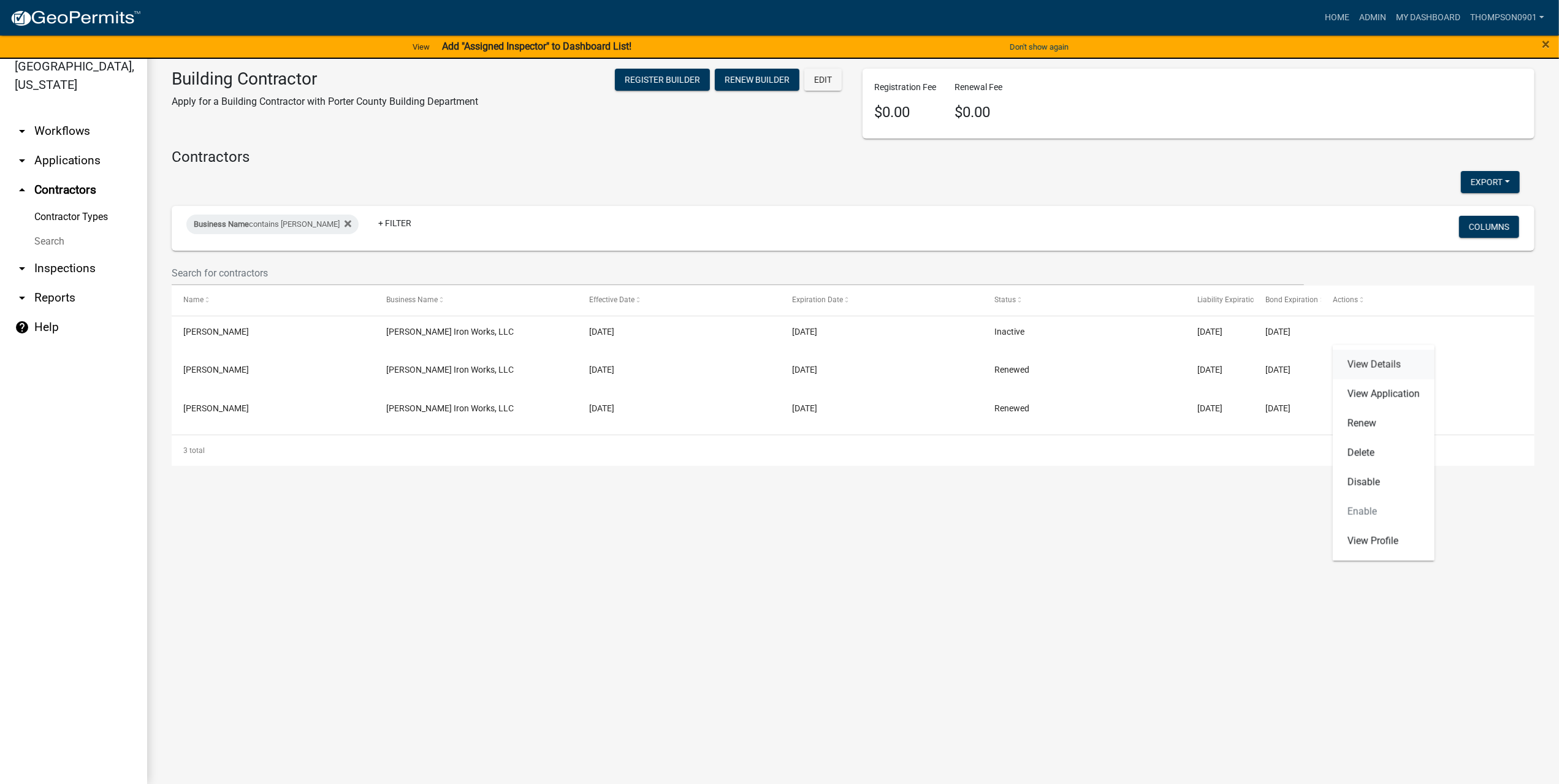
click at [1376, 364] on link "View Details" at bounding box center [1383, 364] width 101 height 29
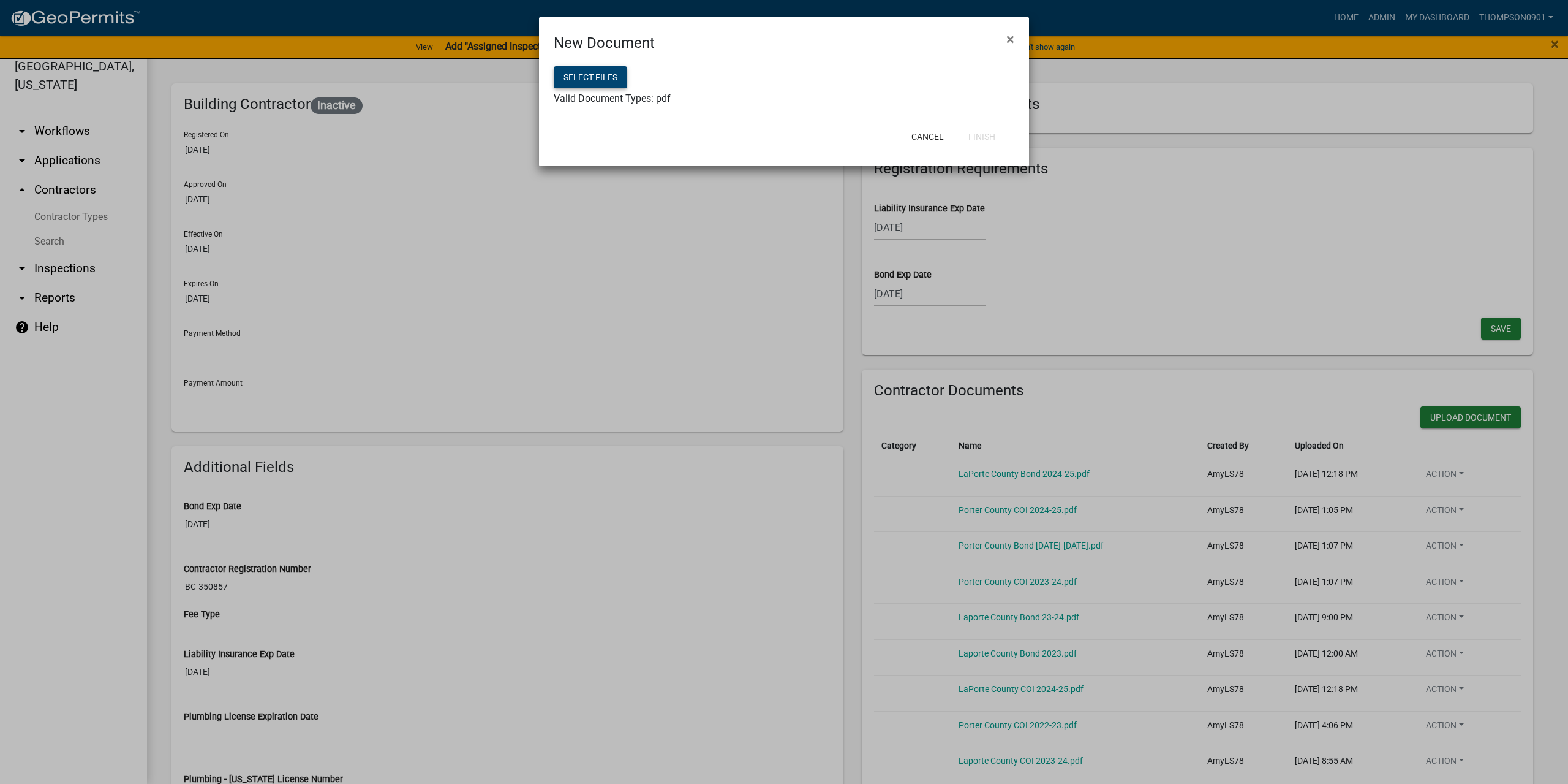
click at [601, 78] on button "Select files" at bounding box center [590, 78] width 73 height 23
click at [980, 137] on button "Finish" at bounding box center [982, 137] width 47 height 23
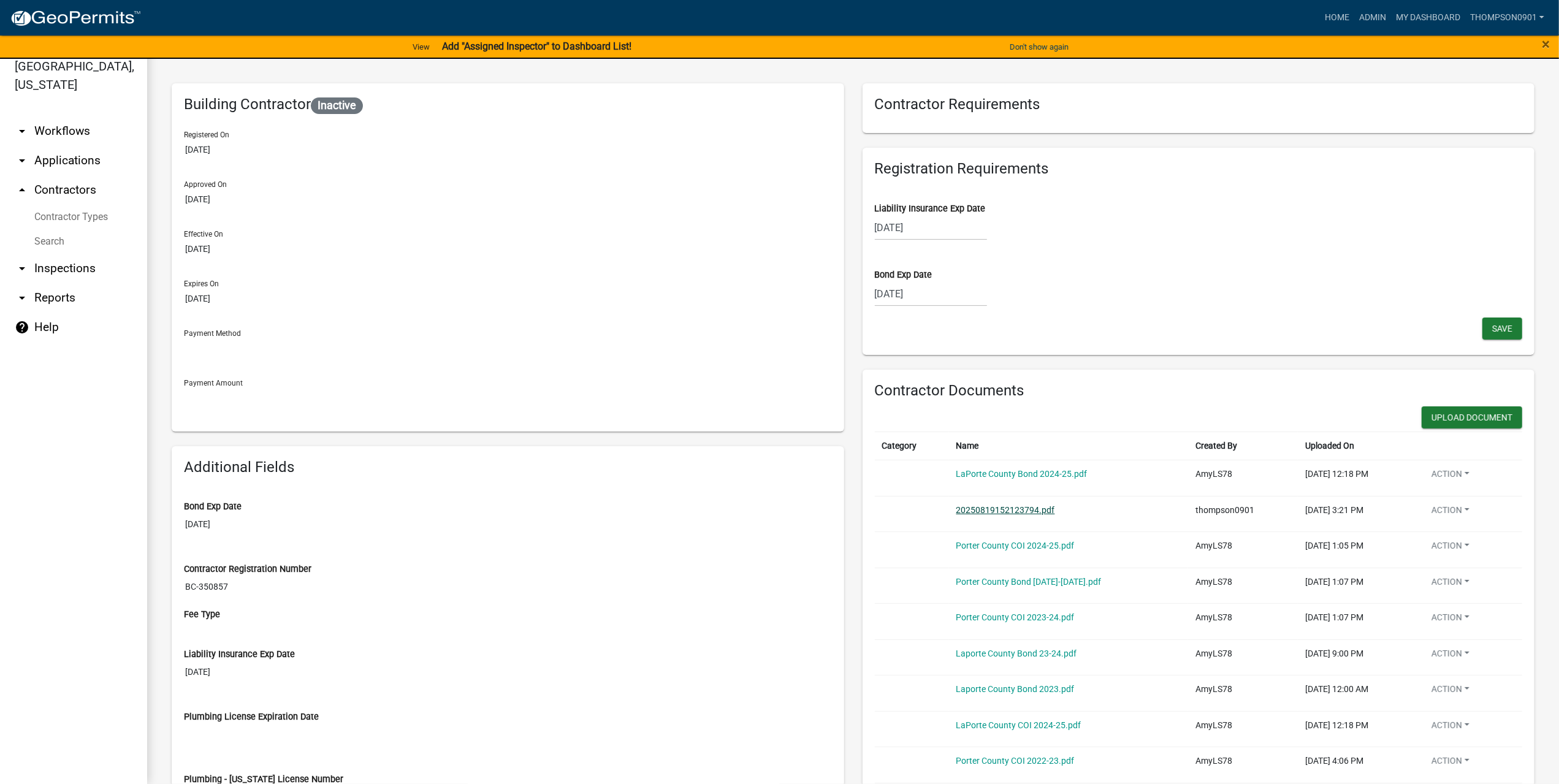
click at [998, 513] on link "20250819152123794.pdf" at bounding box center [1005, 510] width 99 height 9
click at [920, 292] on div "08/15/2025" at bounding box center [931, 294] width 112 height 25
click at [957, 315] on select "2025 2026 2027 2028 2029 2030 2031 2032 2033 2034 2035 2036 2037 2038 2039 2040…" at bounding box center [968, 320] width 49 height 19
select select "2026"
click at [944, 311] on select "2025 2026 2027 2028 2029 2030 2031 2032 2033 2034 2035 2036 2037 2038 2039 2040…" at bounding box center [968, 320] width 49 height 19
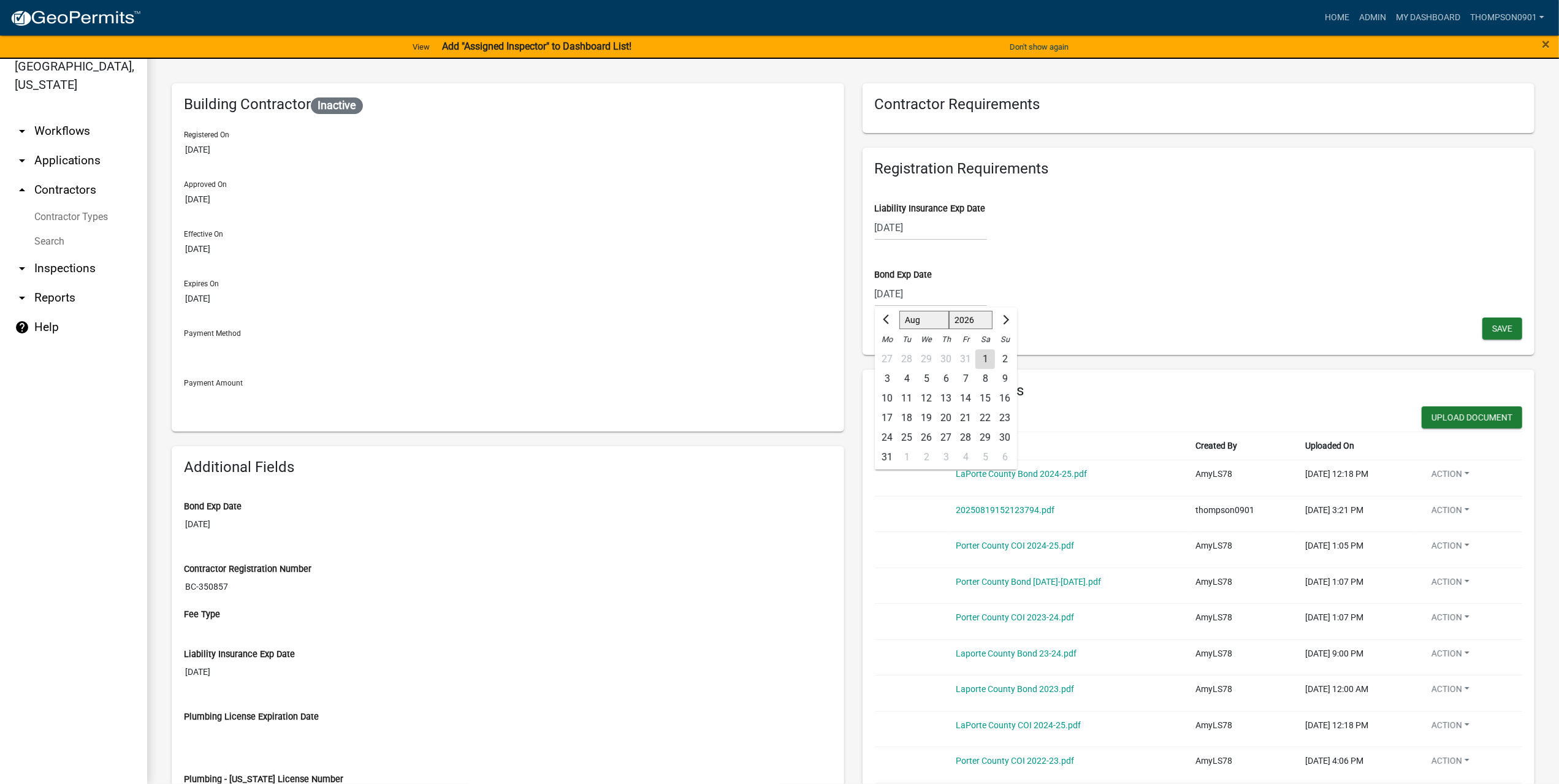
click at [978, 396] on div "15" at bounding box center [985, 398] width 20 height 20
type input "08/15/2026"
drag, startPoint x: 1486, startPoint y: 324, endPoint x: 1480, endPoint y: 327, distance: 6.7
click at [1492, 325] on span "Save" at bounding box center [1503, 328] width 21 height 9
